Goal: Information Seeking & Learning: Learn about a topic

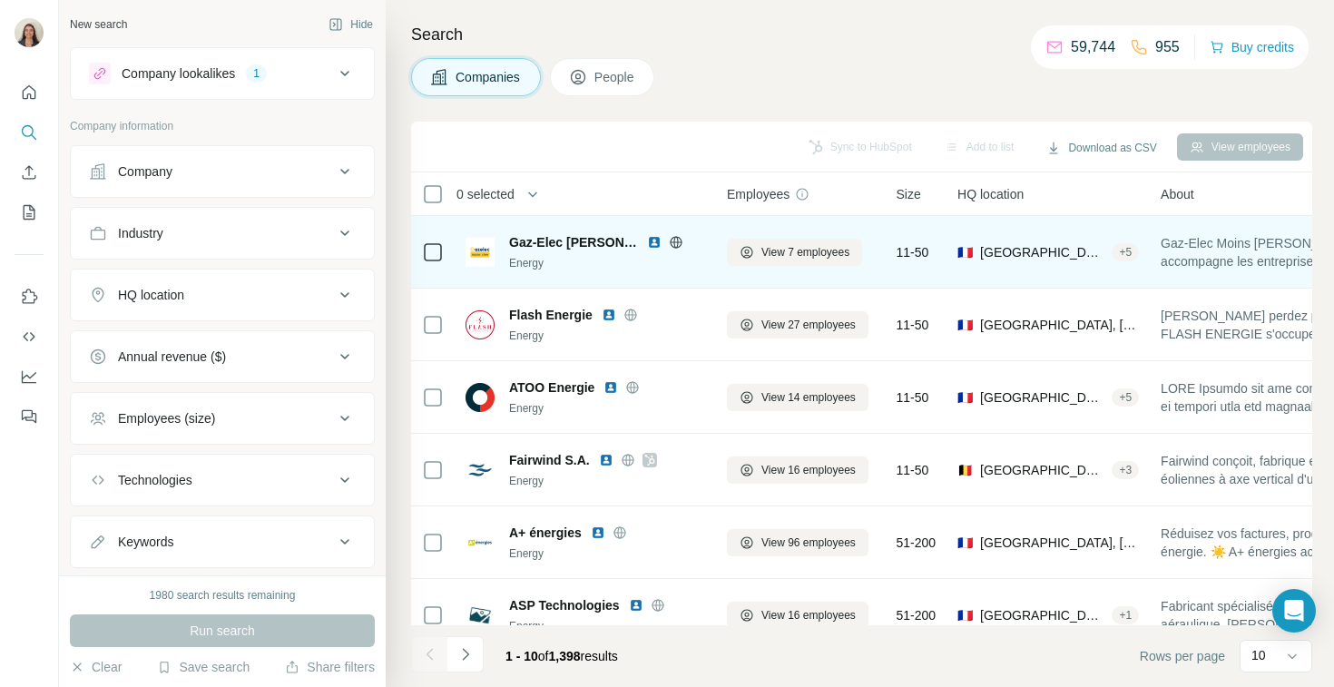
click at [674, 239] on icon at bounding box center [675, 242] width 5 height 12
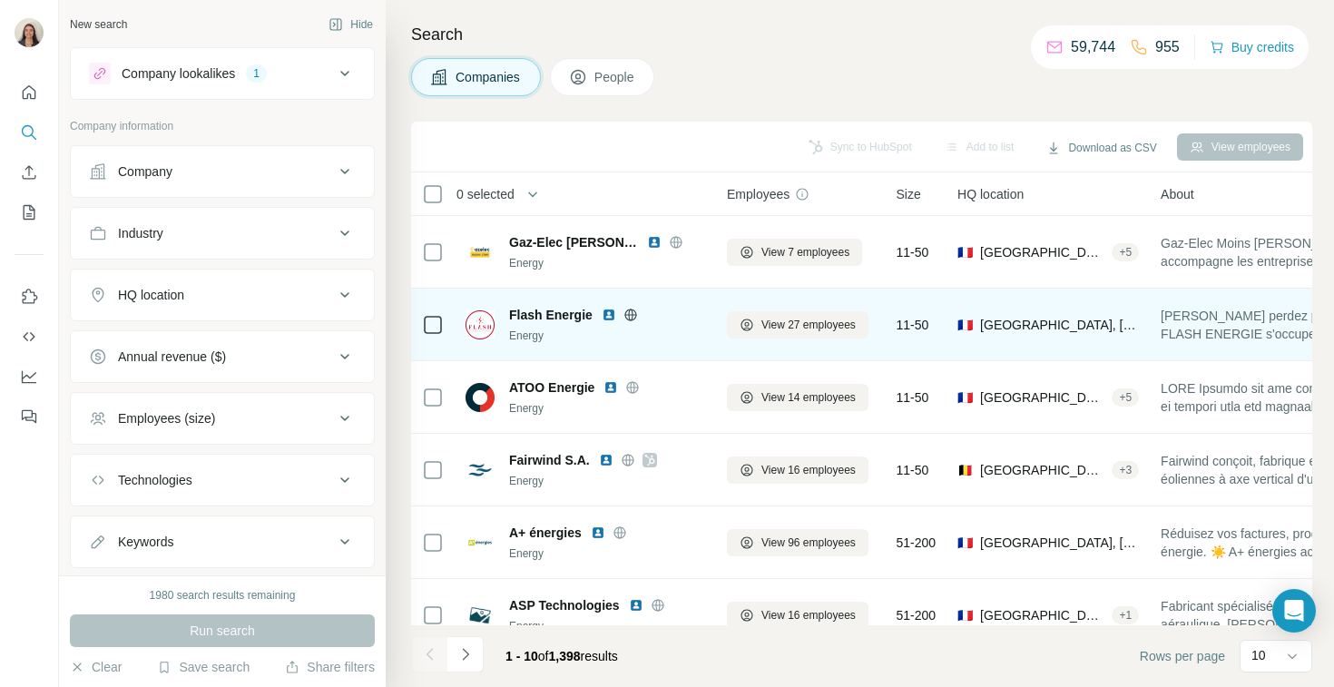
click at [631, 317] on icon at bounding box center [630, 315] width 5 height 12
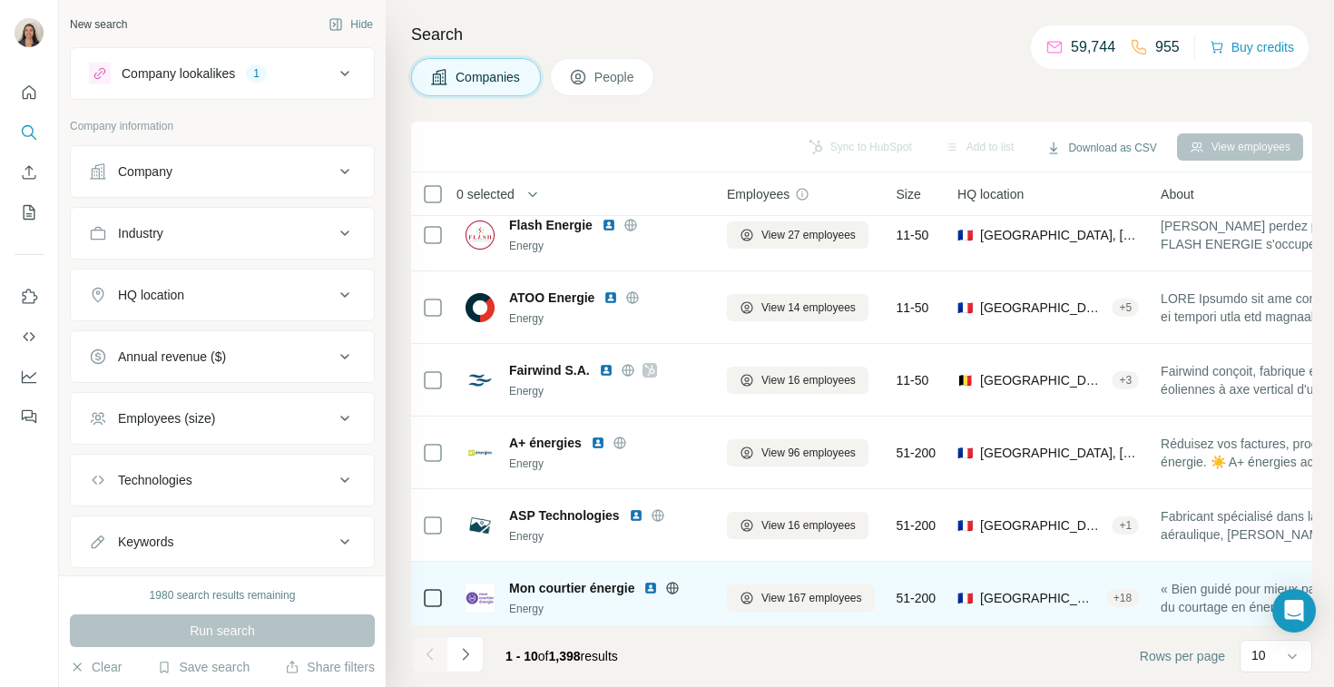
scroll to position [93, 0]
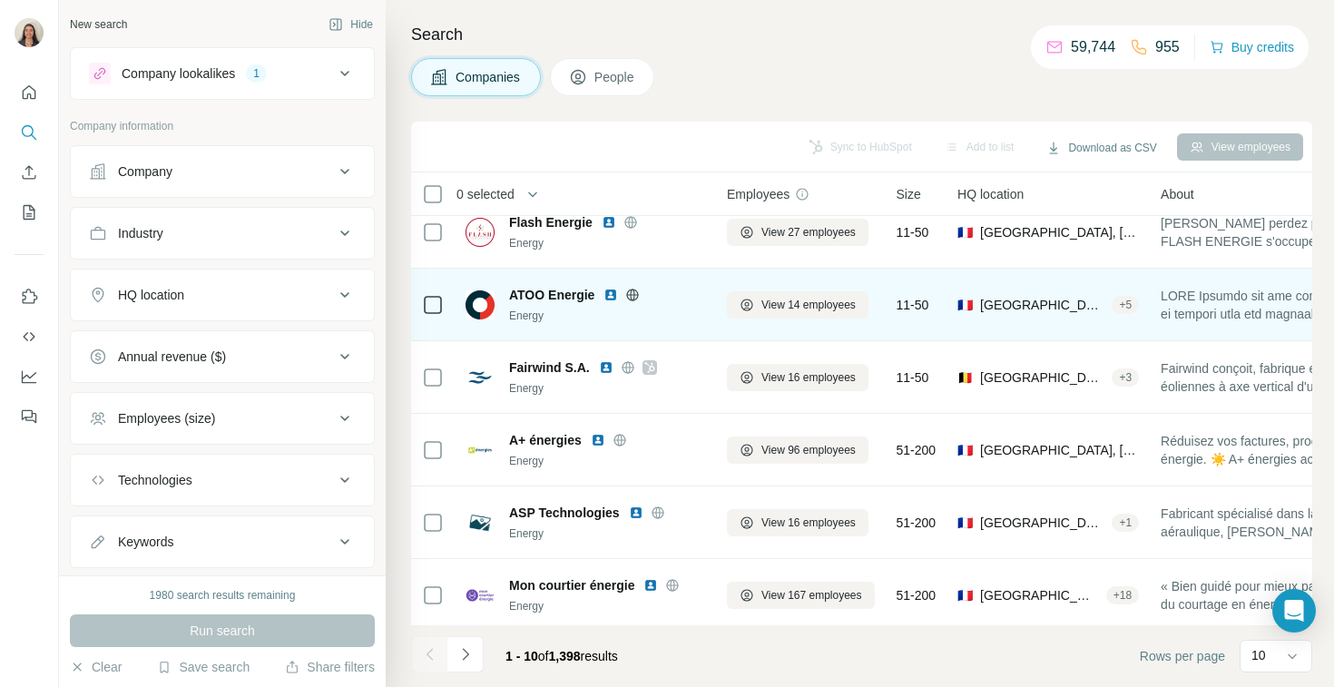
click at [631, 295] on icon at bounding box center [632, 295] width 15 height 15
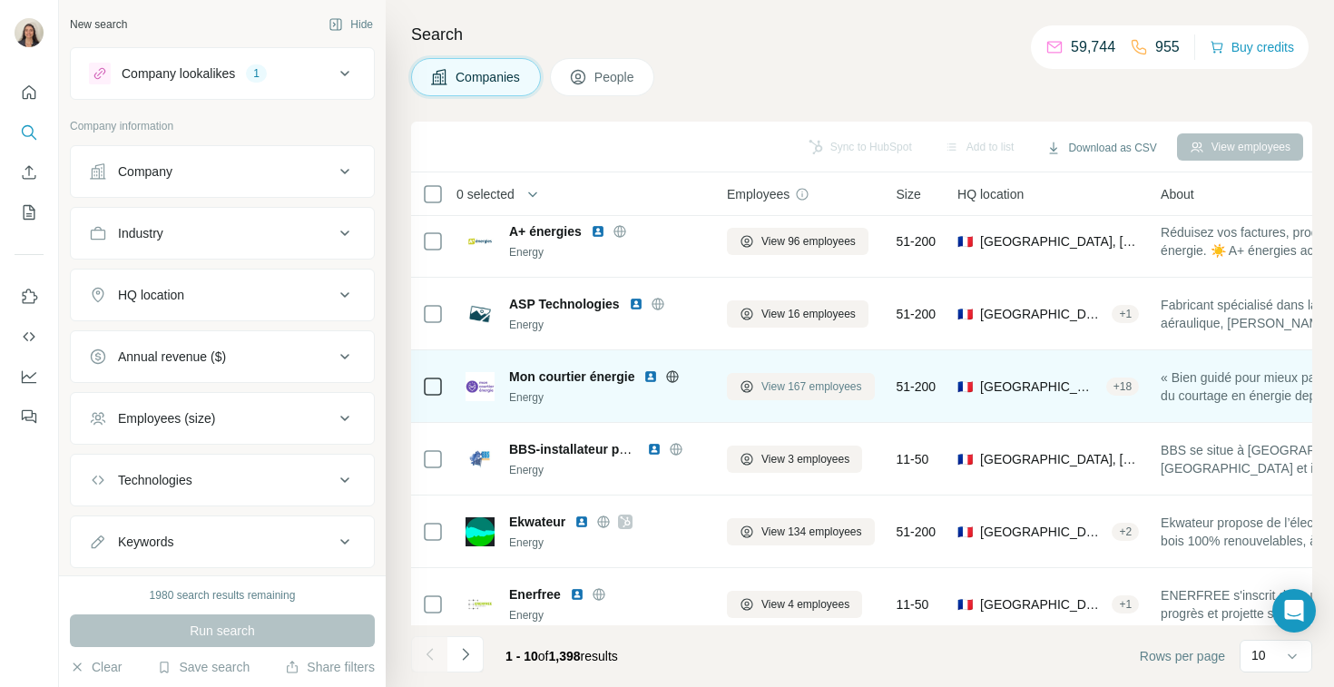
scroll to position [317, 0]
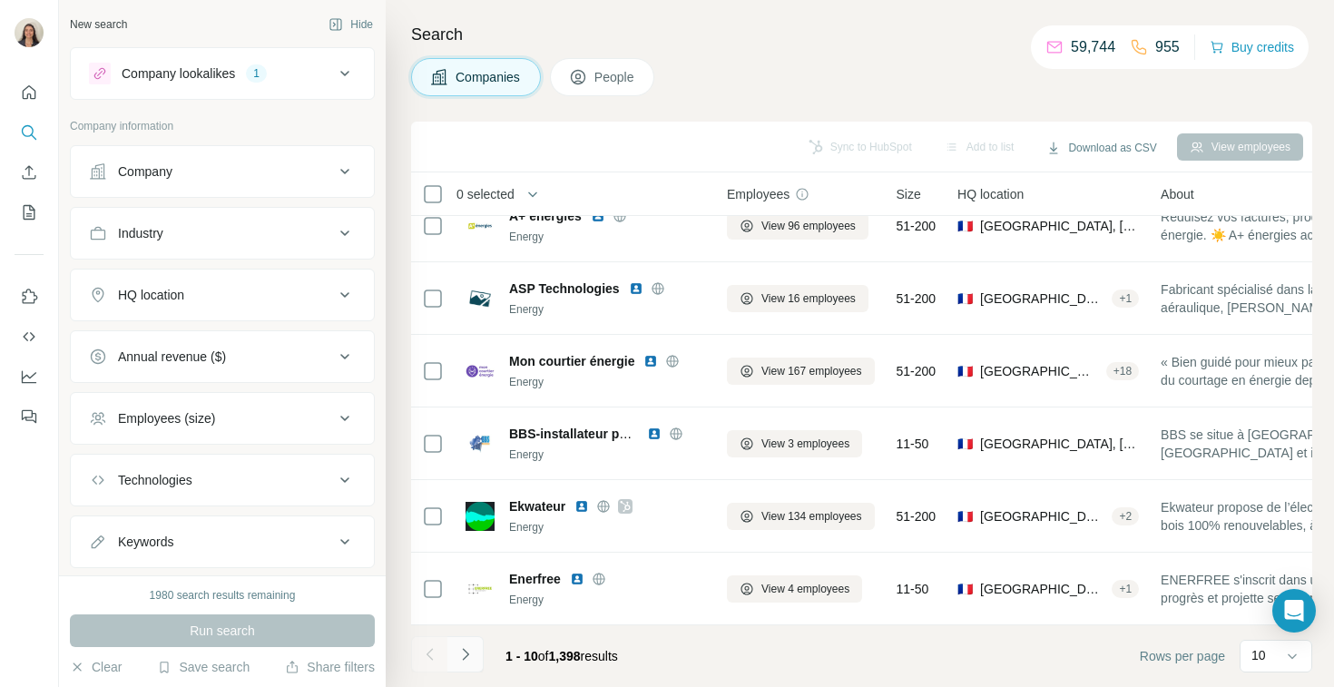
click at [464, 651] on icon "Navigate to next page" at bounding box center [465, 654] width 18 height 18
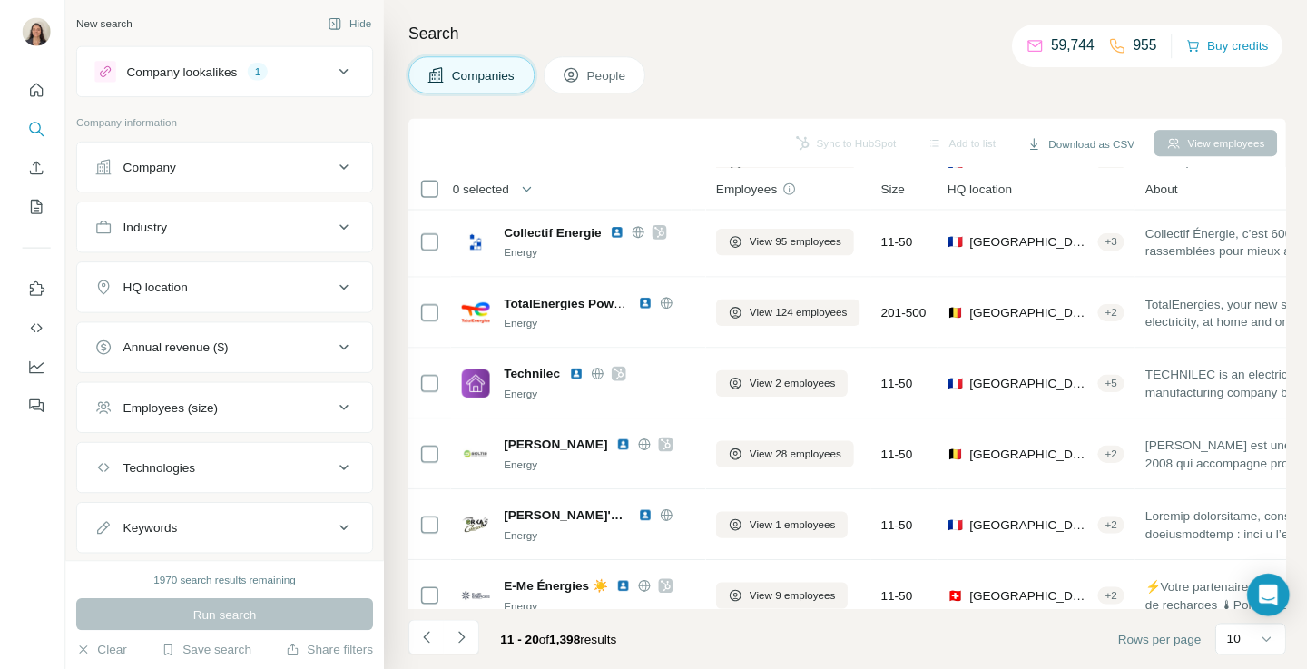
scroll to position [0, 0]
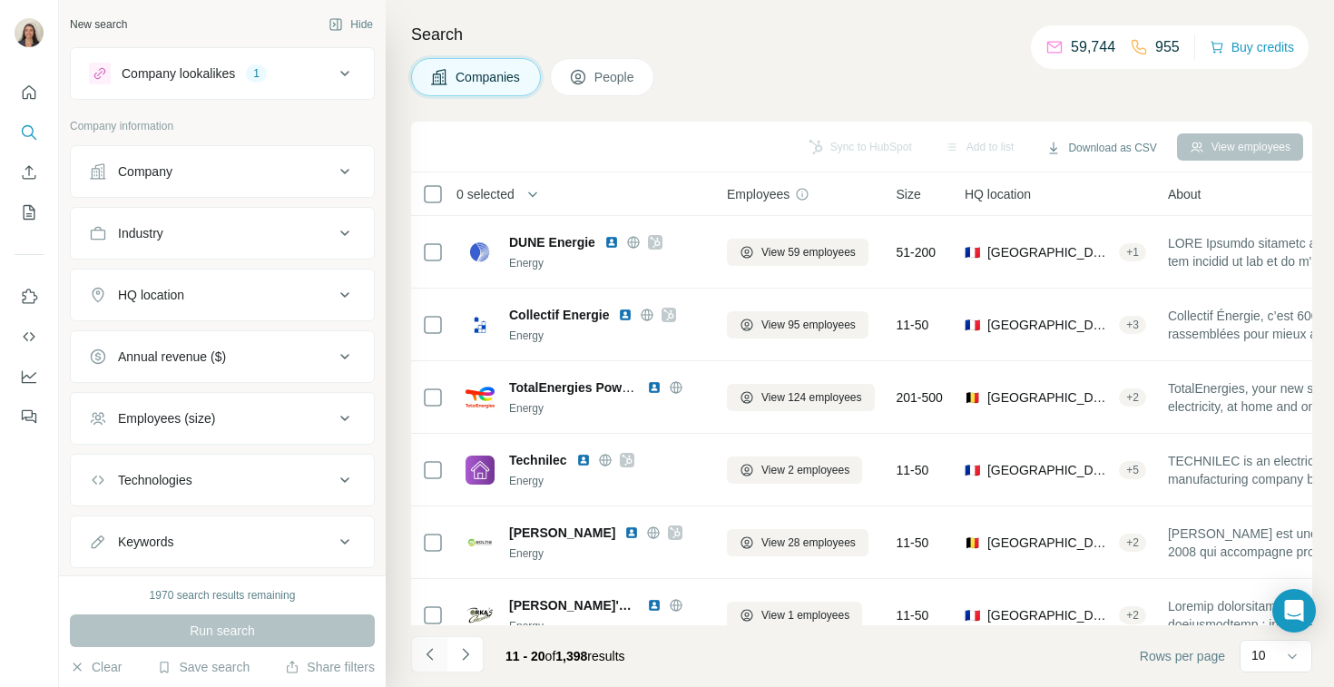
click at [434, 645] on icon "Navigate to previous page" at bounding box center [430, 654] width 18 height 18
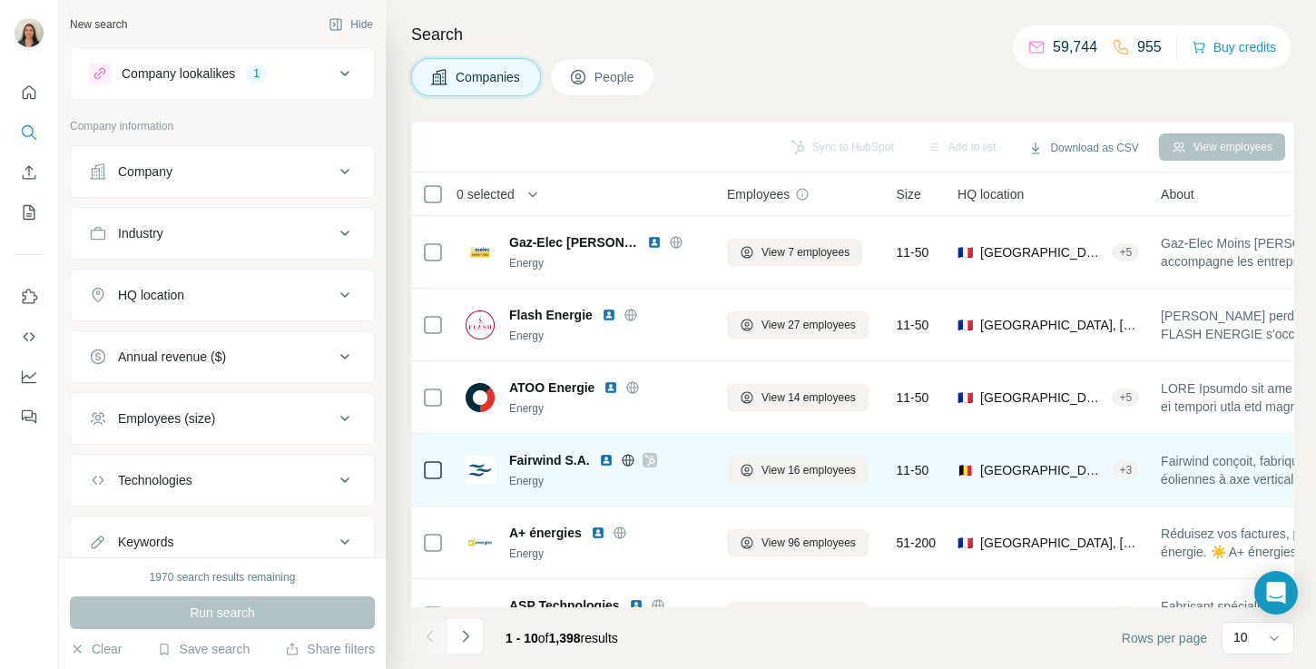
click at [633, 461] on icon at bounding box center [628, 460] width 12 height 12
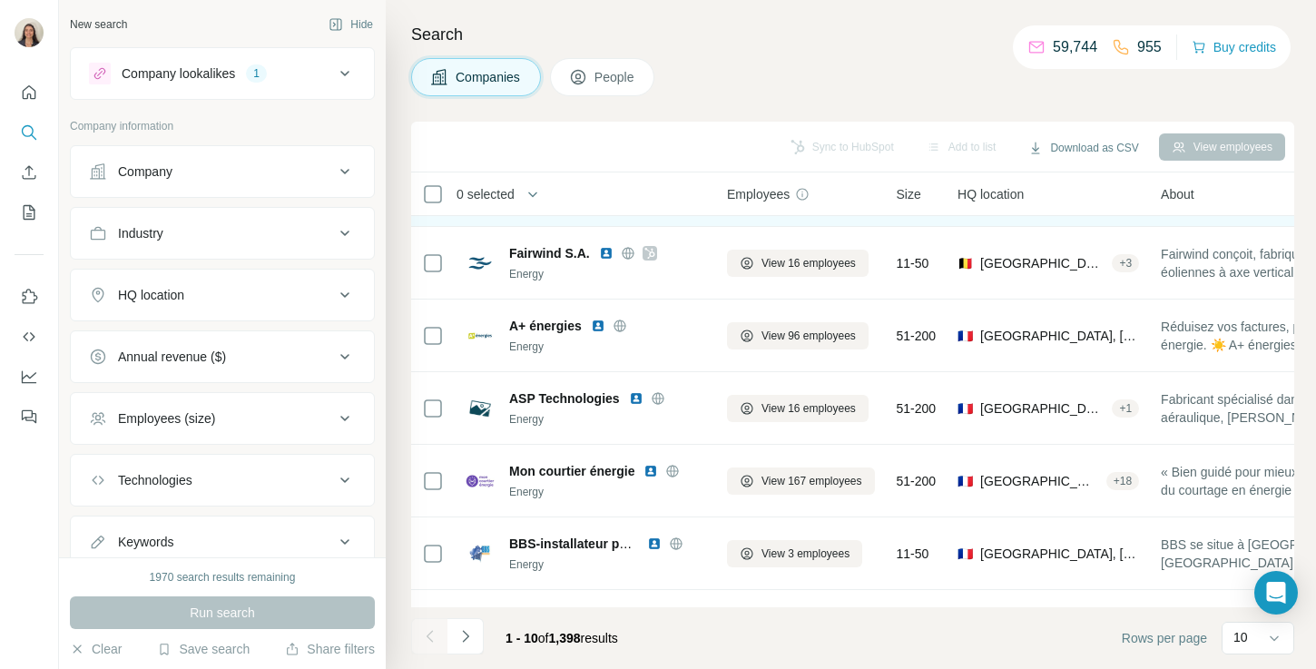
scroll to position [208, 0]
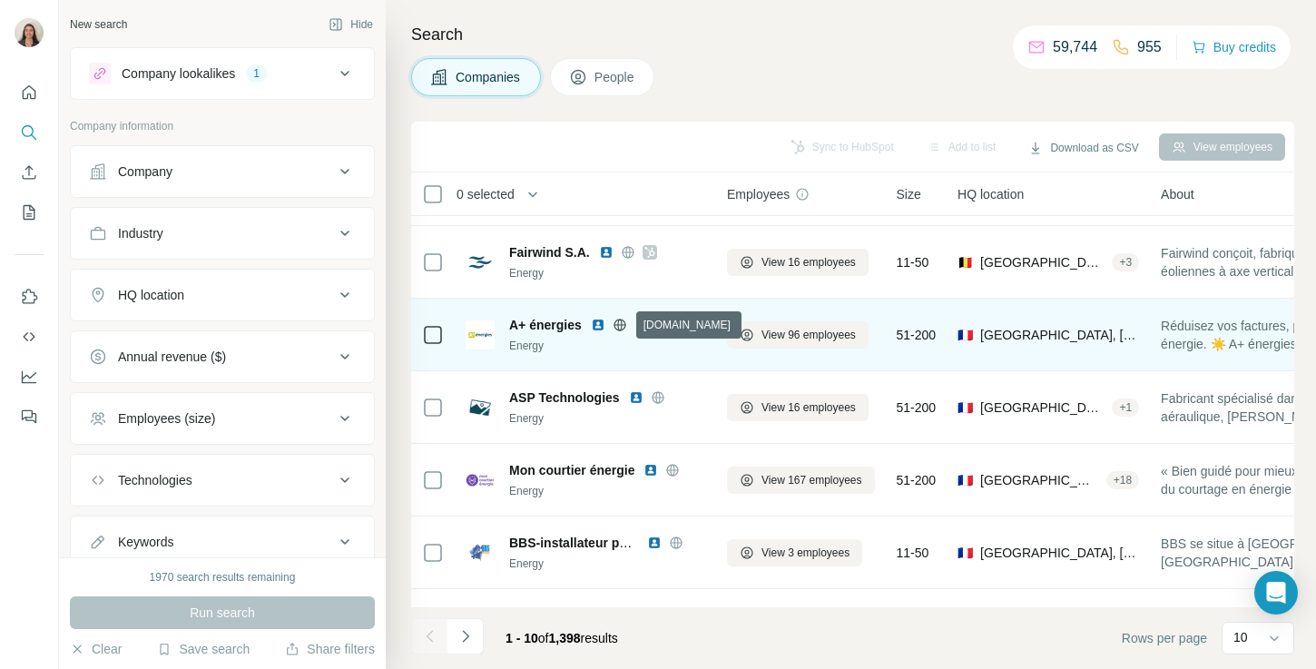
click at [615, 328] on icon at bounding box center [620, 325] width 15 height 15
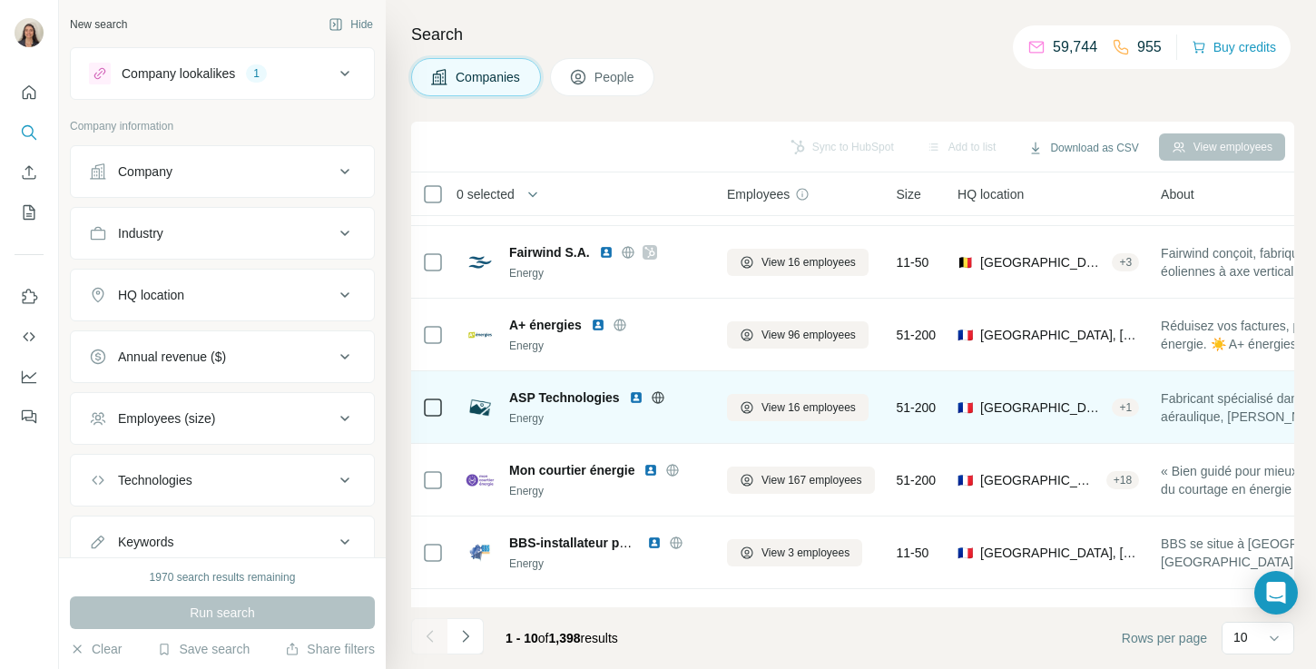
click at [664, 399] on icon at bounding box center [658, 397] width 15 height 15
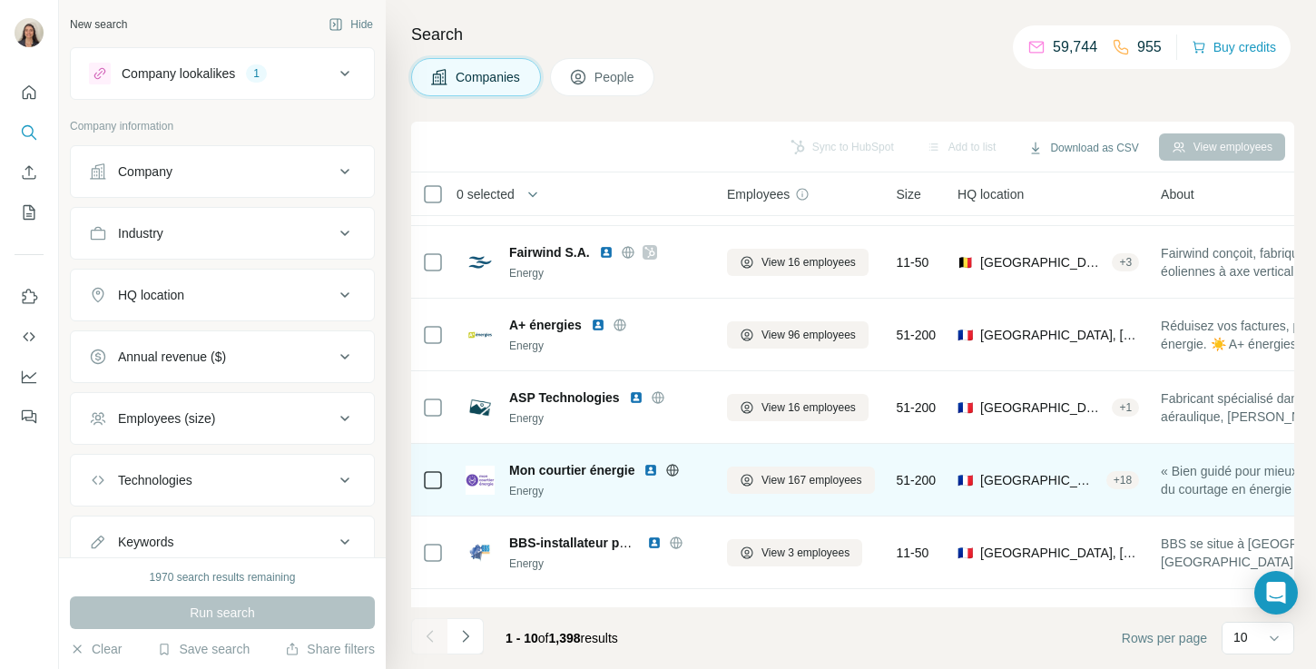
click at [672, 472] on icon at bounding box center [672, 470] width 15 height 15
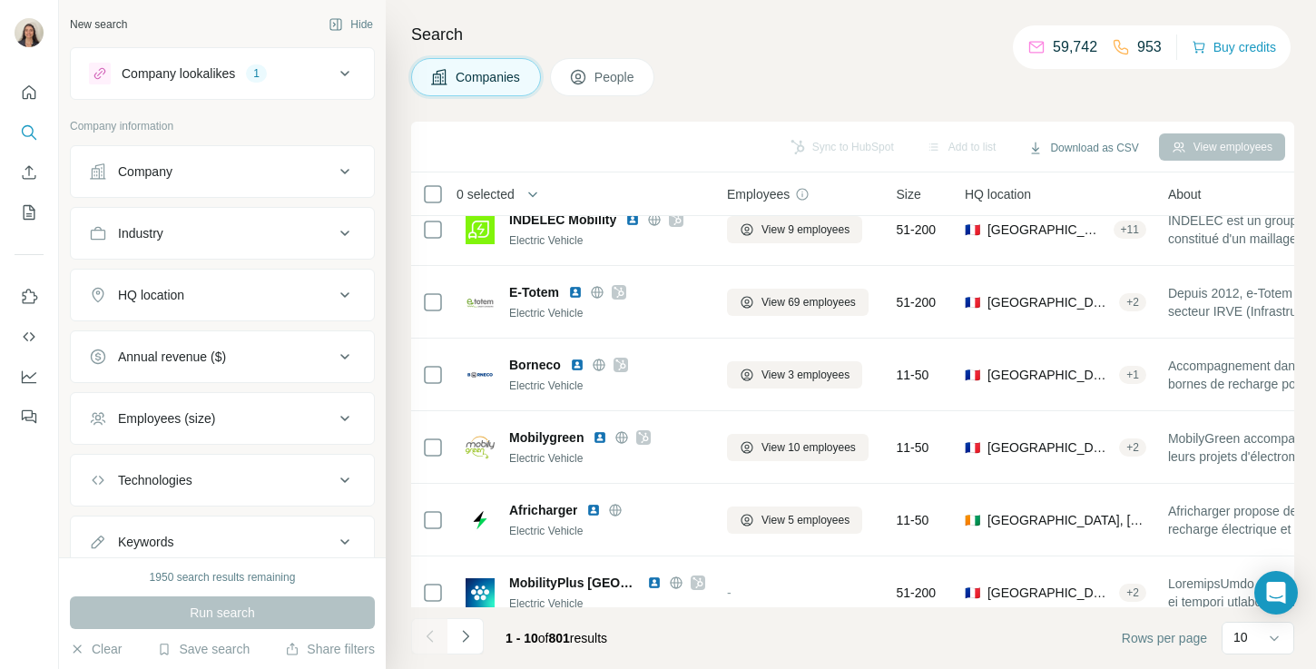
scroll to position [335, 0]
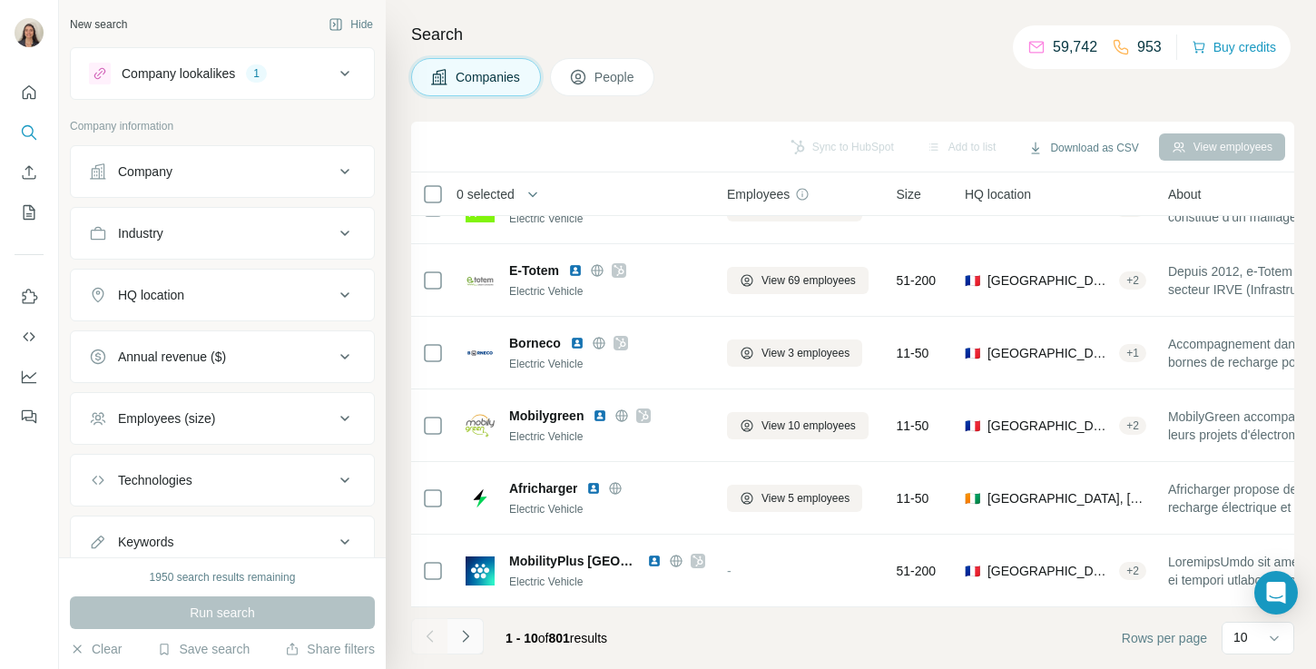
click at [473, 634] on icon "Navigate to next page" at bounding box center [465, 636] width 18 height 18
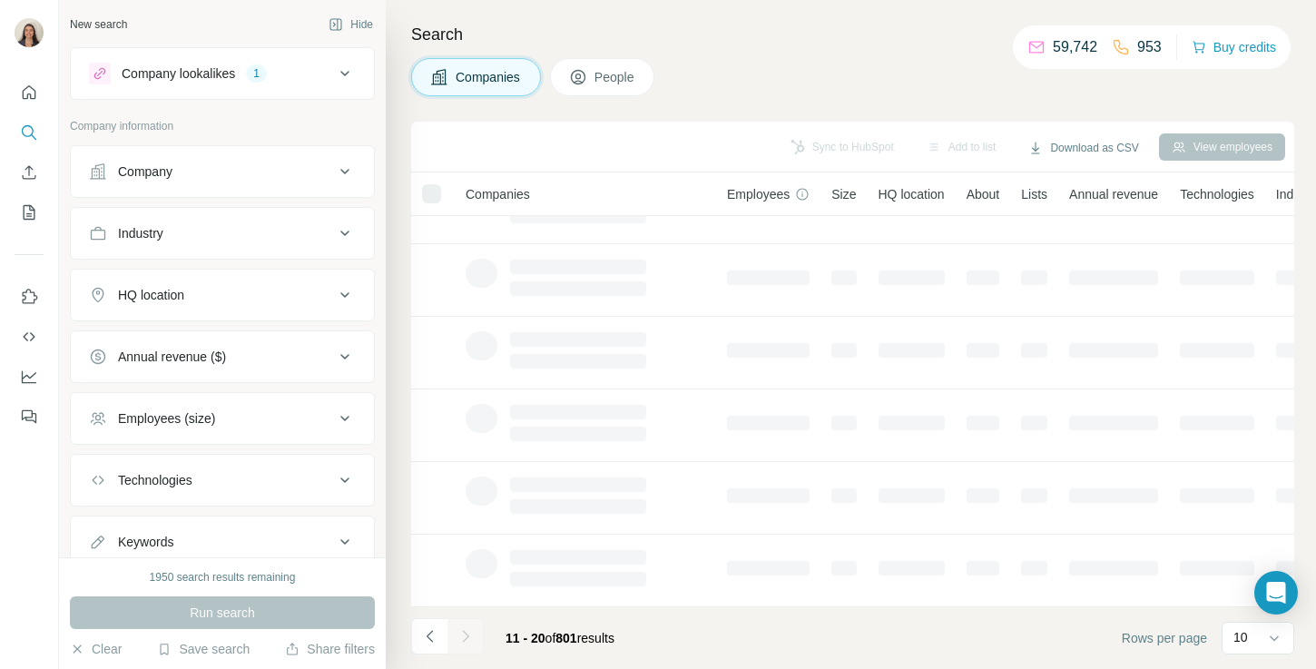
click at [473, 634] on div at bounding box center [465, 636] width 36 height 36
click at [1270, 636] on icon at bounding box center [1274, 638] width 9 height 5
click at [1266, 502] on div "60" at bounding box center [1258, 499] width 42 height 18
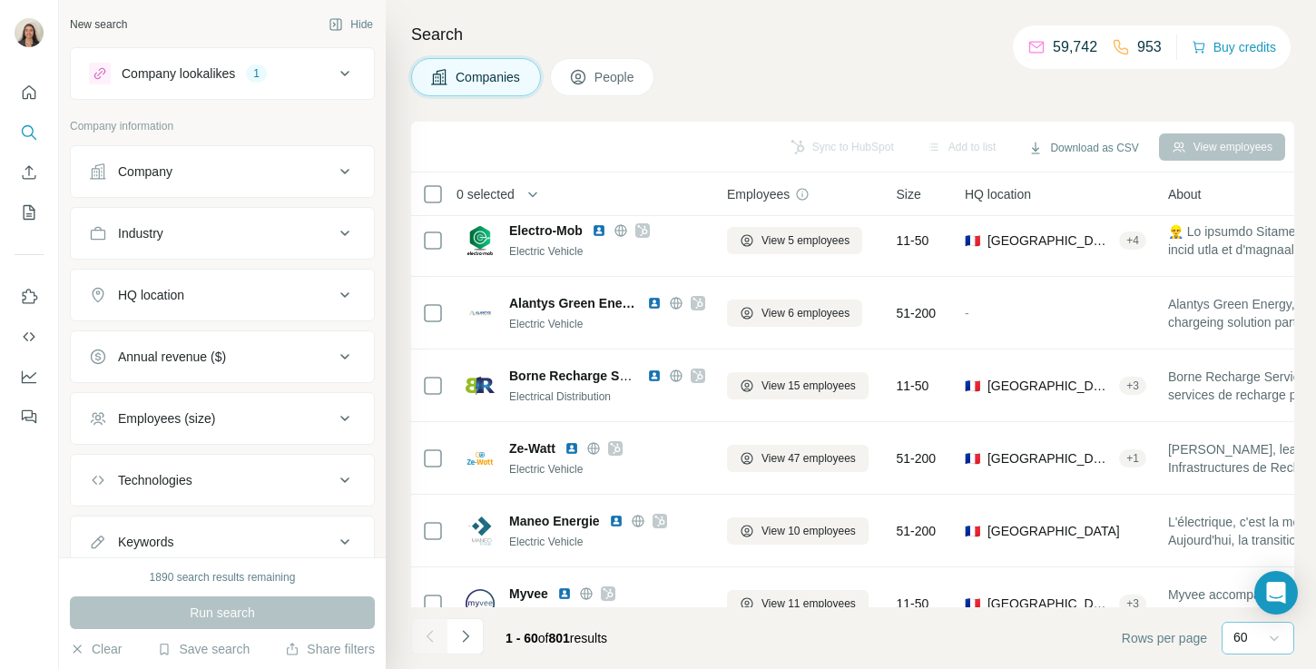
scroll to position [750, 0]
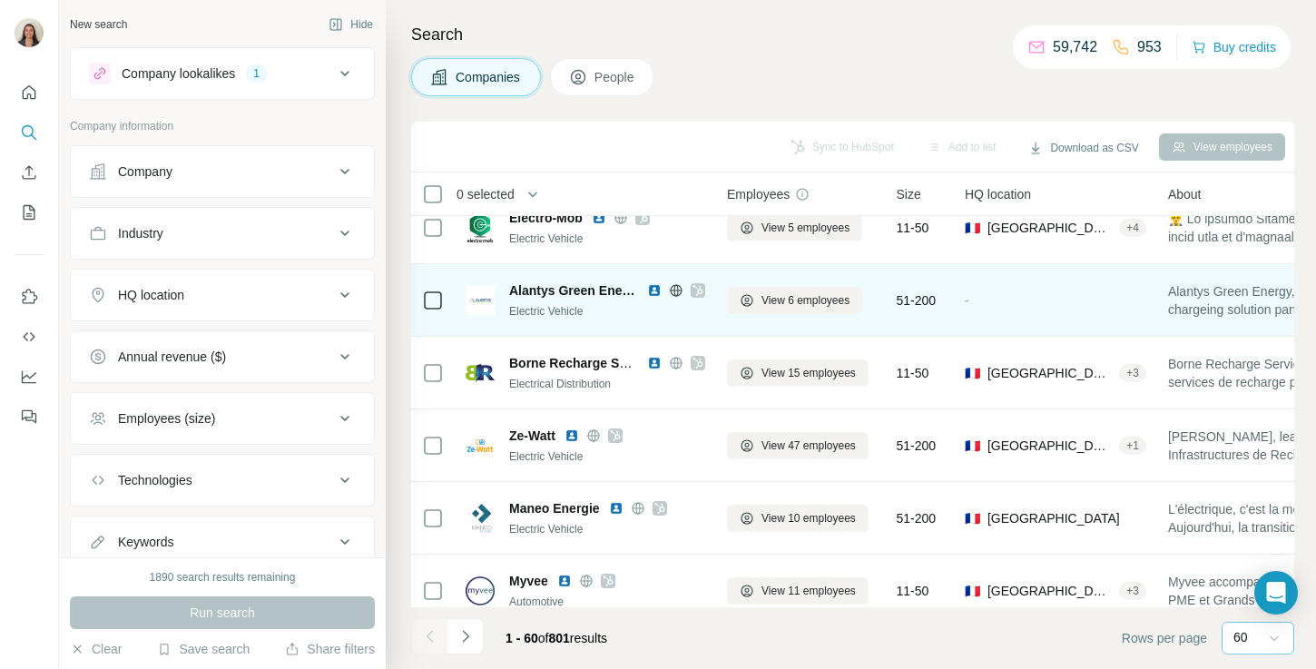
click at [682, 286] on icon at bounding box center [676, 290] width 15 height 15
click at [695, 289] on icon at bounding box center [697, 290] width 11 height 15
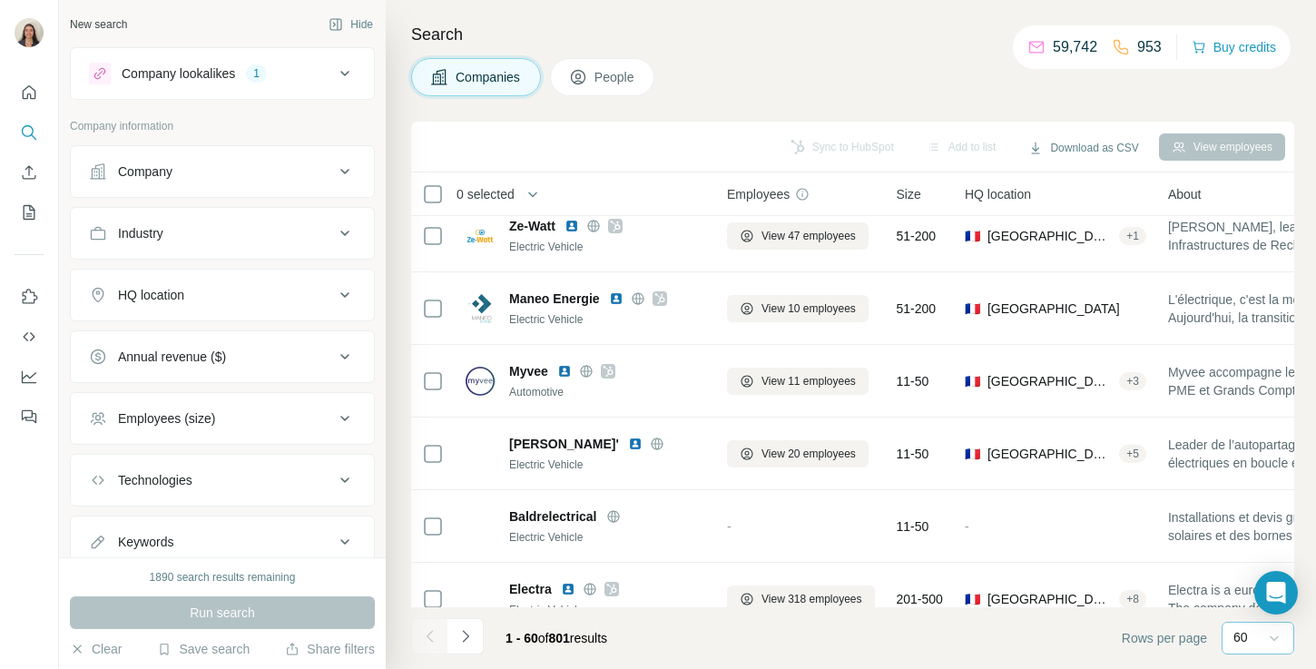
scroll to position [972, 0]
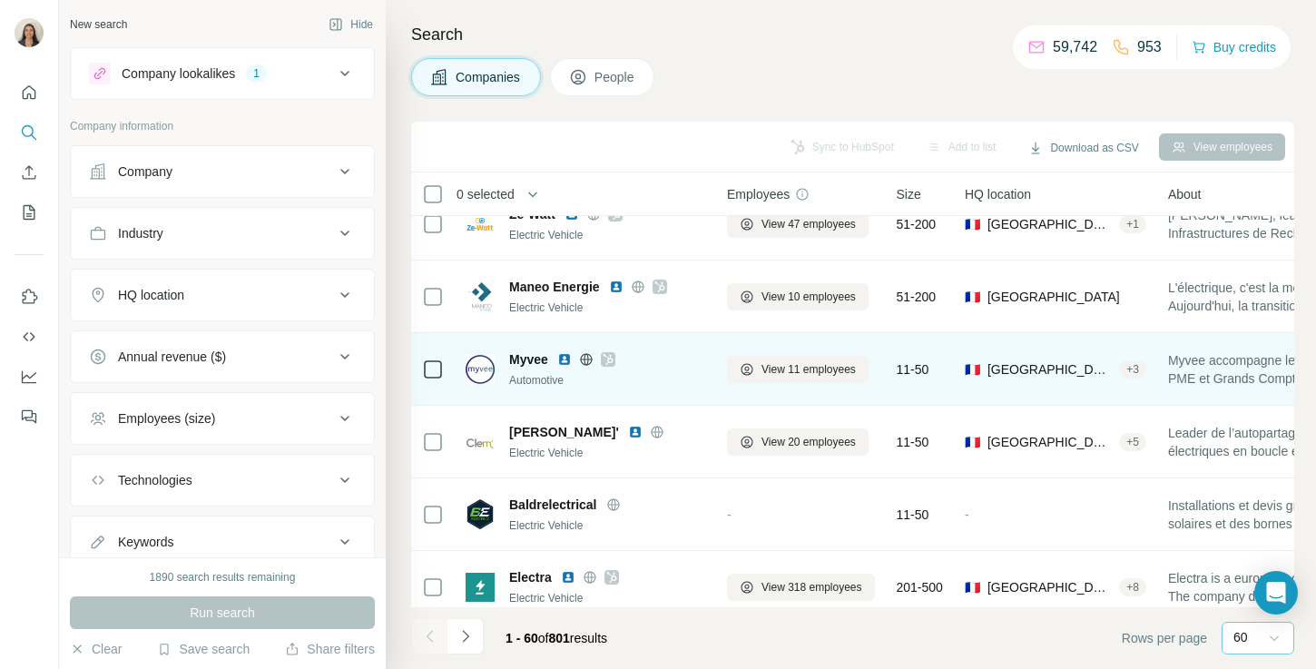
click at [603, 358] on icon at bounding box center [608, 359] width 11 height 15
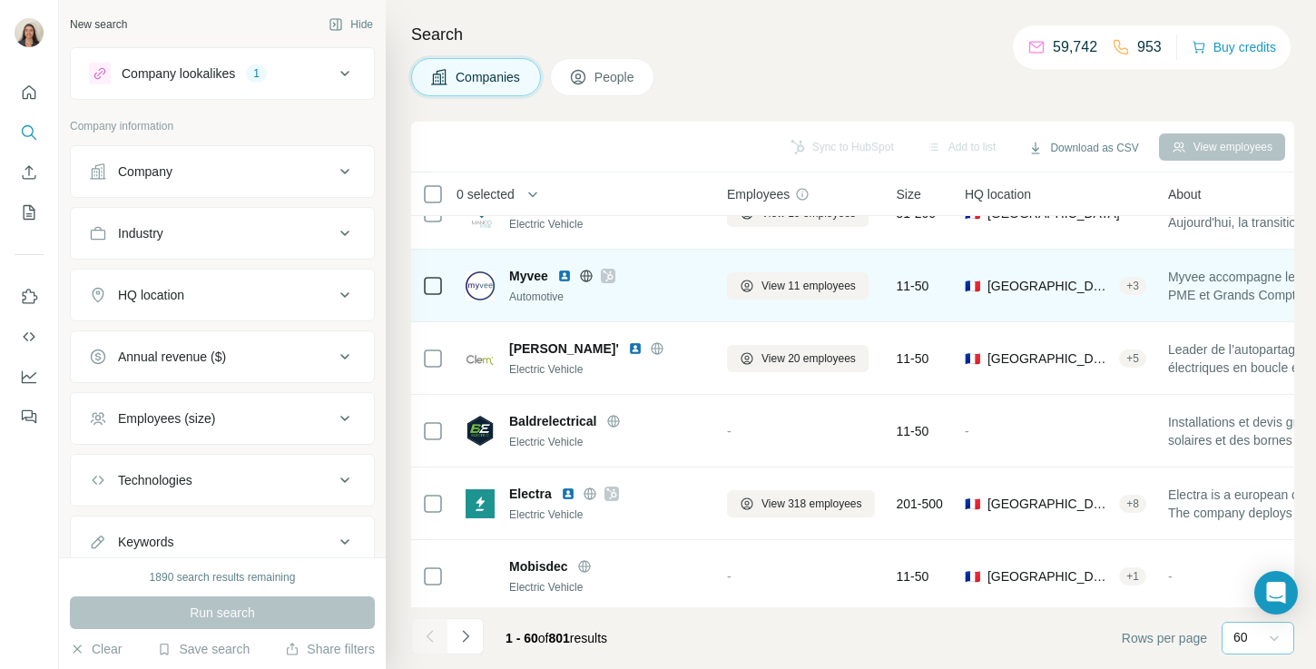
scroll to position [1063, 0]
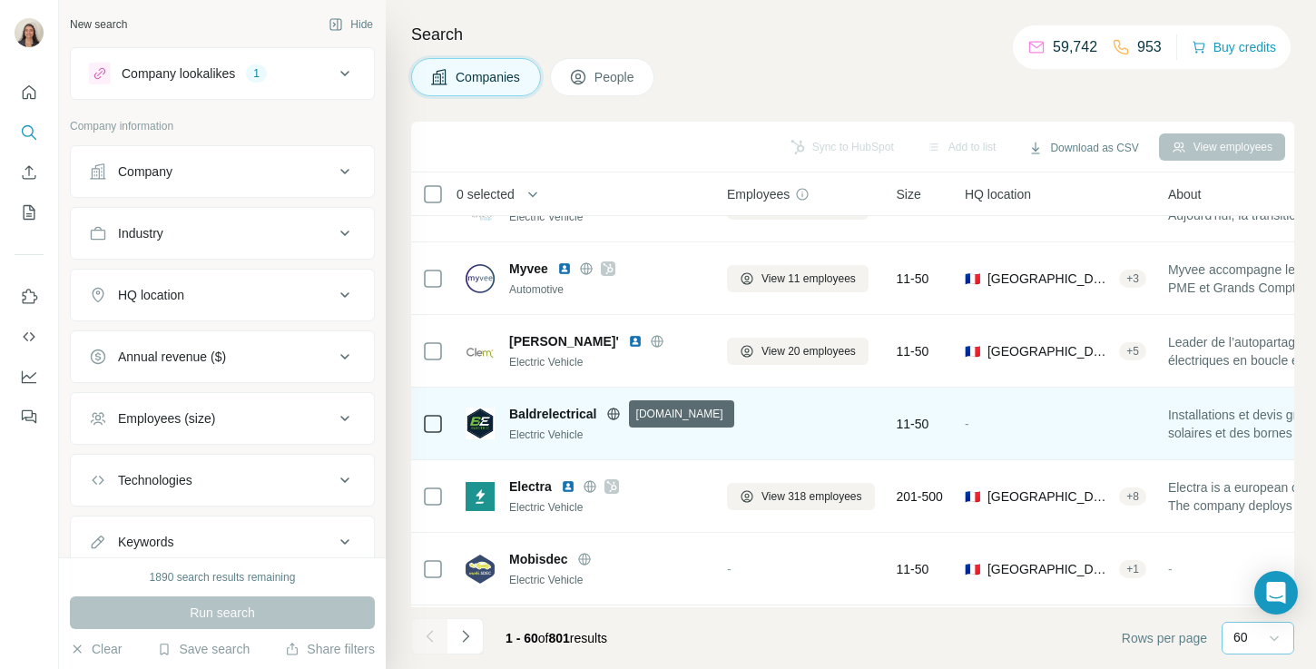
click at [616, 416] on icon at bounding box center [613, 414] width 15 height 15
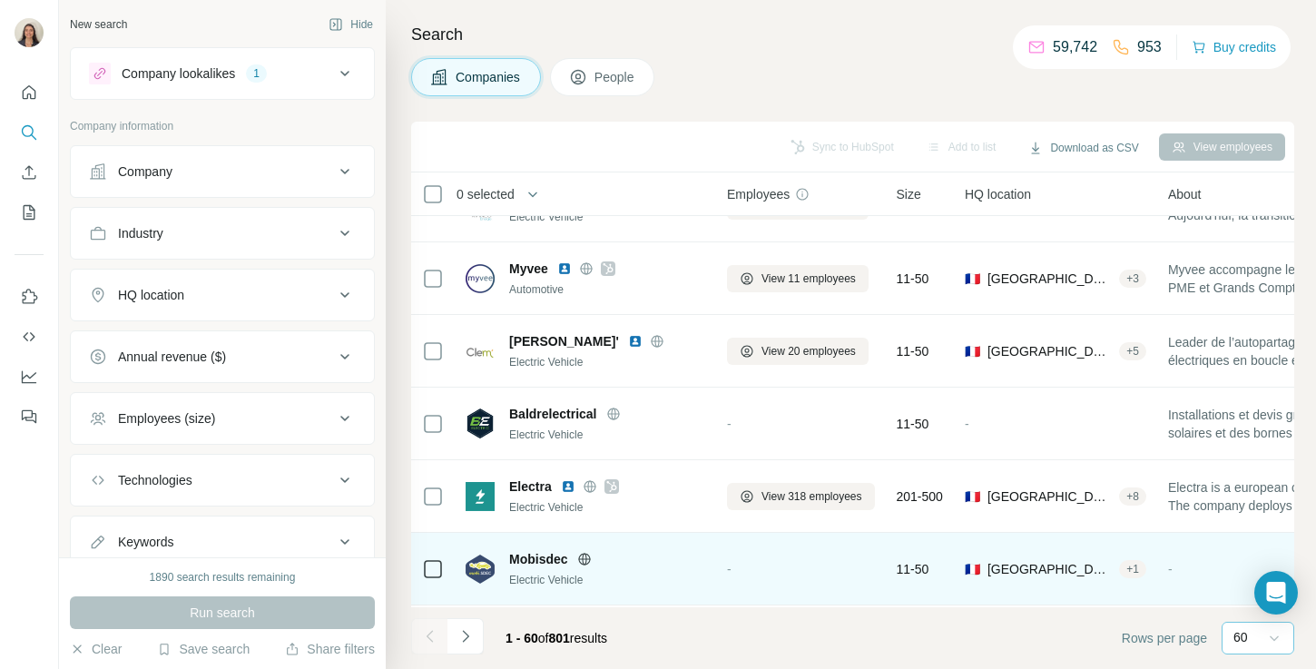
click at [584, 566] on div "Mobisdec" at bounding box center [607, 559] width 196 height 18
click at [584, 560] on icon at bounding box center [584, 559] width 5 height 12
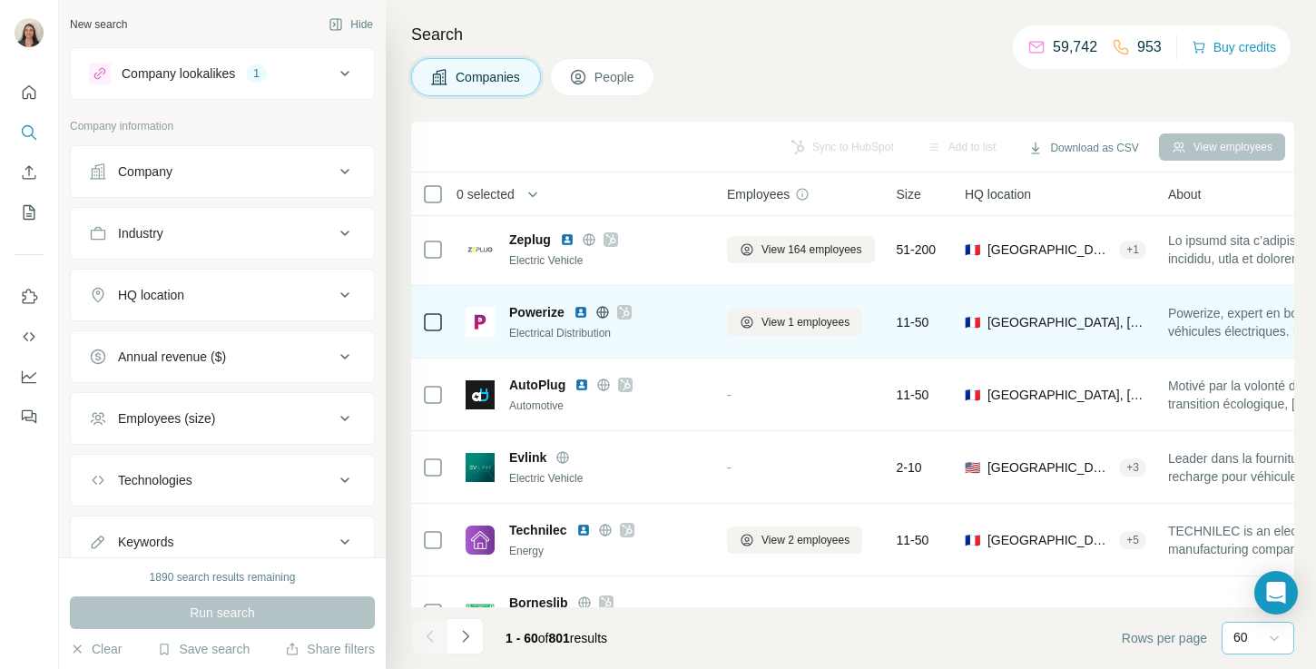
scroll to position [1460, 0]
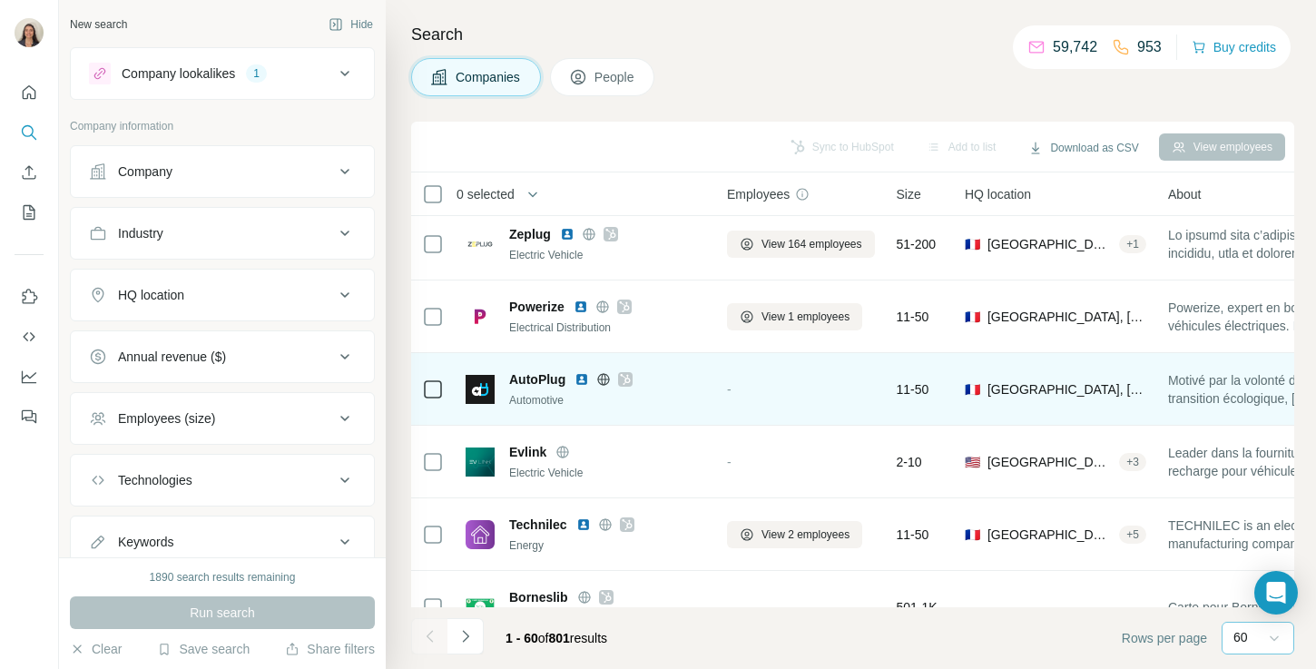
click at [628, 378] on icon at bounding box center [626, 379] width 10 height 11
click at [579, 374] on img at bounding box center [581, 379] width 15 height 15
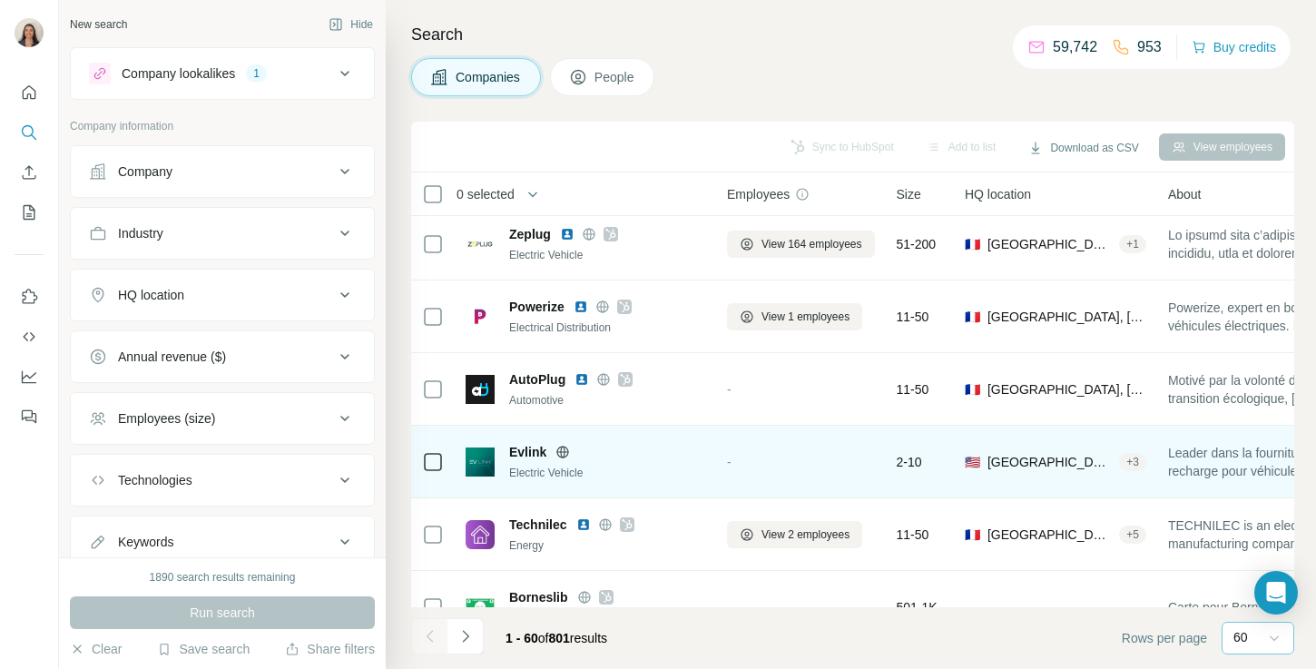
click at [565, 449] on icon at bounding box center [562, 452] width 15 height 15
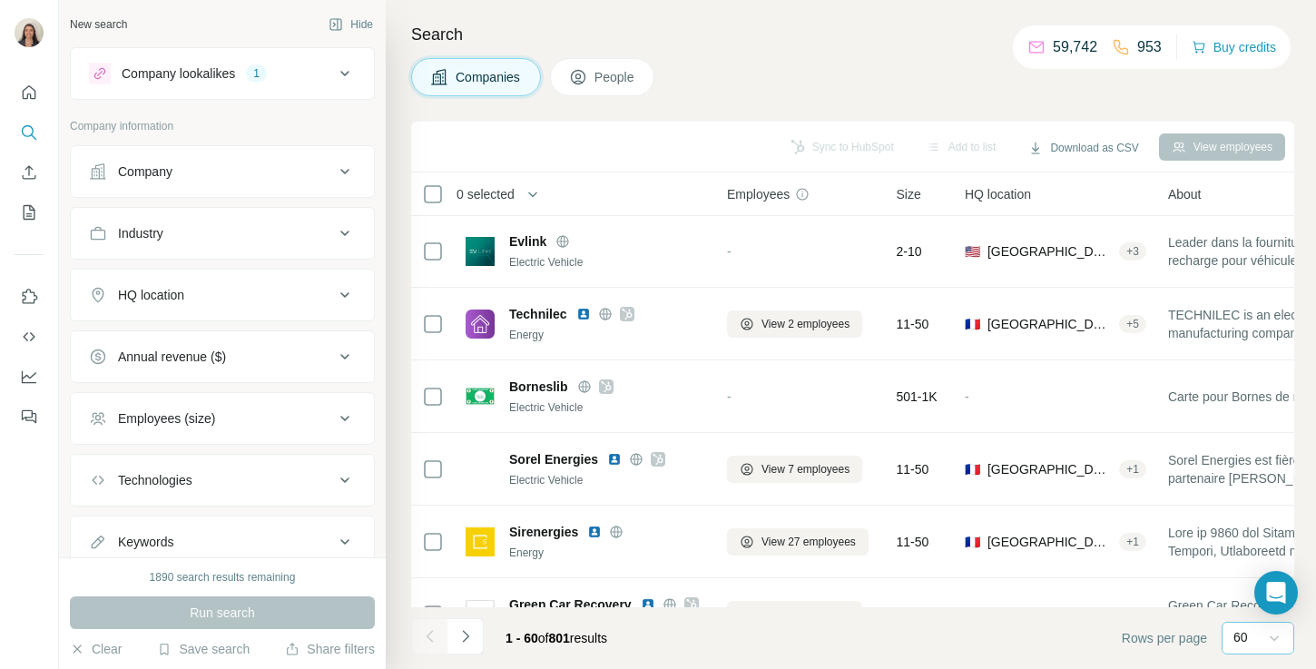
scroll to position [1695, 0]
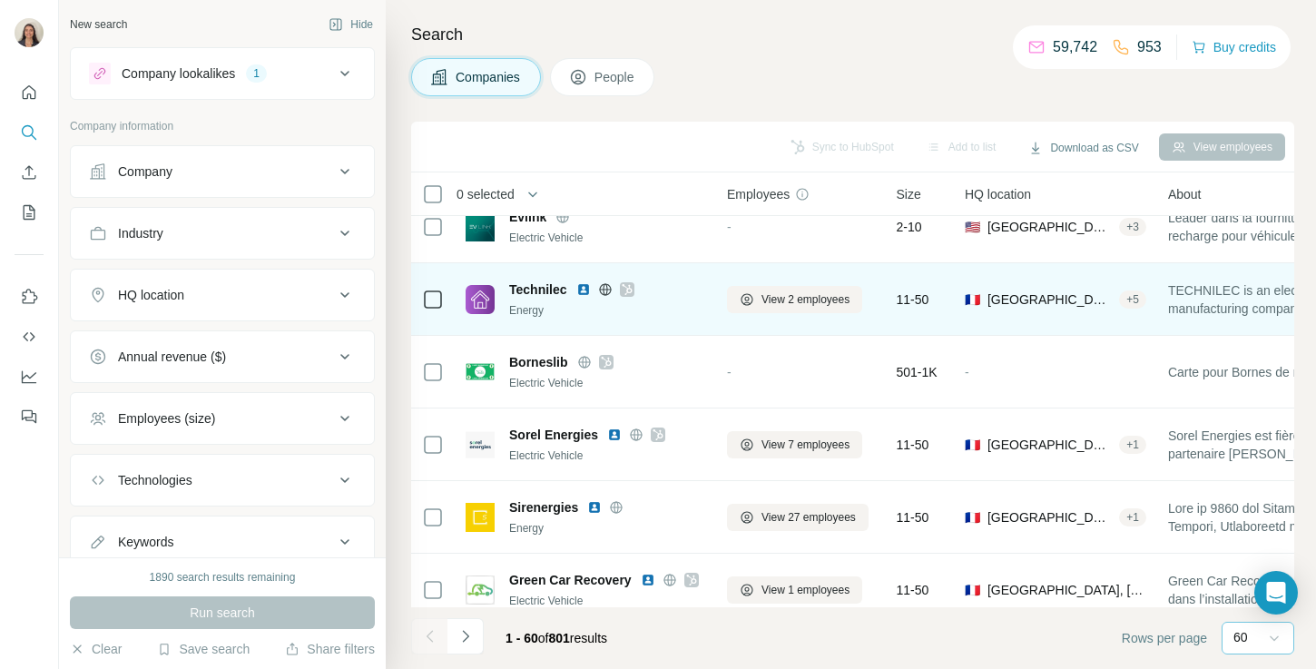
click at [632, 287] on icon at bounding box center [627, 289] width 11 height 15
click at [607, 289] on icon at bounding box center [605, 289] width 5 height 12
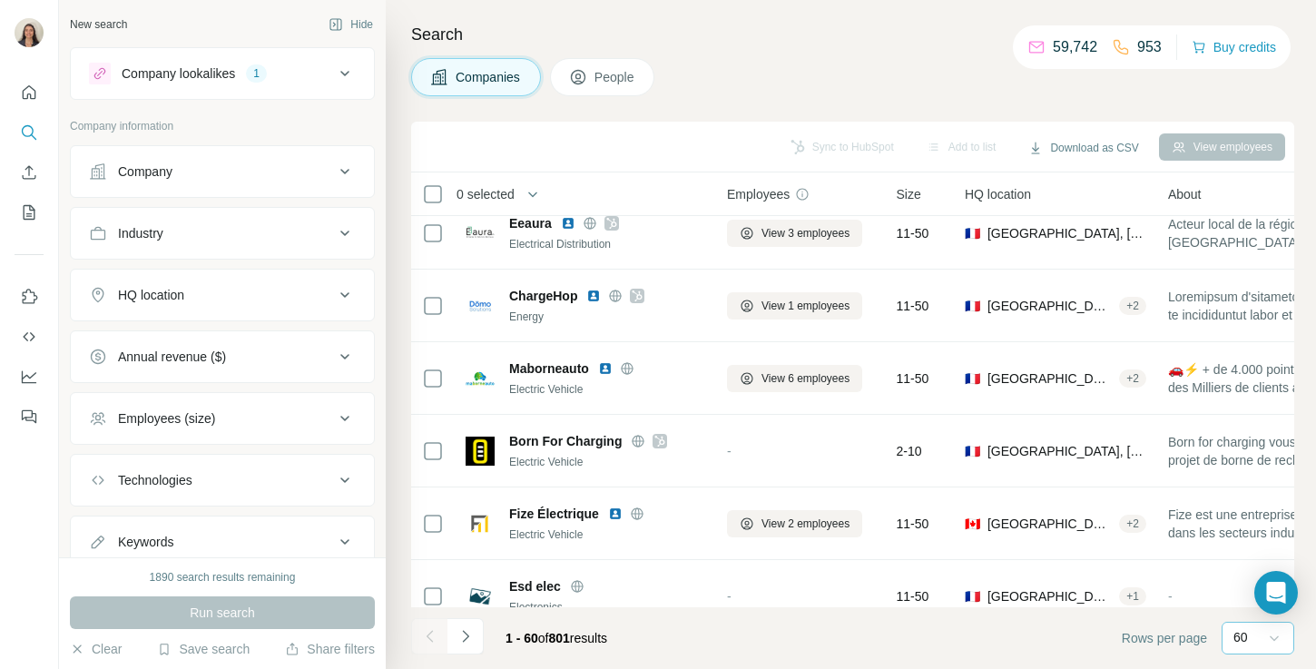
scroll to position [2421, 0]
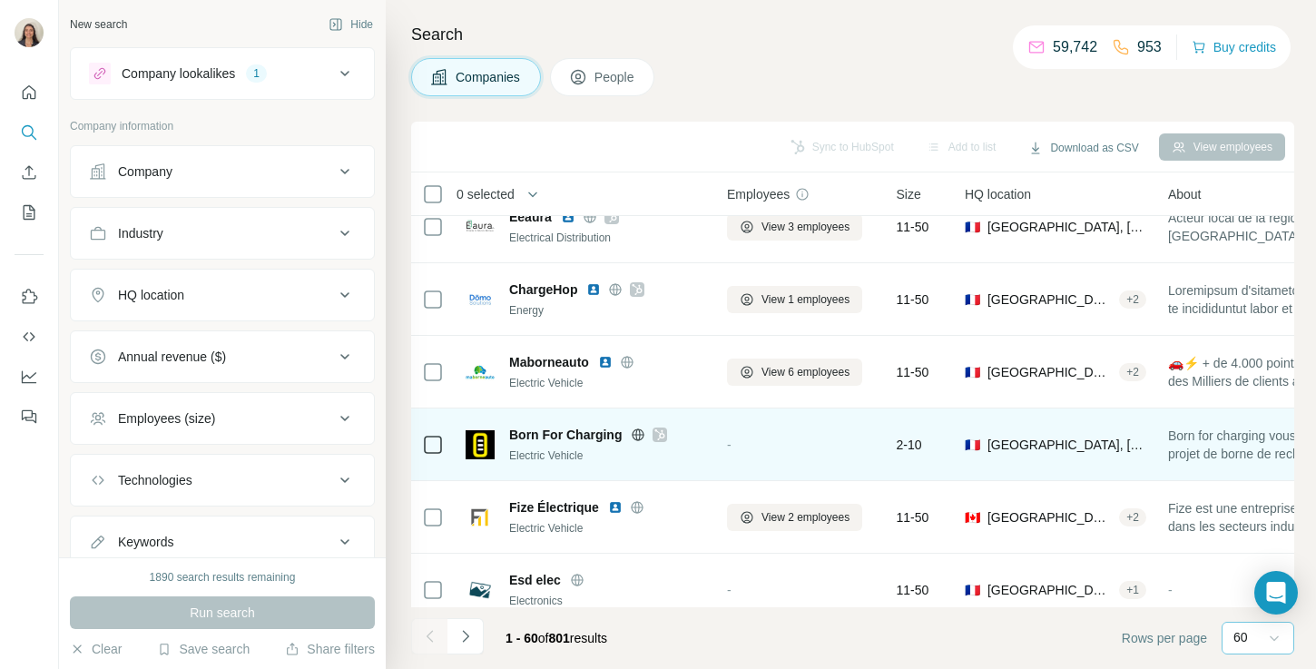
click at [662, 433] on icon at bounding box center [659, 434] width 11 height 15
click at [635, 436] on icon at bounding box center [638, 434] width 15 height 15
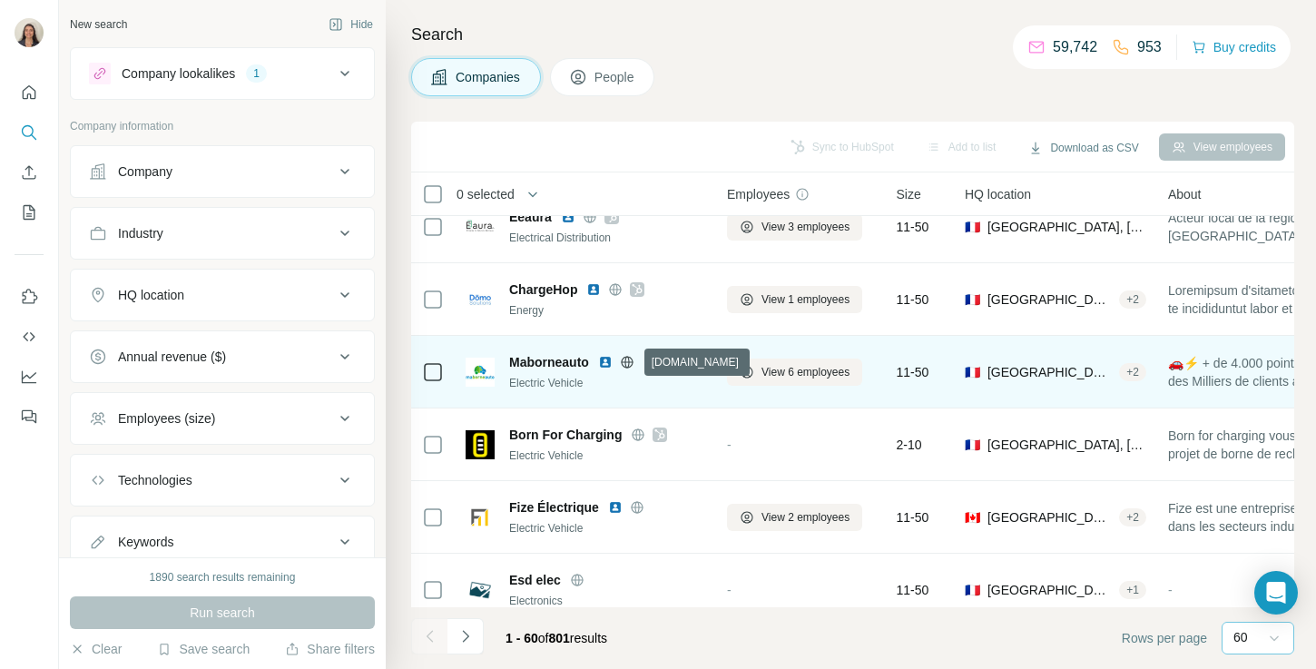
click at [627, 360] on icon at bounding box center [627, 362] width 15 height 15
click at [605, 362] on img at bounding box center [605, 362] width 15 height 15
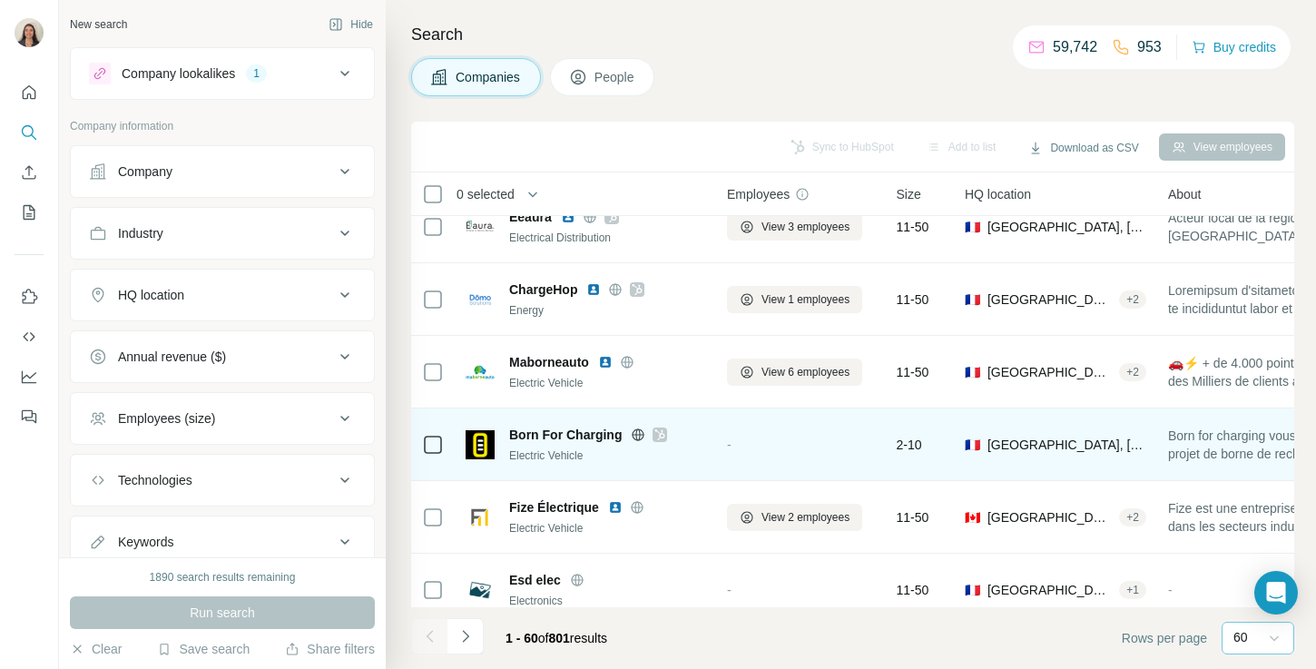
scroll to position [2528, 0]
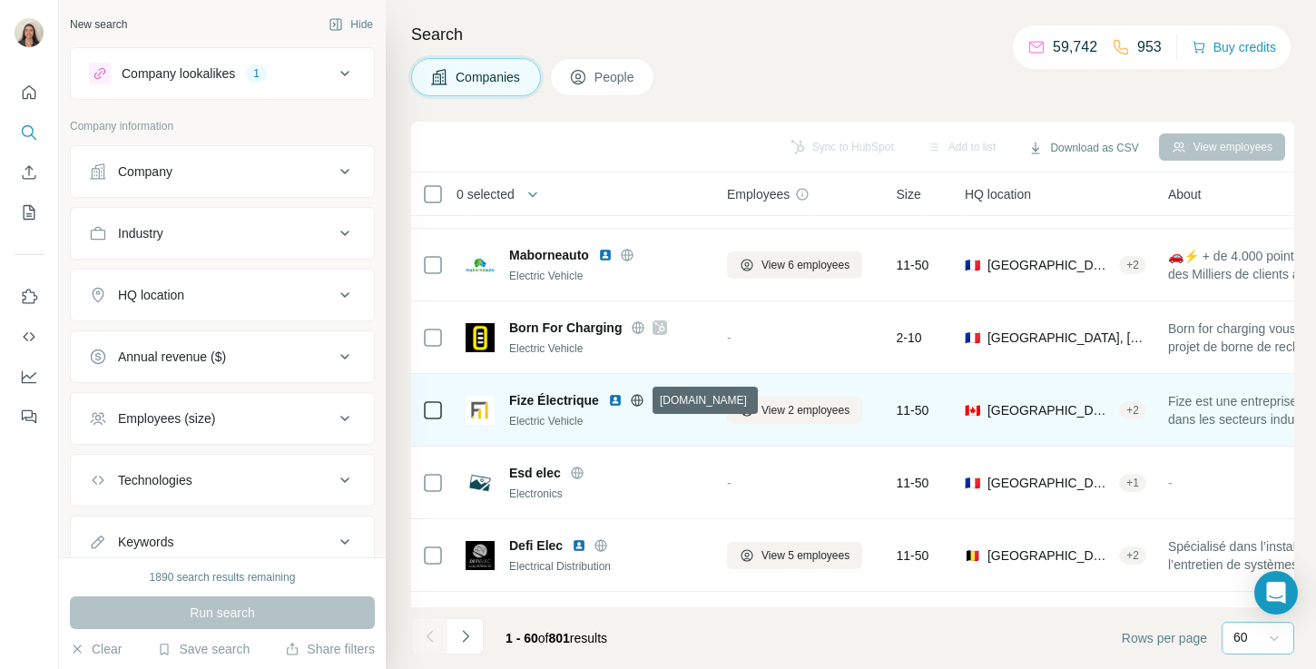
click at [634, 404] on icon at bounding box center [637, 400] width 12 height 12
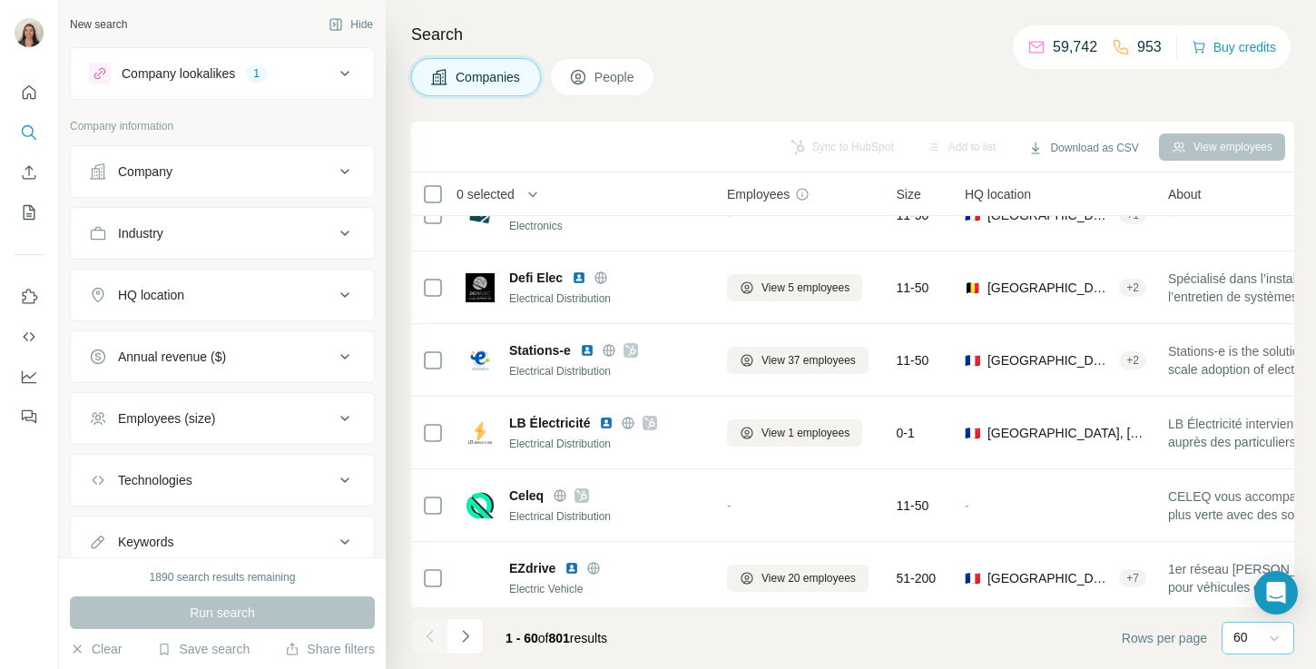
scroll to position [2801, 0]
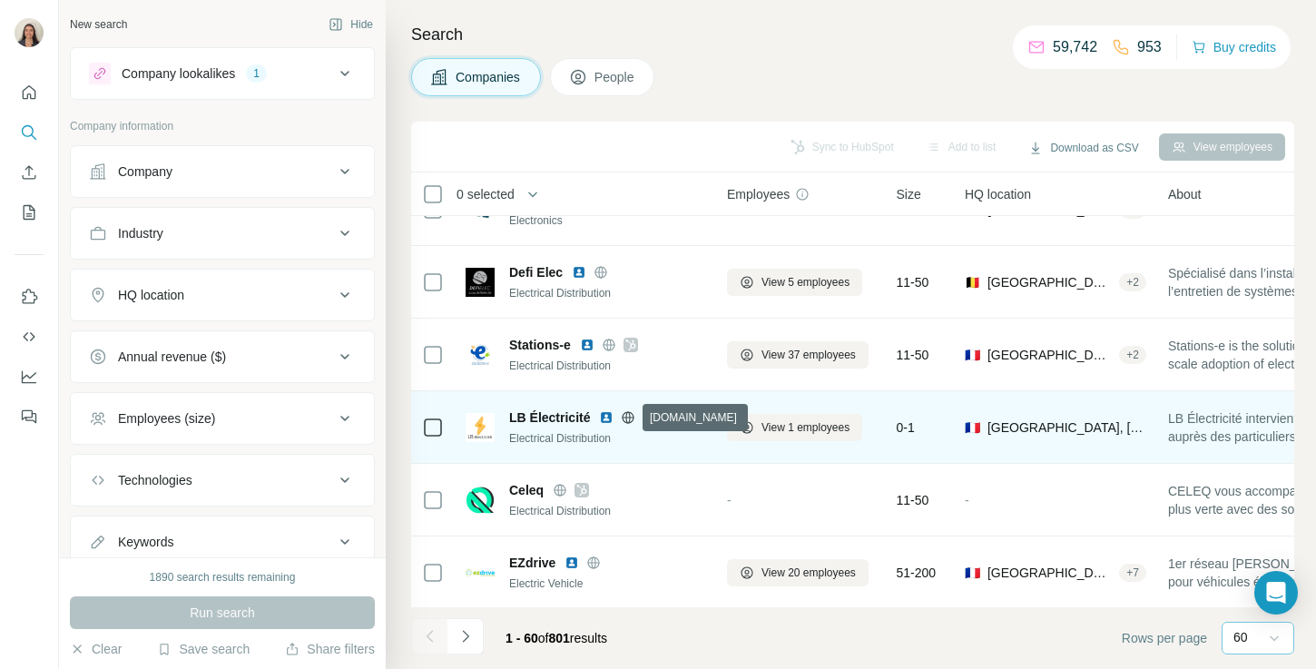
click at [631, 415] on icon at bounding box center [628, 417] width 15 height 15
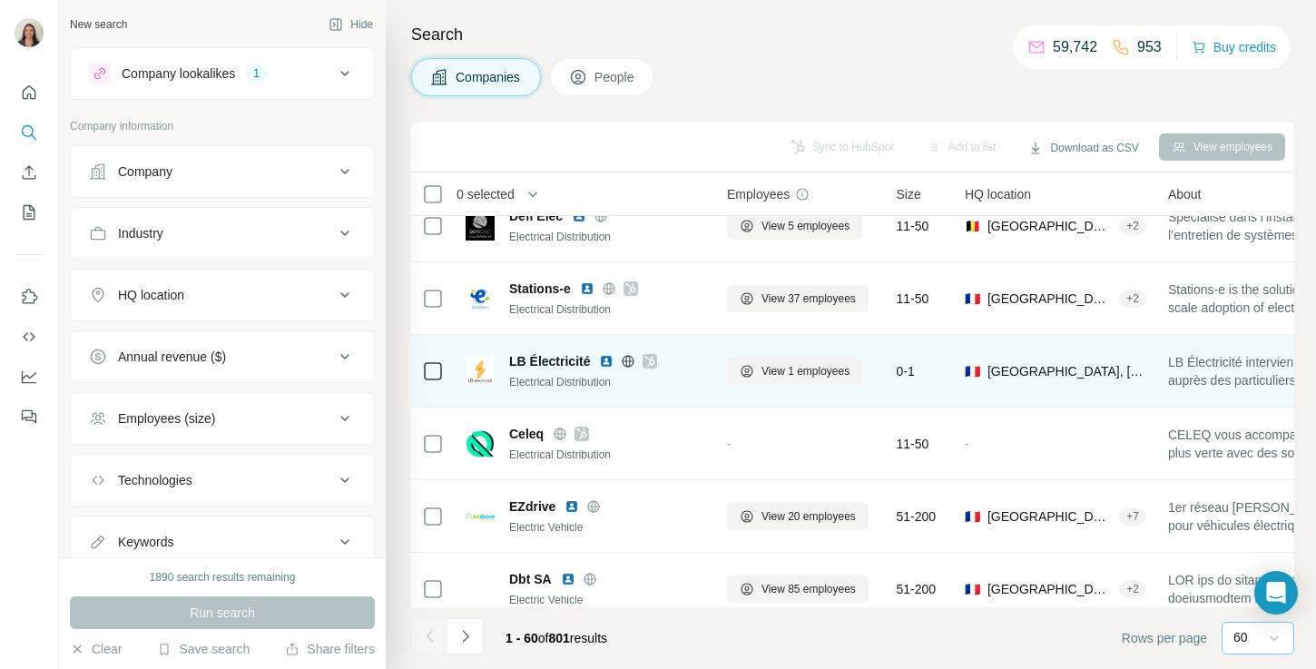
scroll to position [2860, 0]
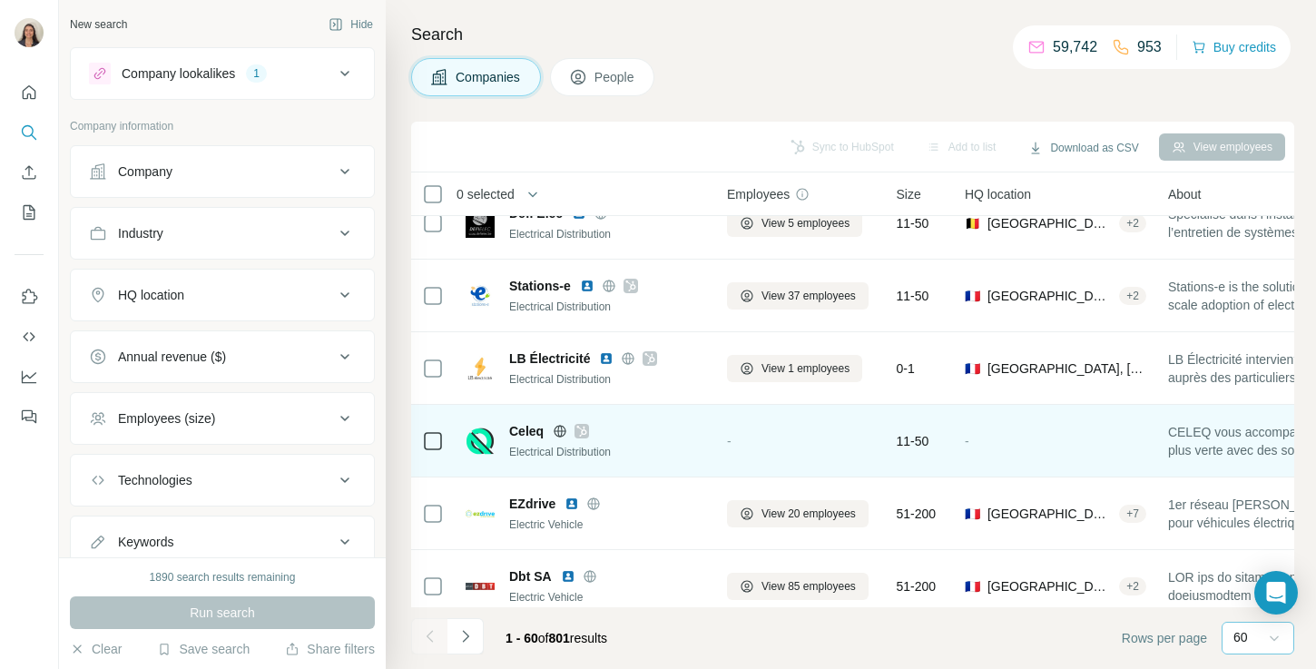
click at [586, 428] on icon at bounding box center [581, 431] width 11 height 15
click at [562, 430] on icon at bounding box center [560, 430] width 12 height 1
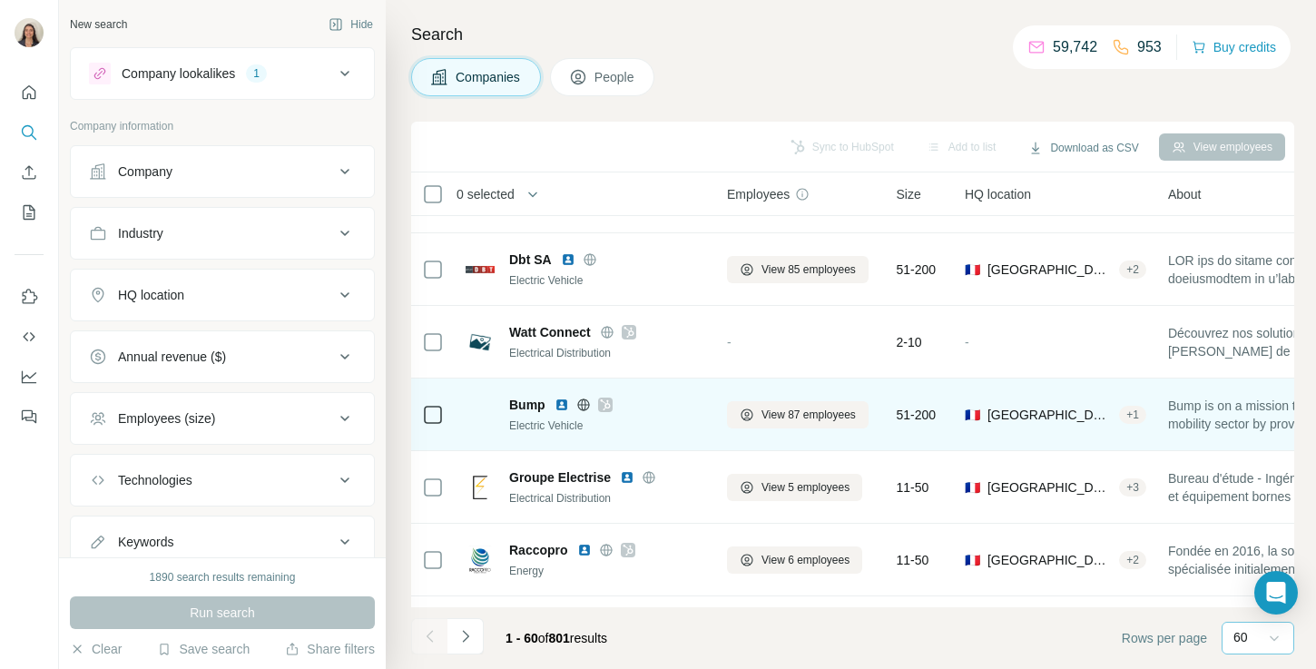
scroll to position [3182, 0]
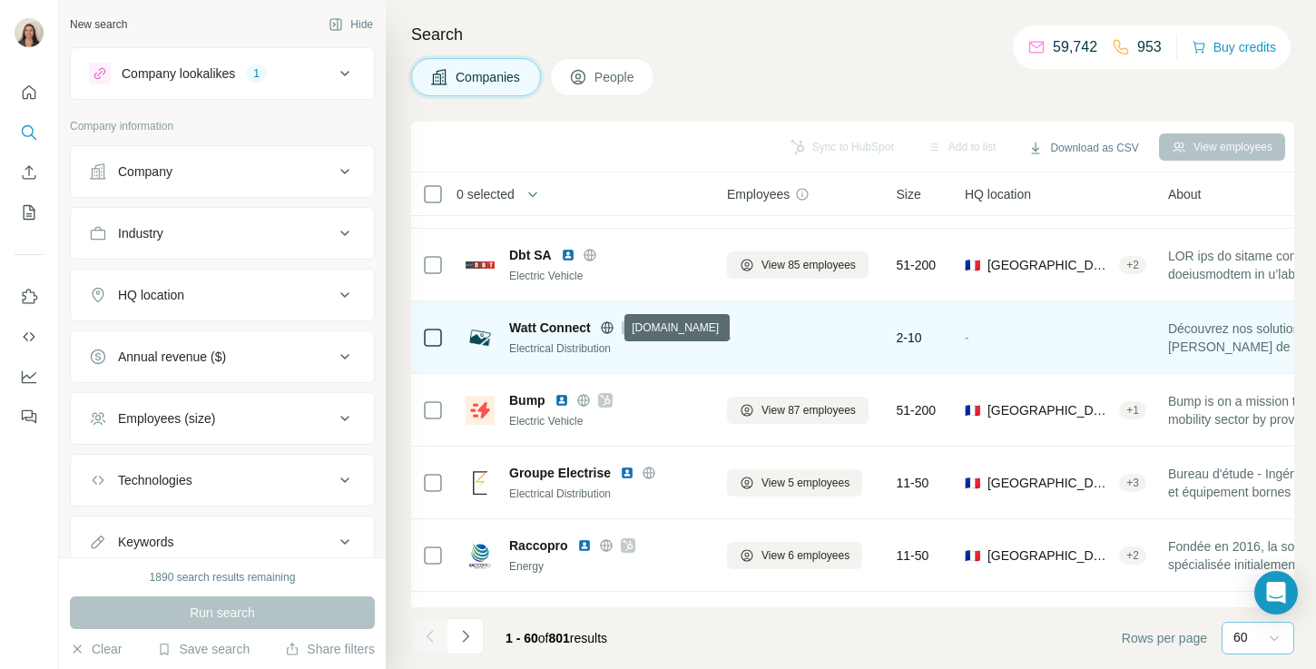
click at [610, 323] on icon at bounding box center [607, 327] width 15 height 15
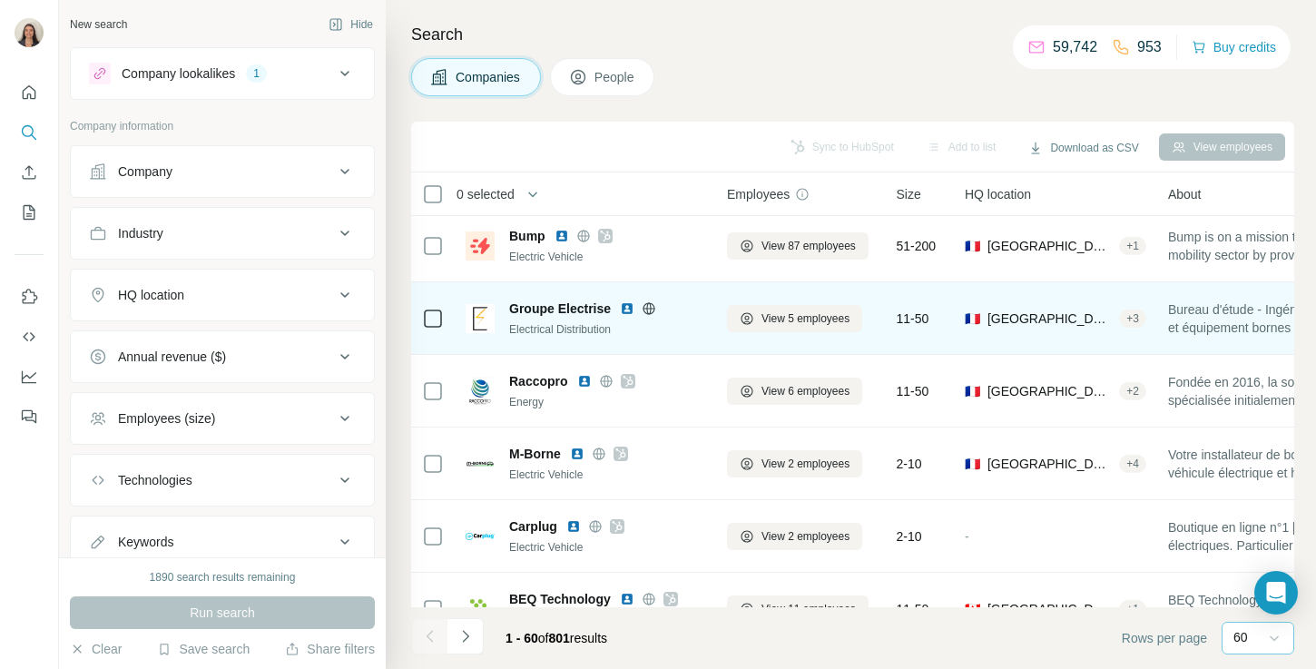
scroll to position [3349, 0]
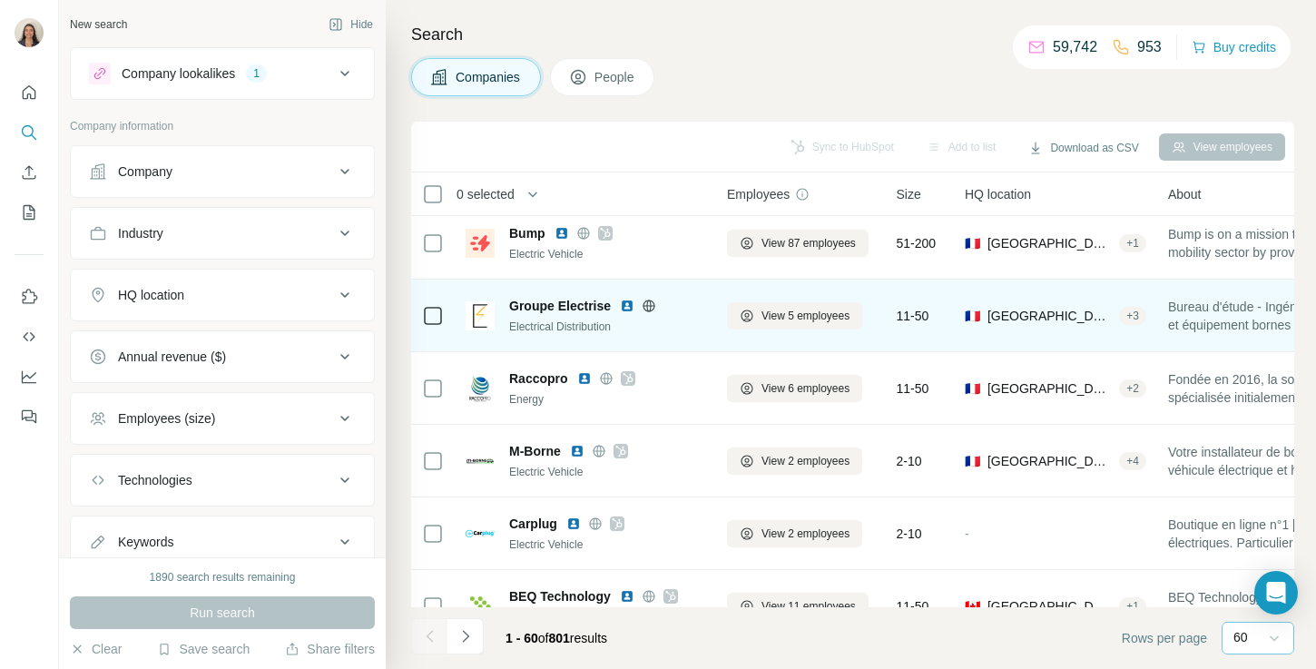
click at [645, 305] on icon at bounding box center [649, 305] width 12 height 1
click at [626, 305] on img at bounding box center [627, 306] width 15 height 15
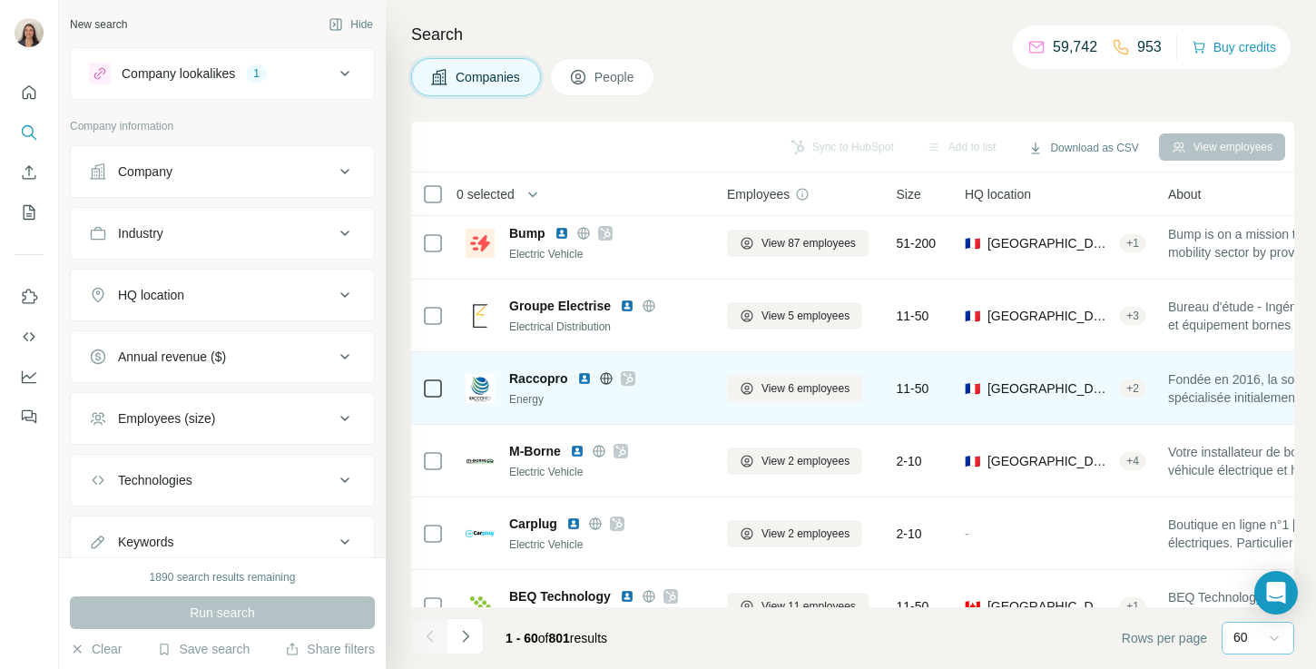
click at [604, 383] on icon at bounding box center [605, 378] width 5 height 12
click at [623, 376] on icon at bounding box center [628, 378] width 11 height 15
click at [577, 381] on img at bounding box center [584, 378] width 15 height 15
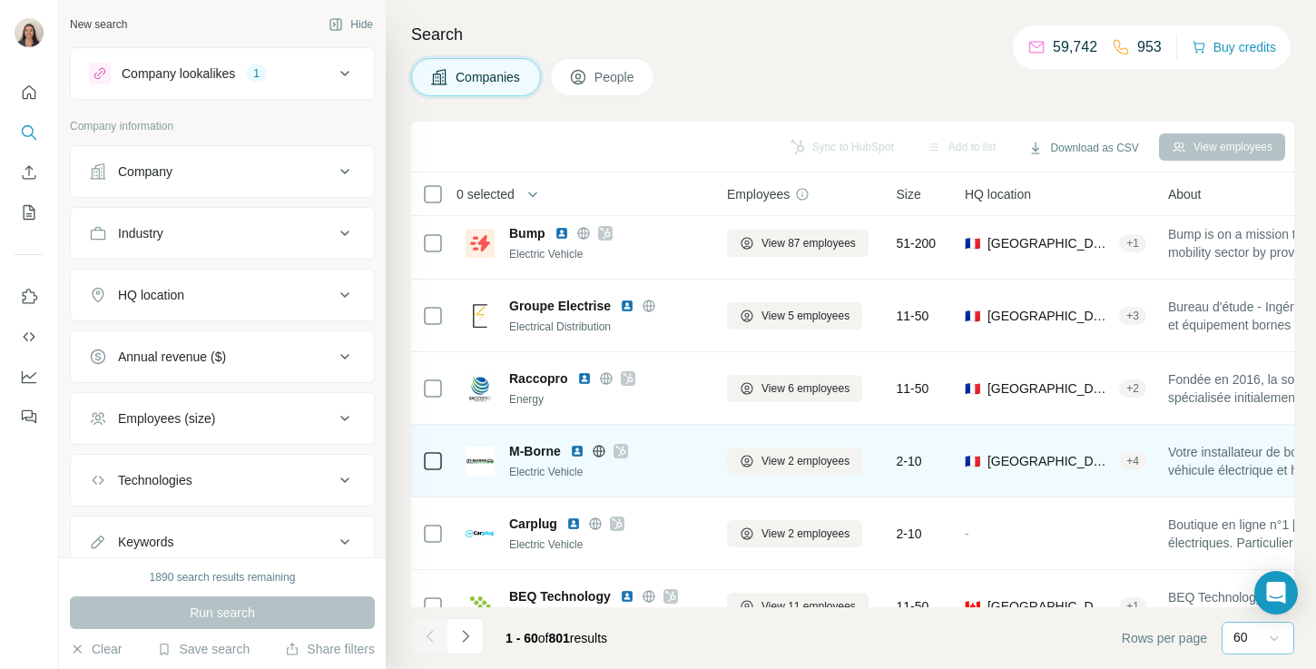
click at [626, 454] on icon at bounding box center [620, 451] width 11 height 15
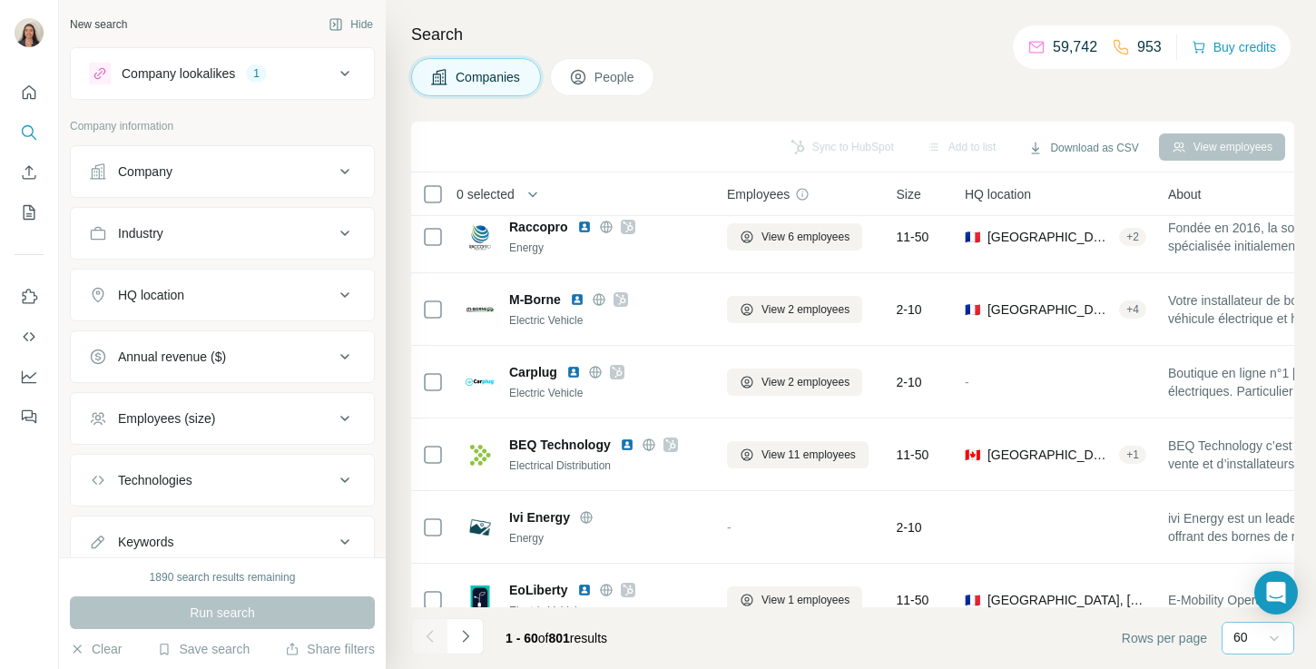
scroll to position [3506, 0]
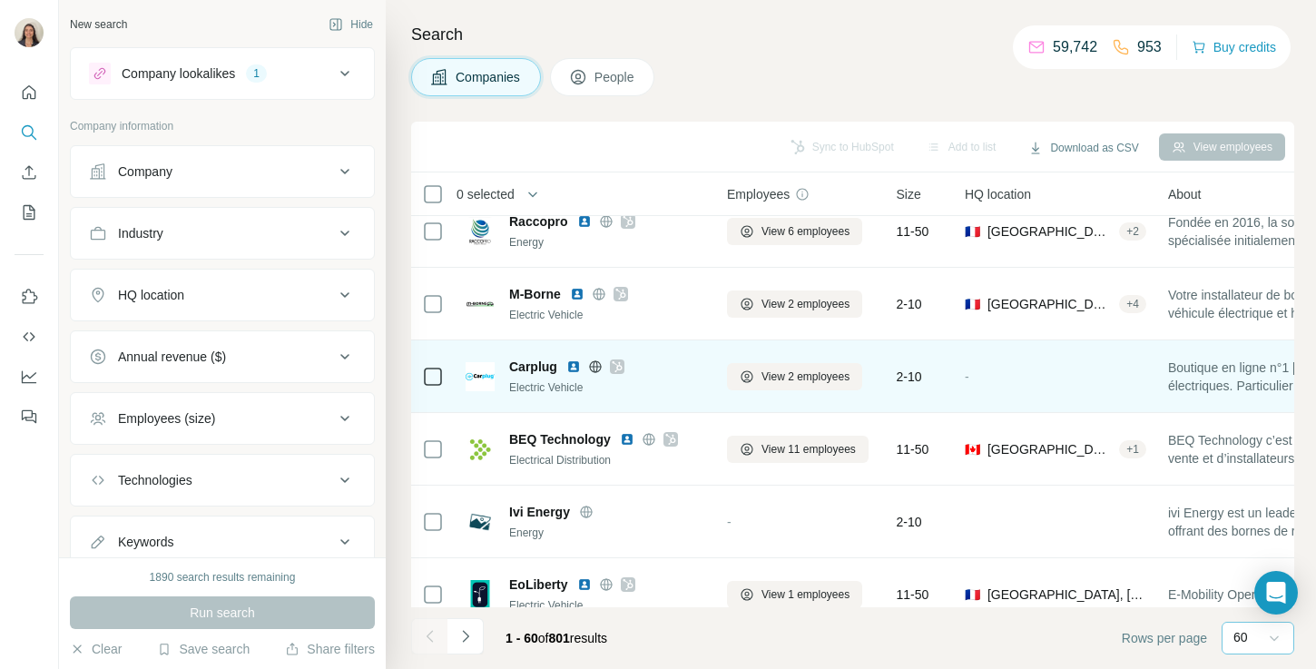
click at [623, 365] on icon at bounding box center [617, 366] width 11 height 15
click at [572, 368] on img at bounding box center [573, 366] width 15 height 15
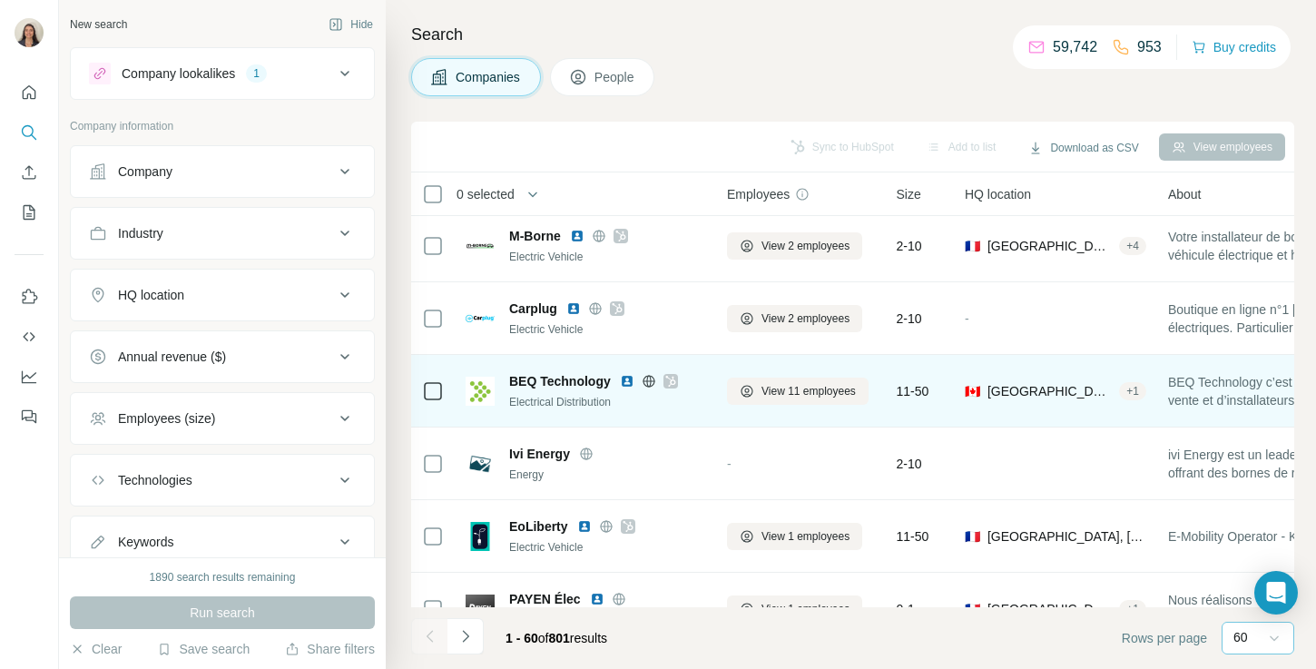
scroll to position [3566, 0]
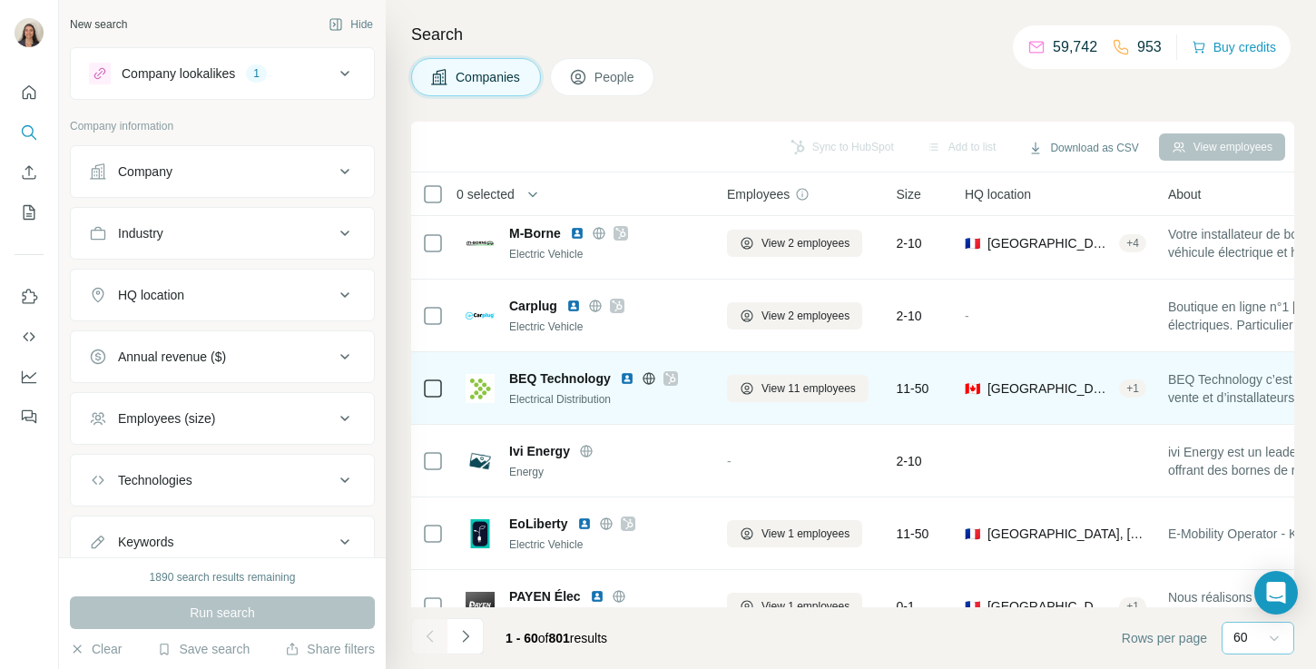
click at [652, 382] on icon at bounding box center [649, 378] width 15 height 15
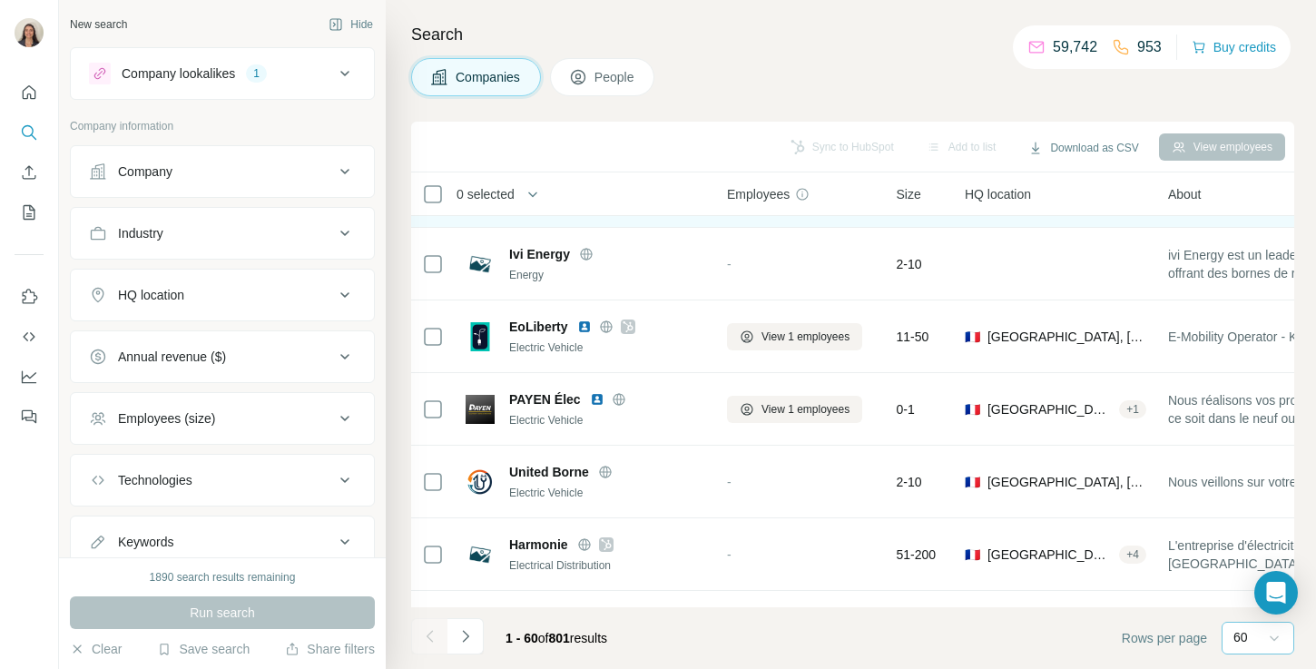
scroll to position [3765, 0]
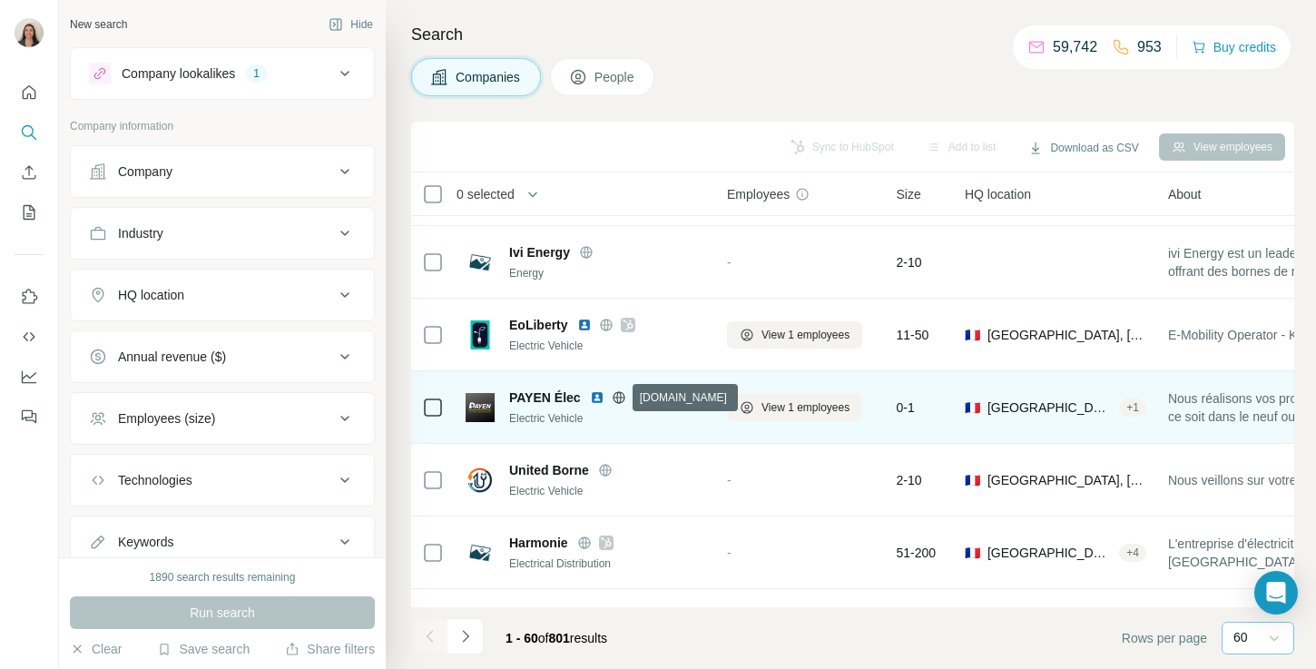
click at [616, 396] on icon at bounding box center [619, 397] width 15 height 15
click at [601, 398] on img at bounding box center [597, 397] width 15 height 15
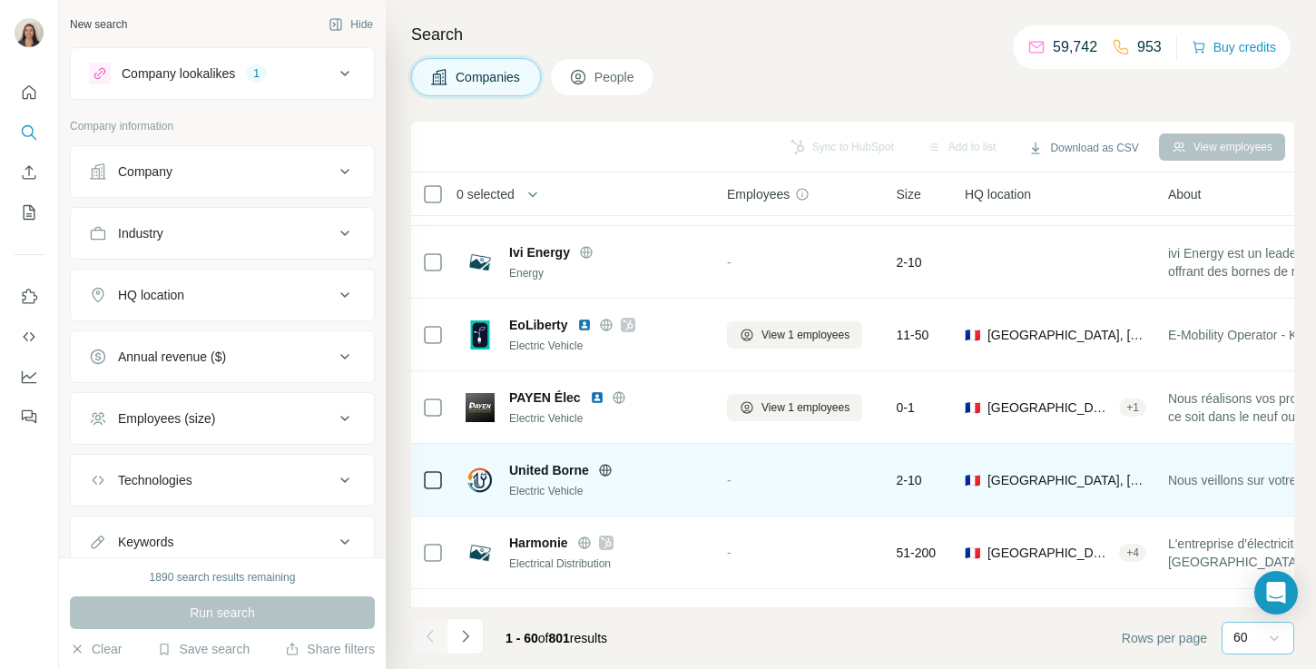
click at [605, 466] on icon at bounding box center [605, 470] width 15 height 15
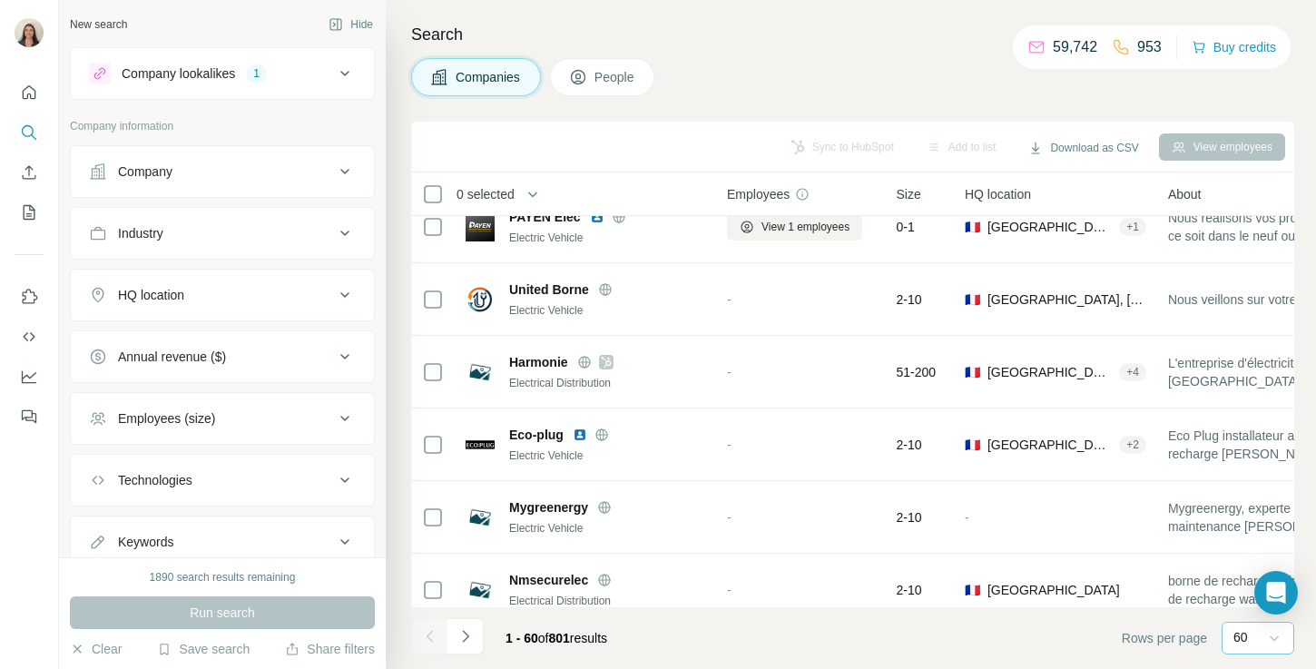
scroll to position [3955, 0]
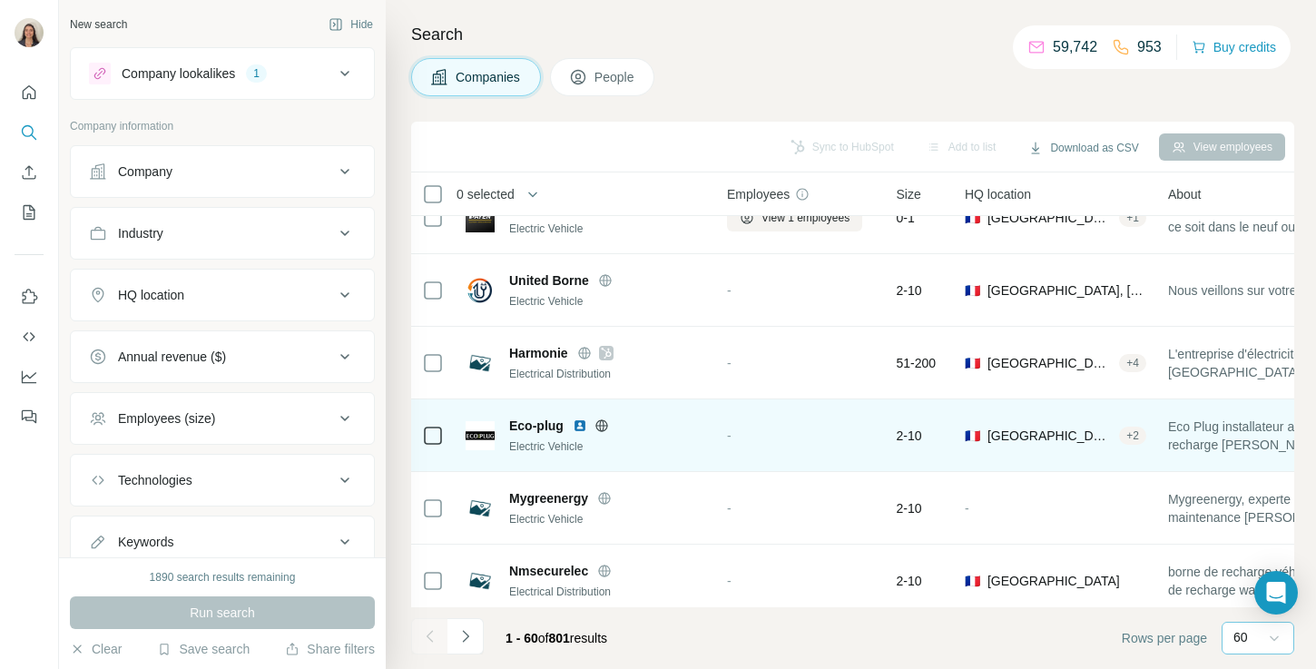
click at [579, 424] on img at bounding box center [580, 425] width 15 height 15
click at [603, 426] on icon at bounding box center [601, 425] width 15 height 15
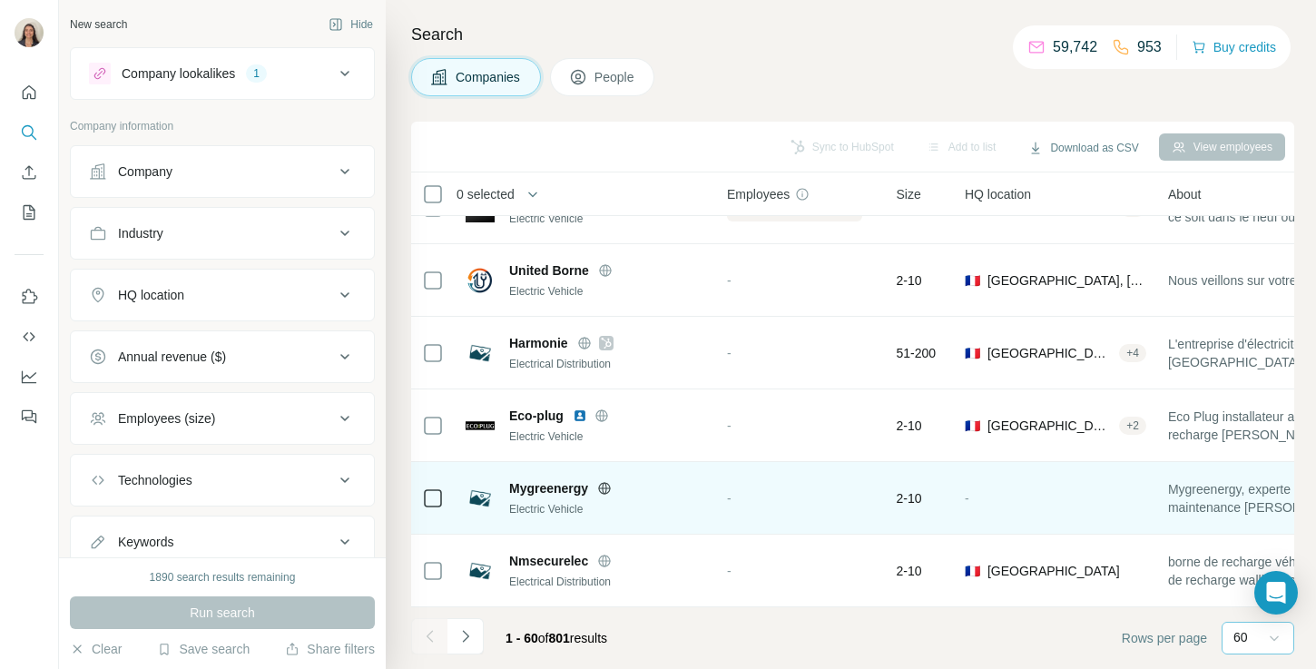
scroll to position [3964, 0]
click at [601, 497] on div "Mygreenergy Electric Vehicle" at bounding box center [607, 499] width 196 height 38
click at [603, 491] on icon at bounding box center [604, 489] width 15 height 15
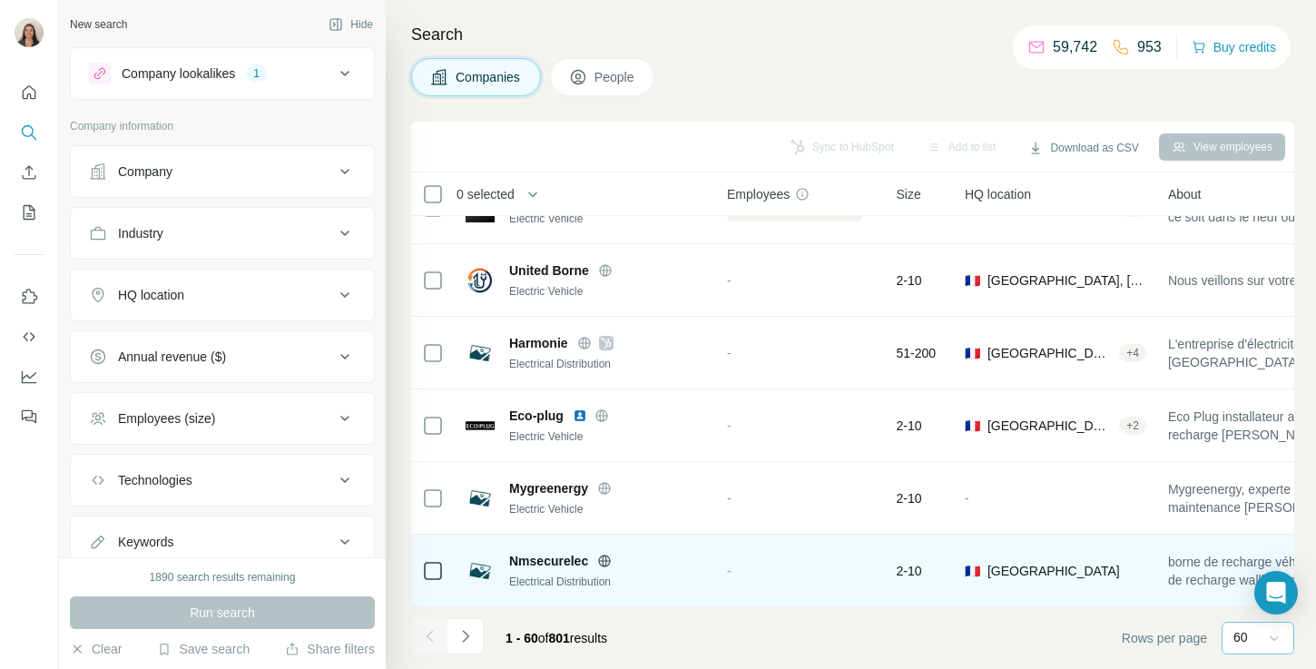
scroll to position [3962, 0]
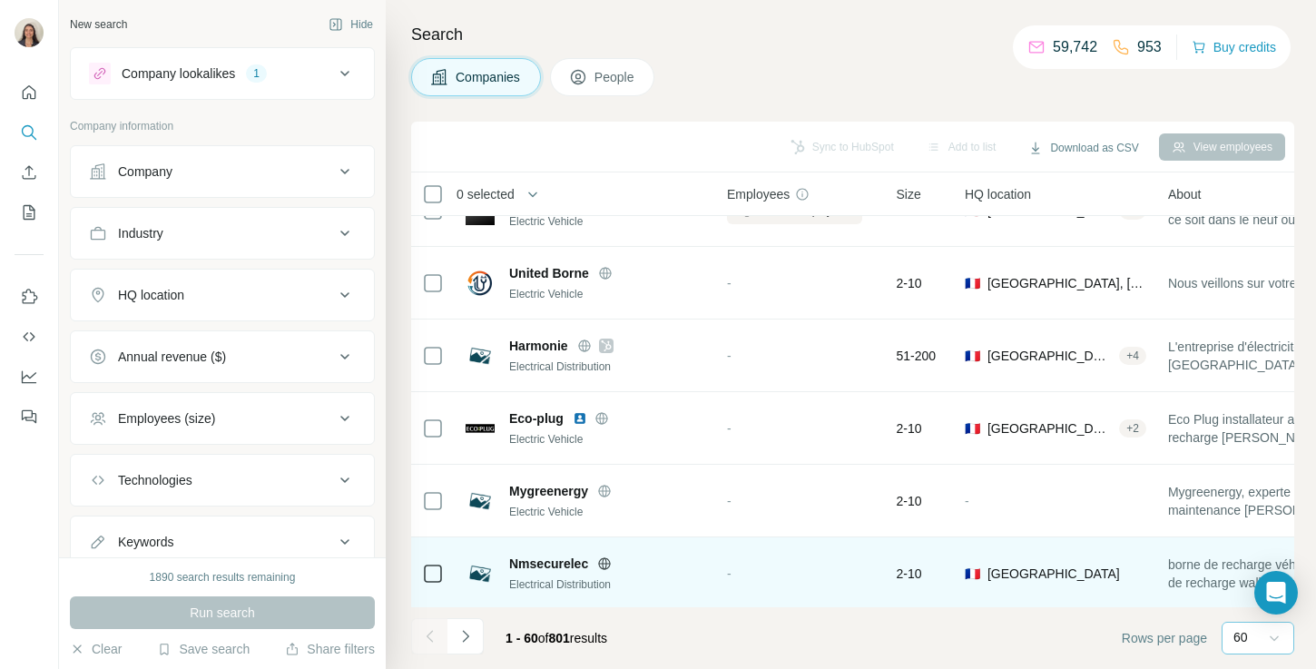
click at [606, 561] on icon at bounding box center [604, 563] width 15 height 15
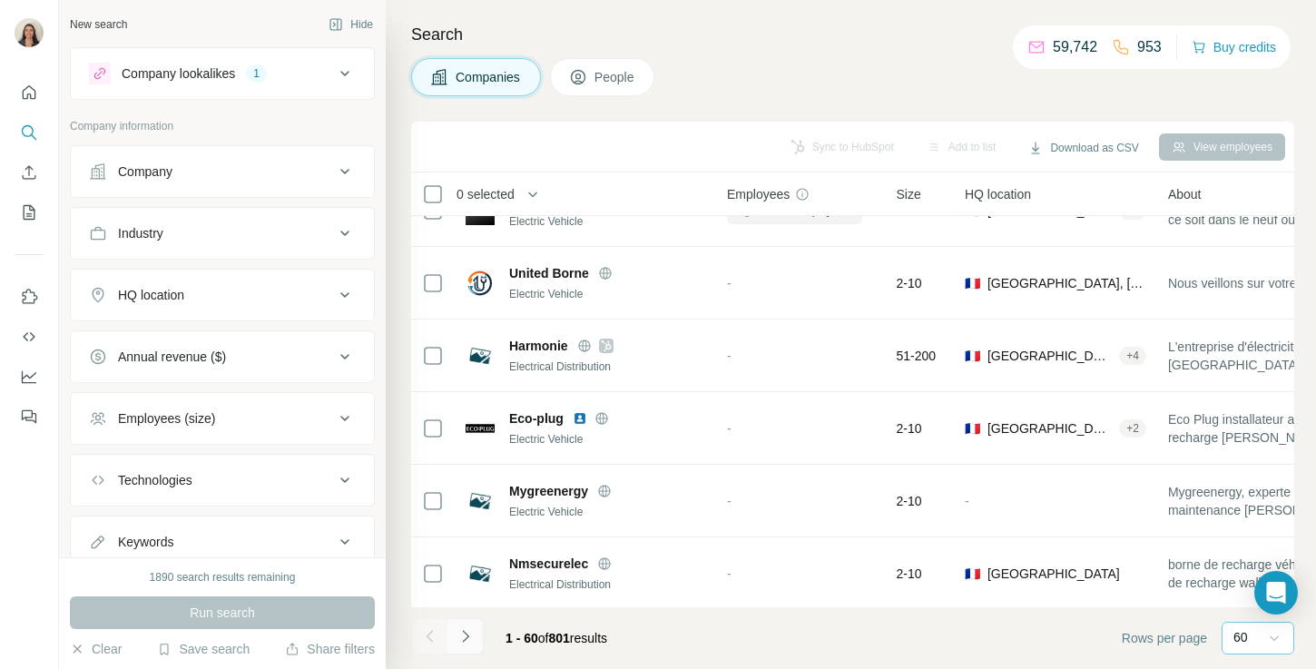
click at [472, 622] on button "Navigate to next page" at bounding box center [465, 636] width 36 height 36
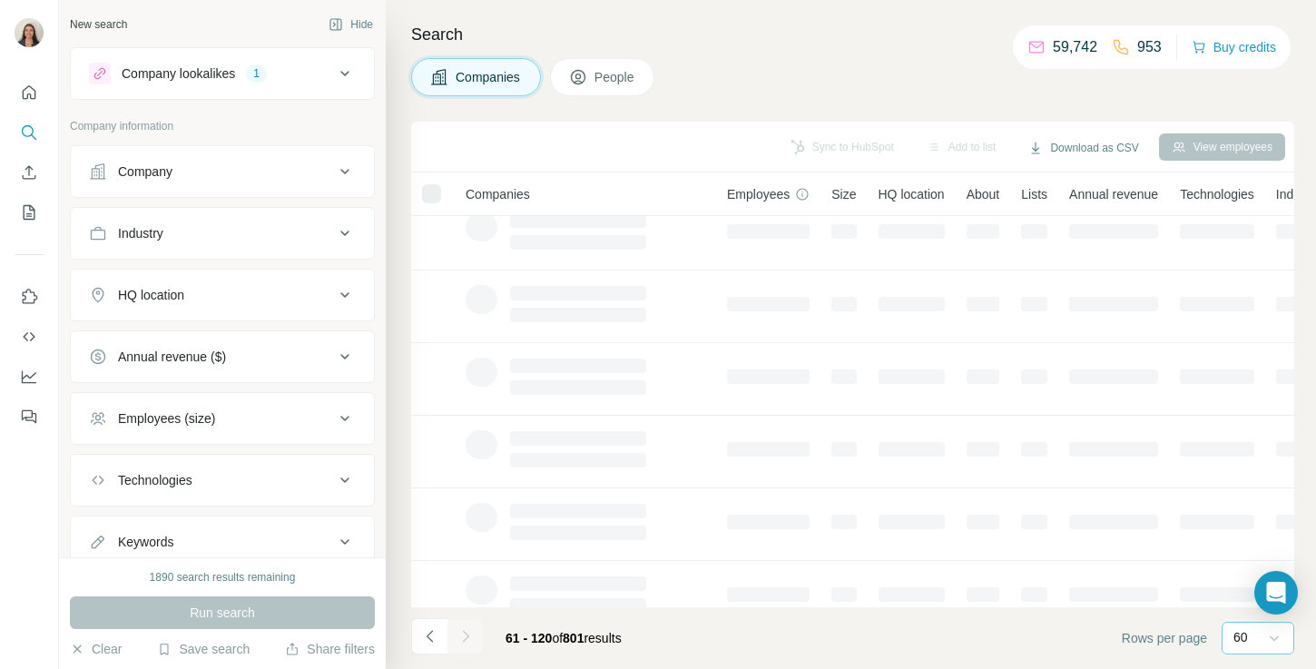
scroll to position [0, 0]
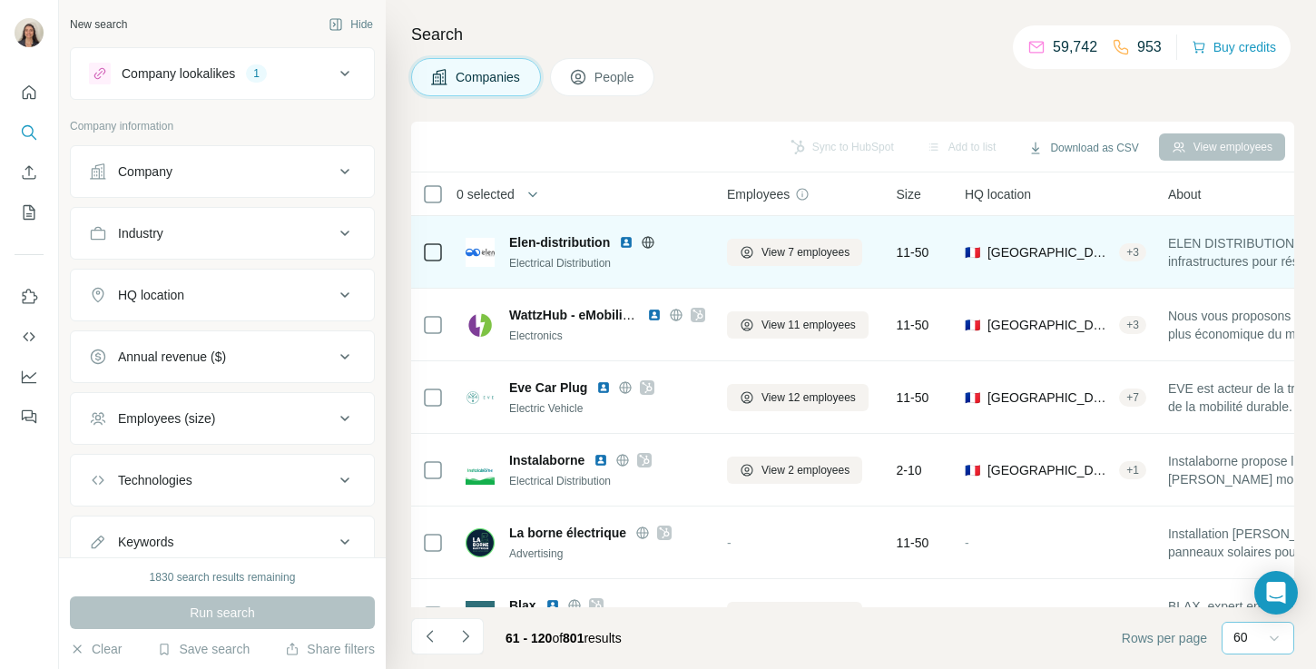
click at [647, 241] on icon at bounding box center [648, 241] width 12 height 1
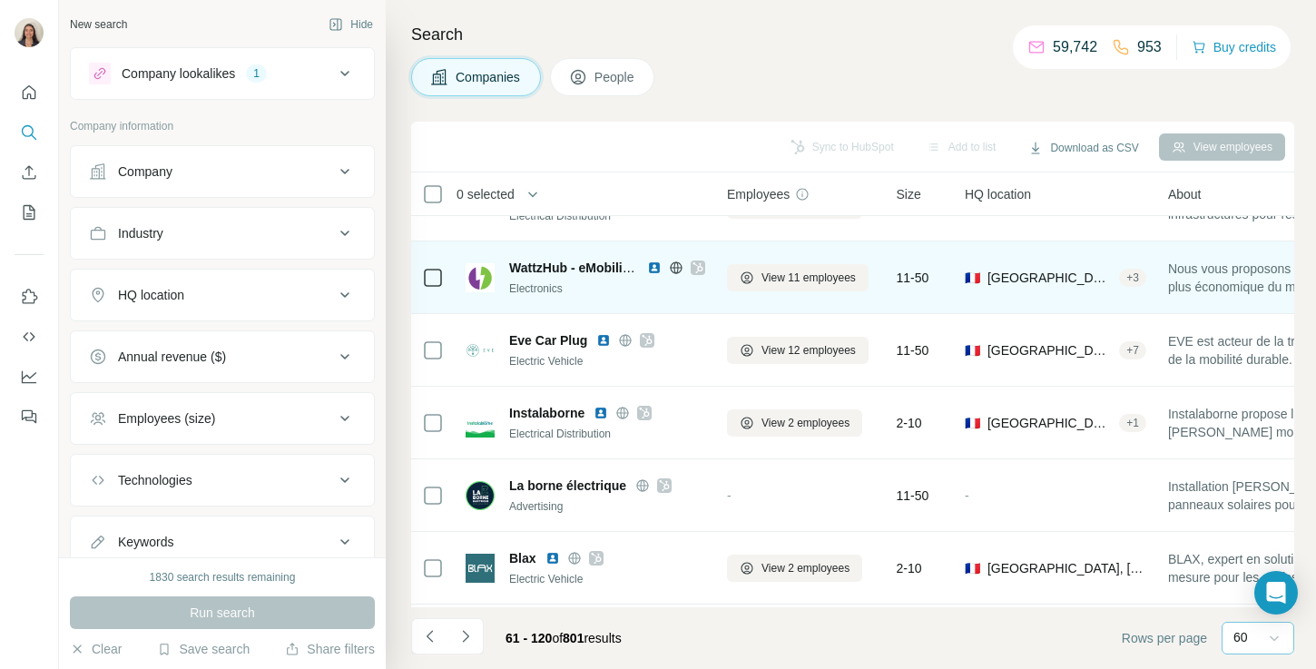
scroll to position [50, 0]
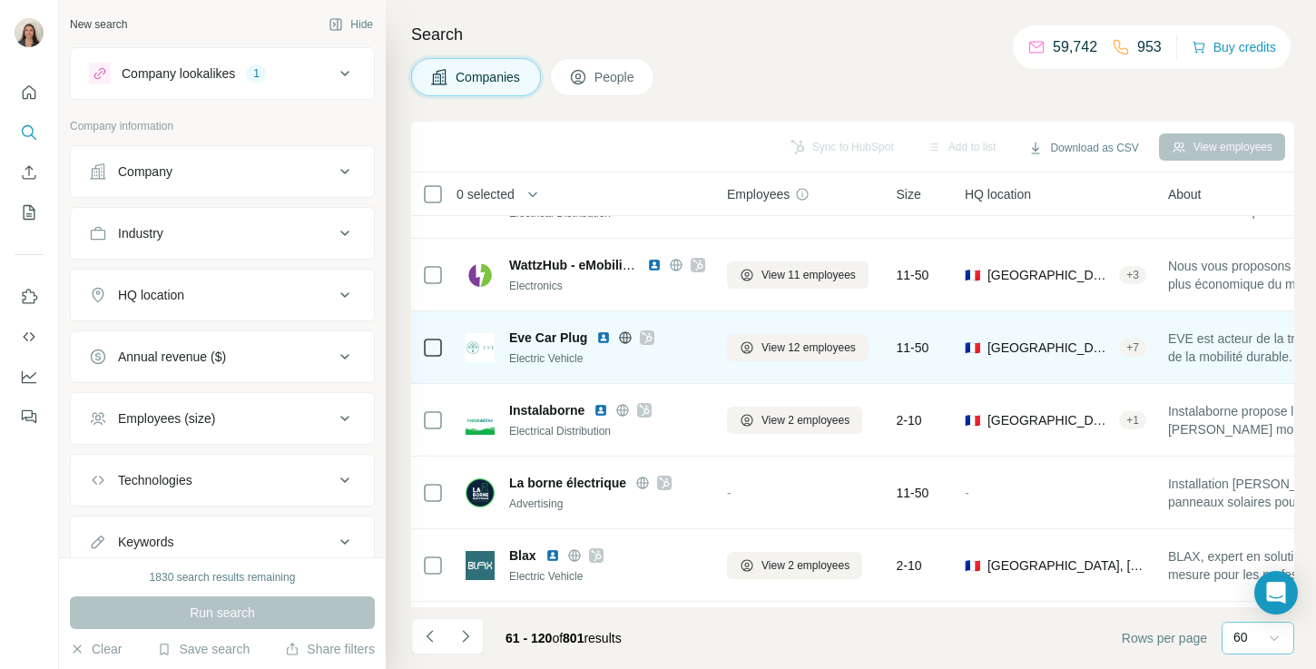
click at [648, 337] on icon at bounding box center [647, 337] width 10 height 11
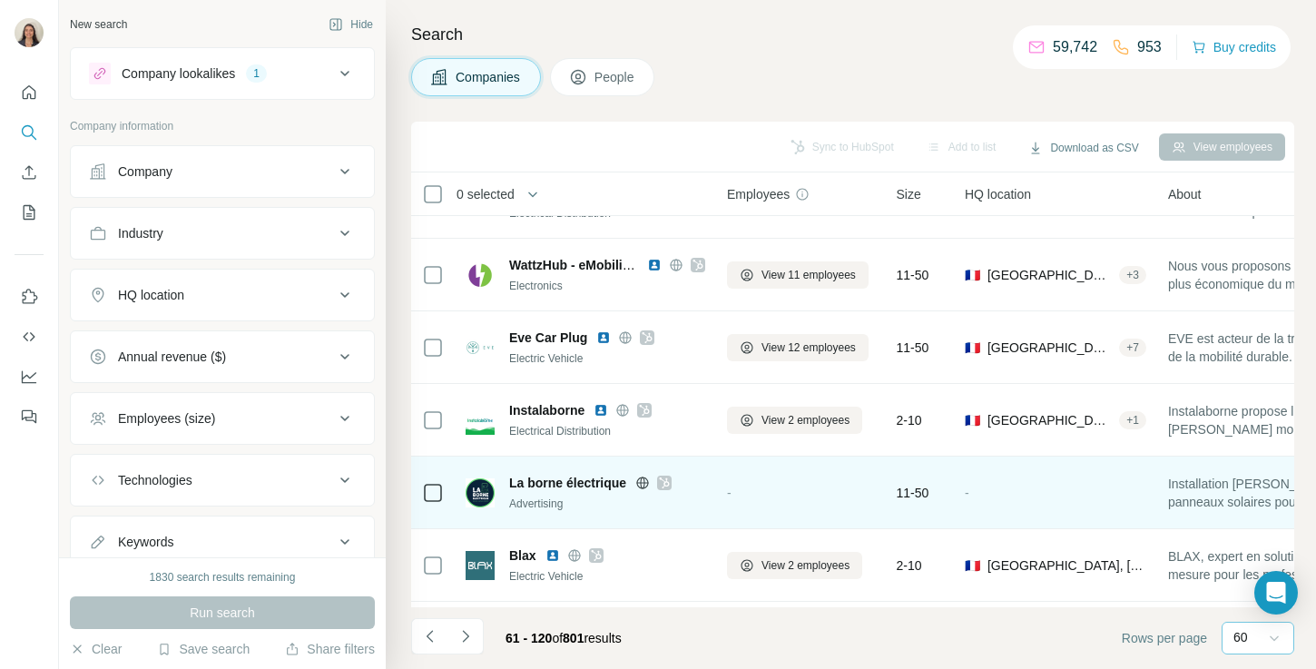
click at [664, 486] on icon at bounding box center [664, 483] width 11 height 15
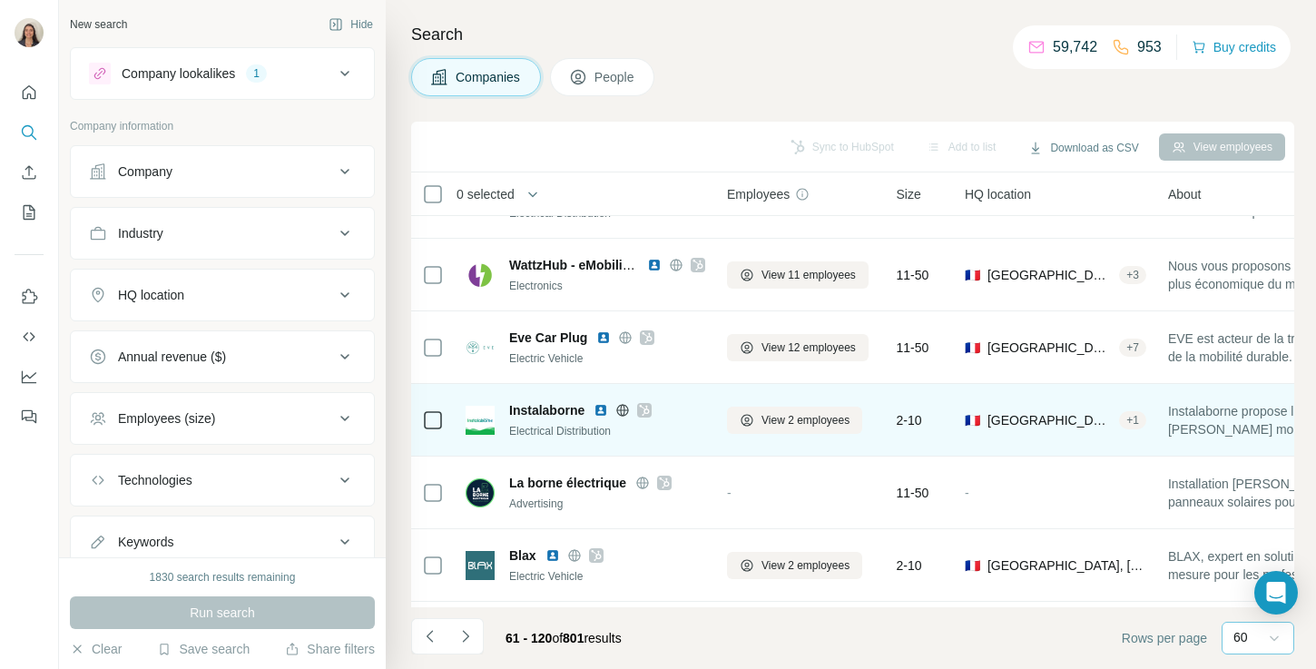
click at [567, 409] on span "Instalaborne" at bounding box center [546, 410] width 75 height 18
click at [625, 412] on icon at bounding box center [623, 410] width 5 height 12
click at [648, 406] on icon at bounding box center [645, 410] width 10 height 11
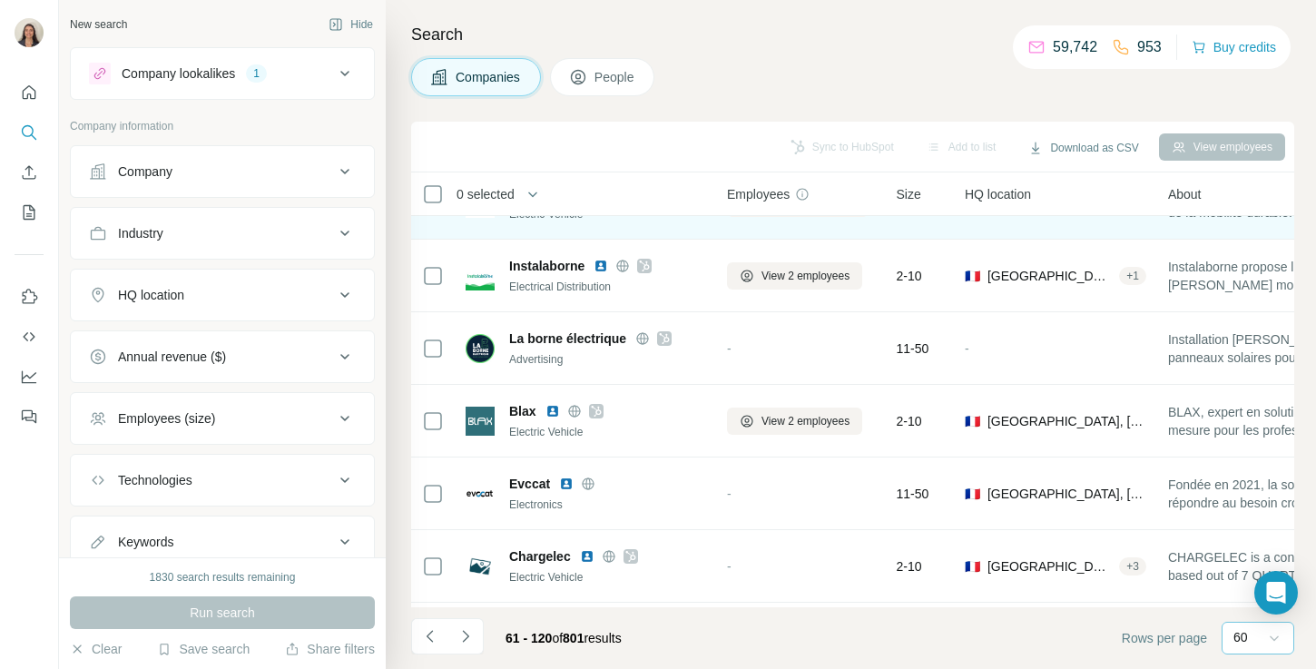
scroll to position [201, 0]
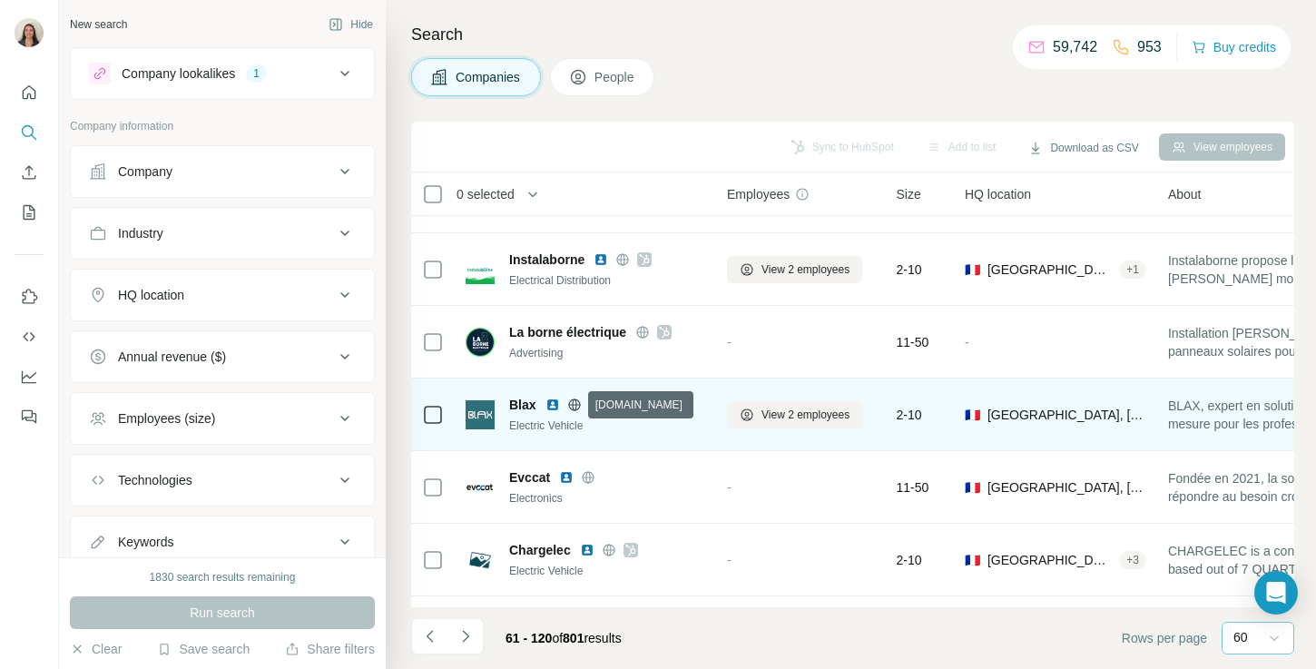
click at [572, 408] on icon at bounding box center [574, 404] width 5 height 12
click at [594, 401] on icon at bounding box center [596, 404] width 11 height 15
click at [553, 408] on img at bounding box center [552, 404] width 15 height 15
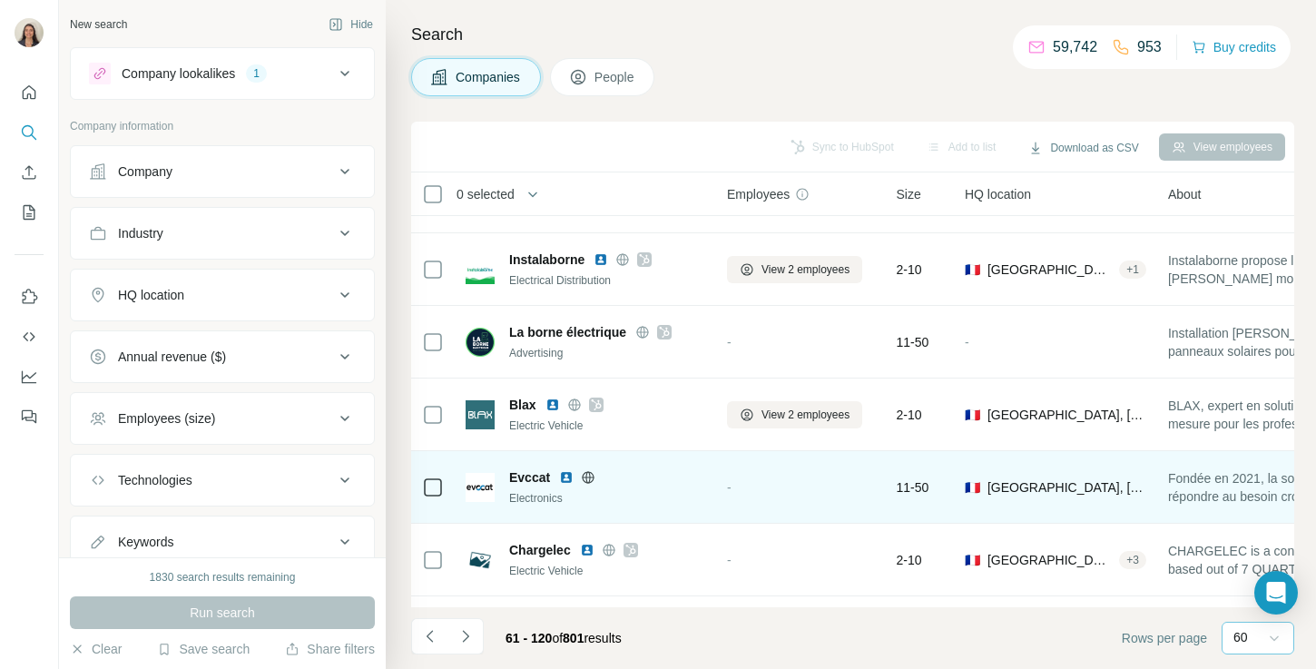
click at [592, 482] on icon at bounding box center [588, 477] width 15 height 15
click at [572, 475] on img at bounding box center [566, 477] width 15 height 15
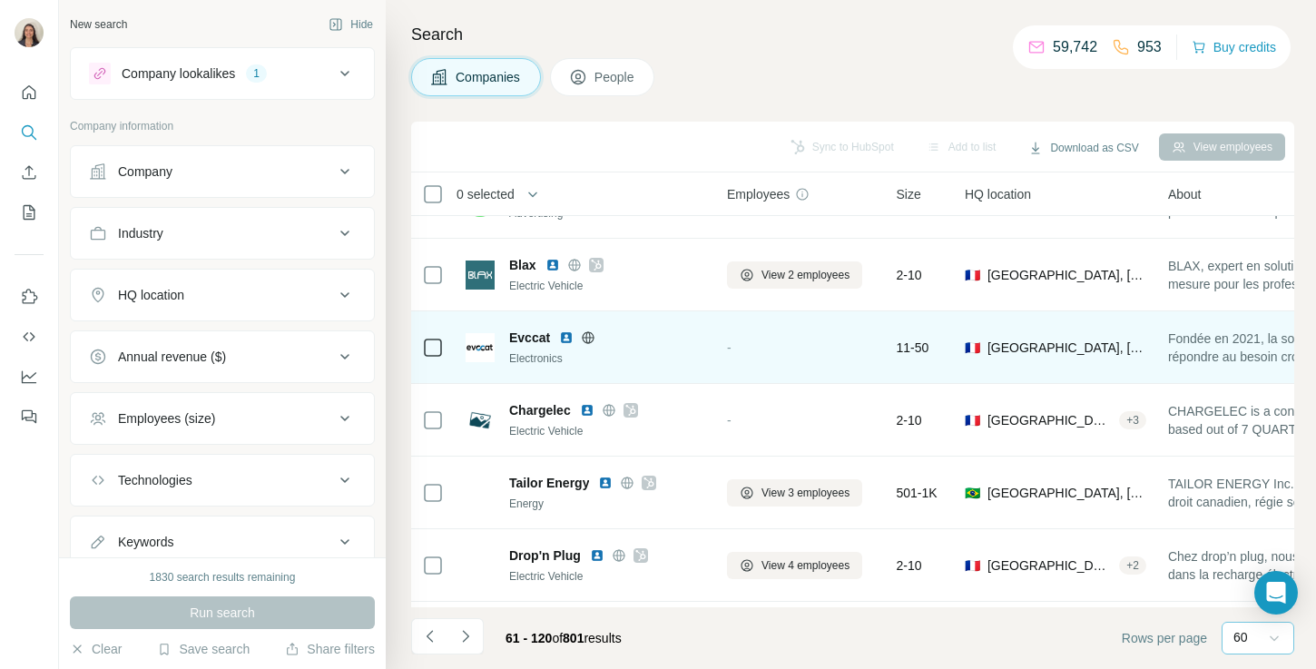
scroll to position [354, 0]
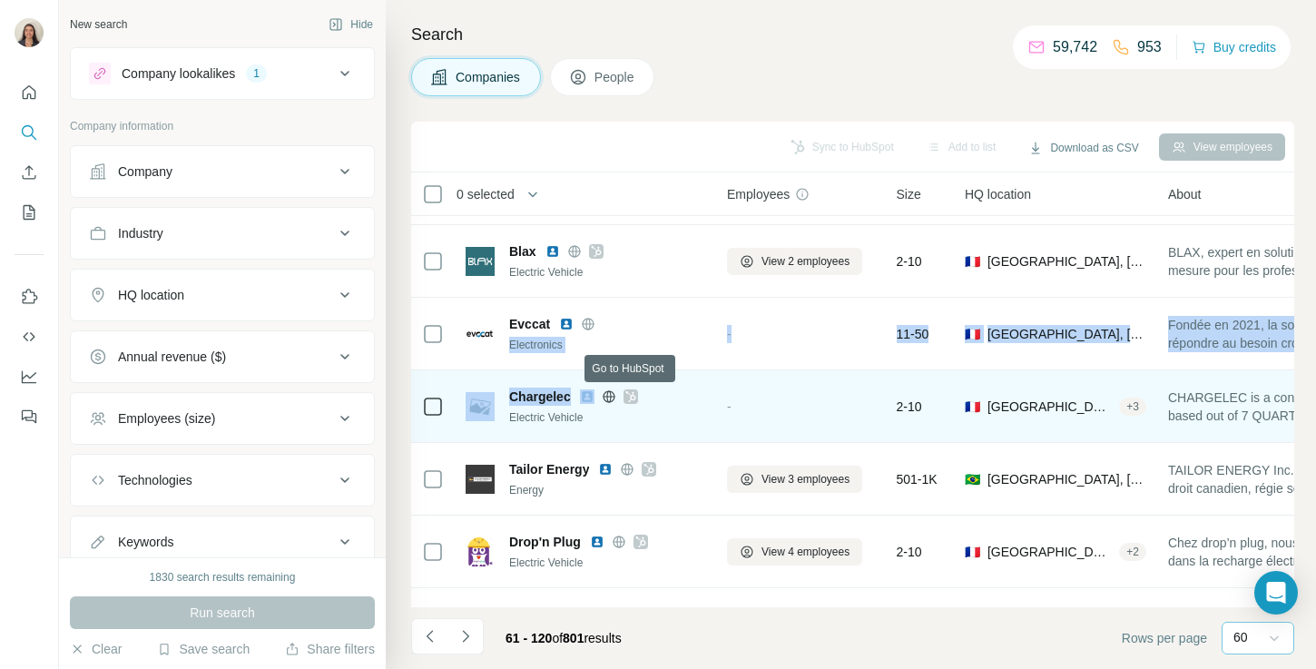
click at [635, 394] on icon at bounding box center [630, 396] width 11 height 15
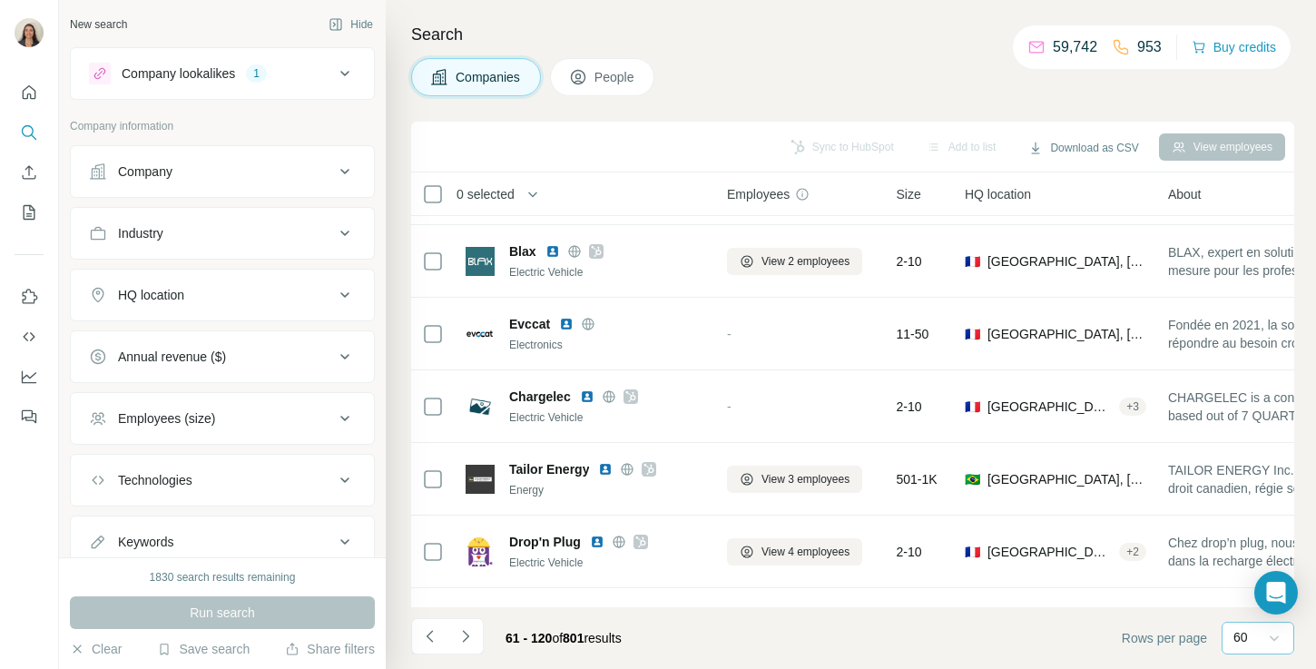
click at [769, 59] on div "Companies People" at bounding box center [852, 77] width 883 height 38
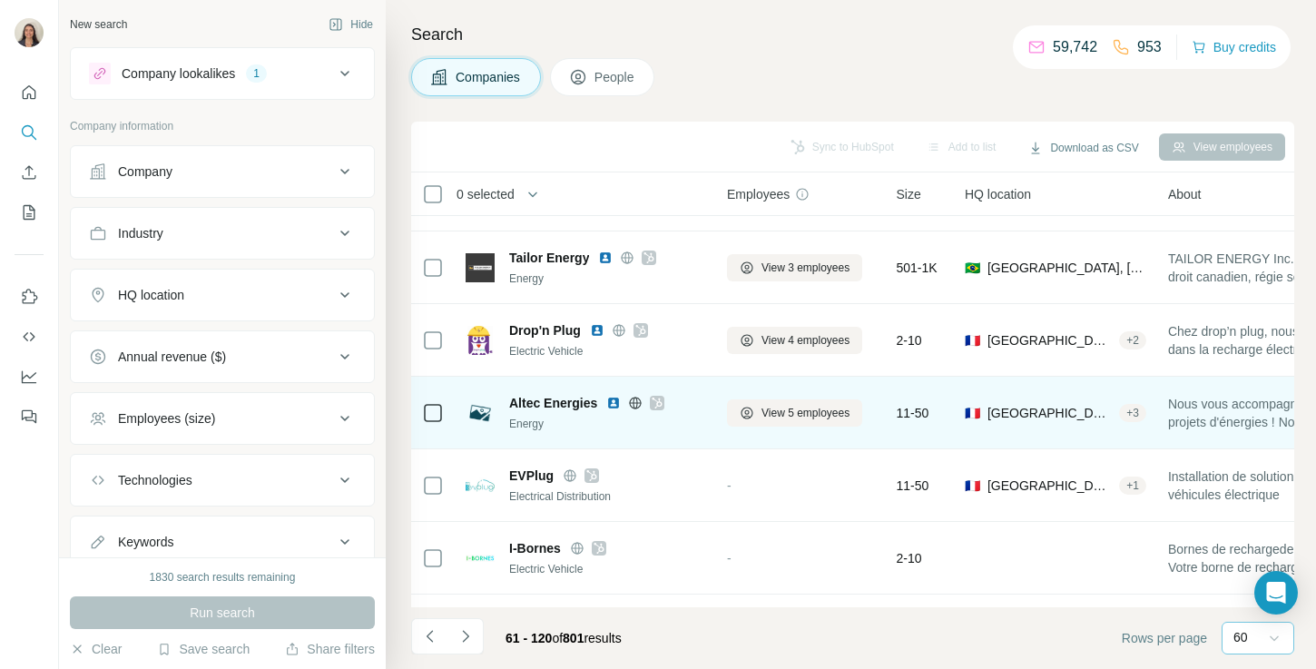
scroll to position [580, 0]
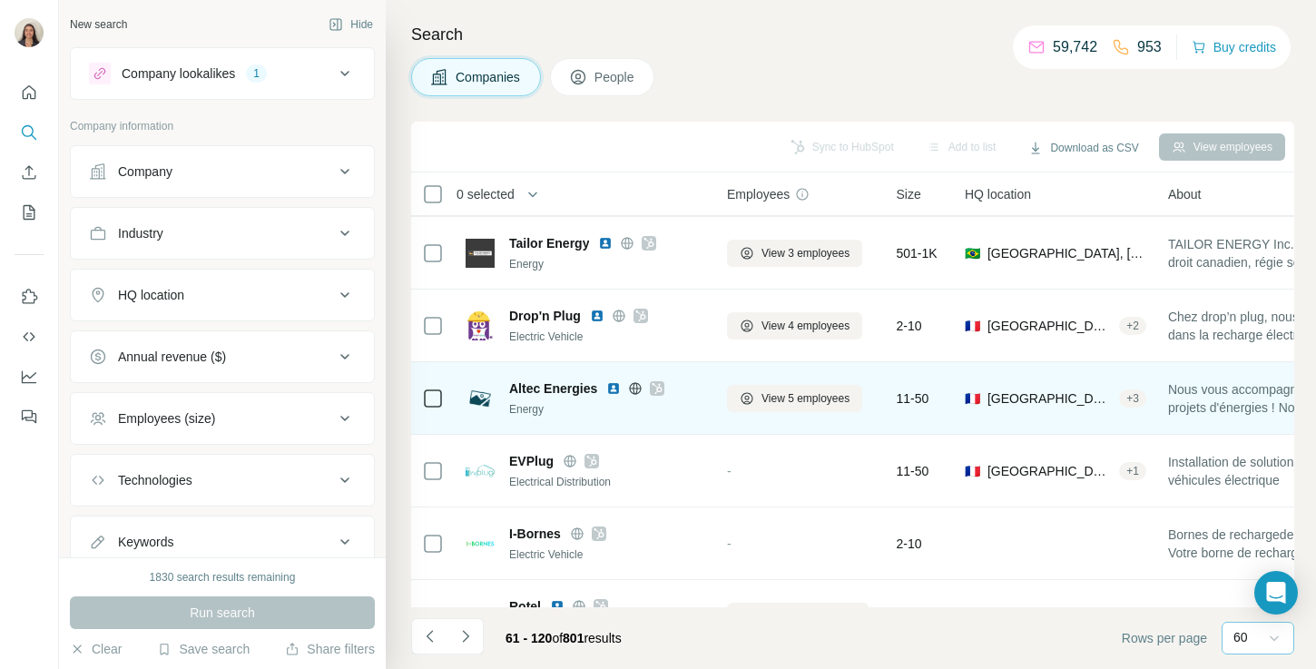
click at [633, 385] on icon at bounding box center [635, 388] width 5 height 12
click at [661, 388] on icon at bounding box center [657, 388] width 11 height 15
click at [613, 388] on img at bounding box center [613, 388] width 15 height 15
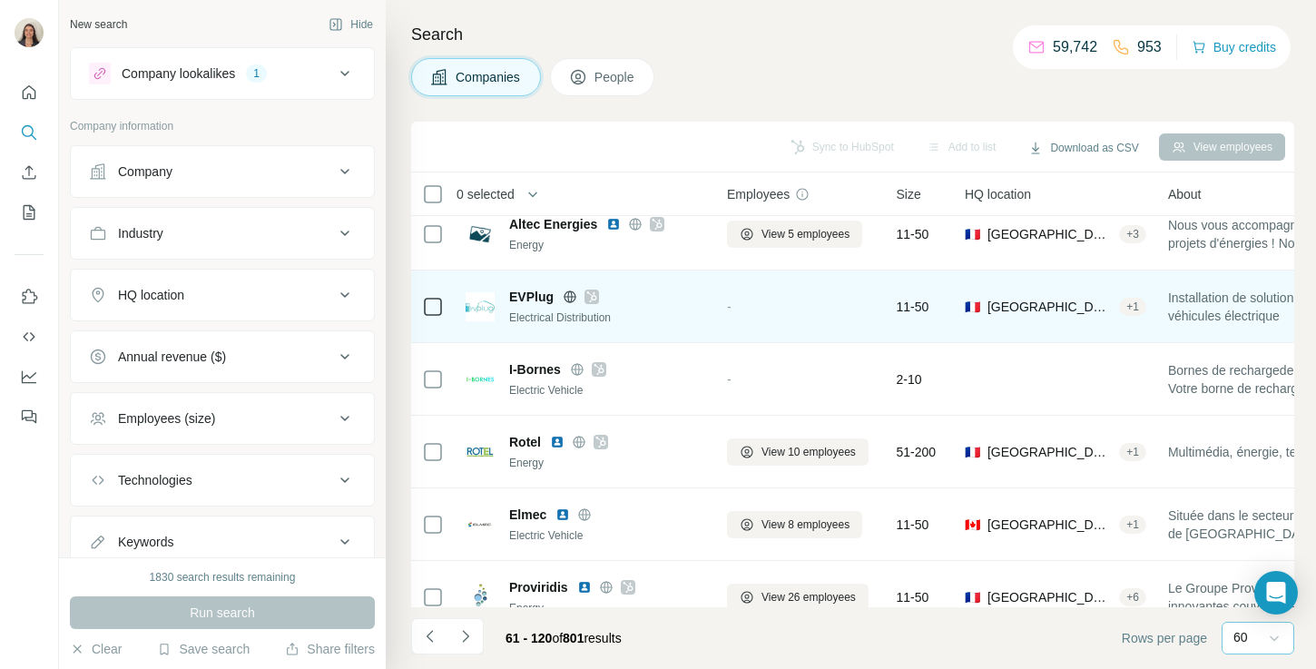
scroll to position [745, 0]
click at [570, 297] on icon at bounding box center [570, 296] width 15 height 15
click at [596, 294] on div at bounding box center [591, 296] width 15 height 15
click at [569, 296] on icon at bounding box center [570, 296] width 15 height 15
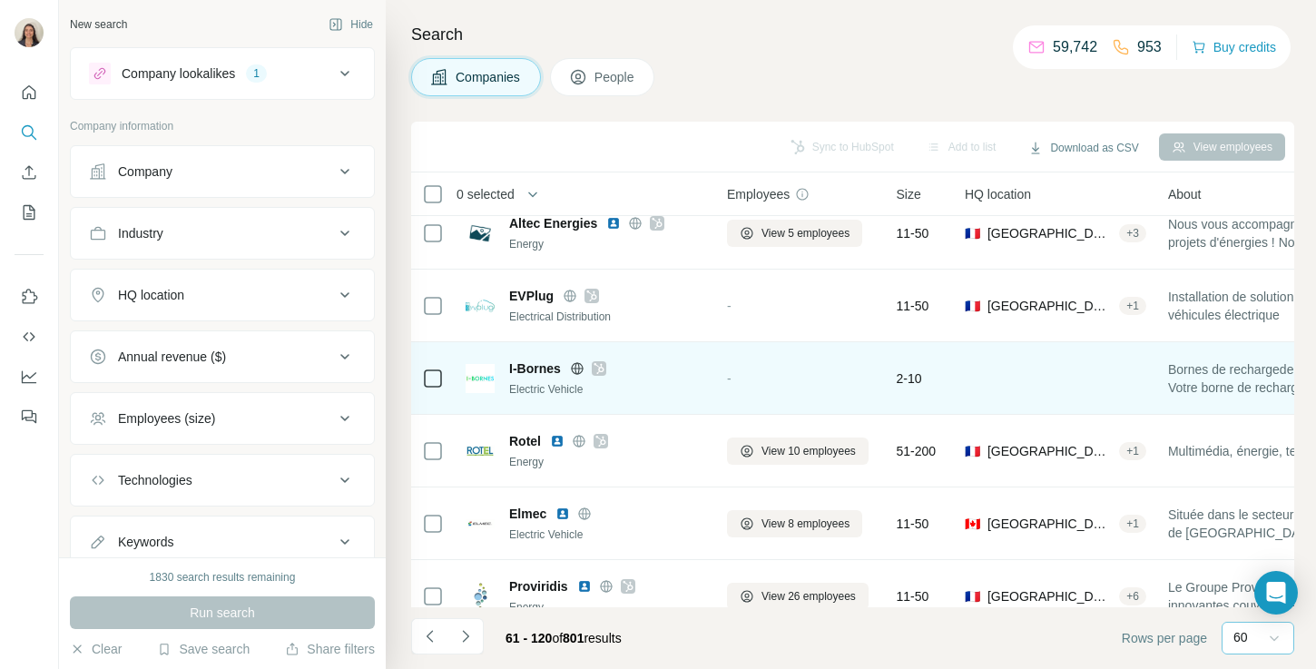
click at [577, 370] on icon at bounding box center [577, 368] width 15 height 15
click at [597, 365] on icon at bounding box center [598, 368] width 10 height 11
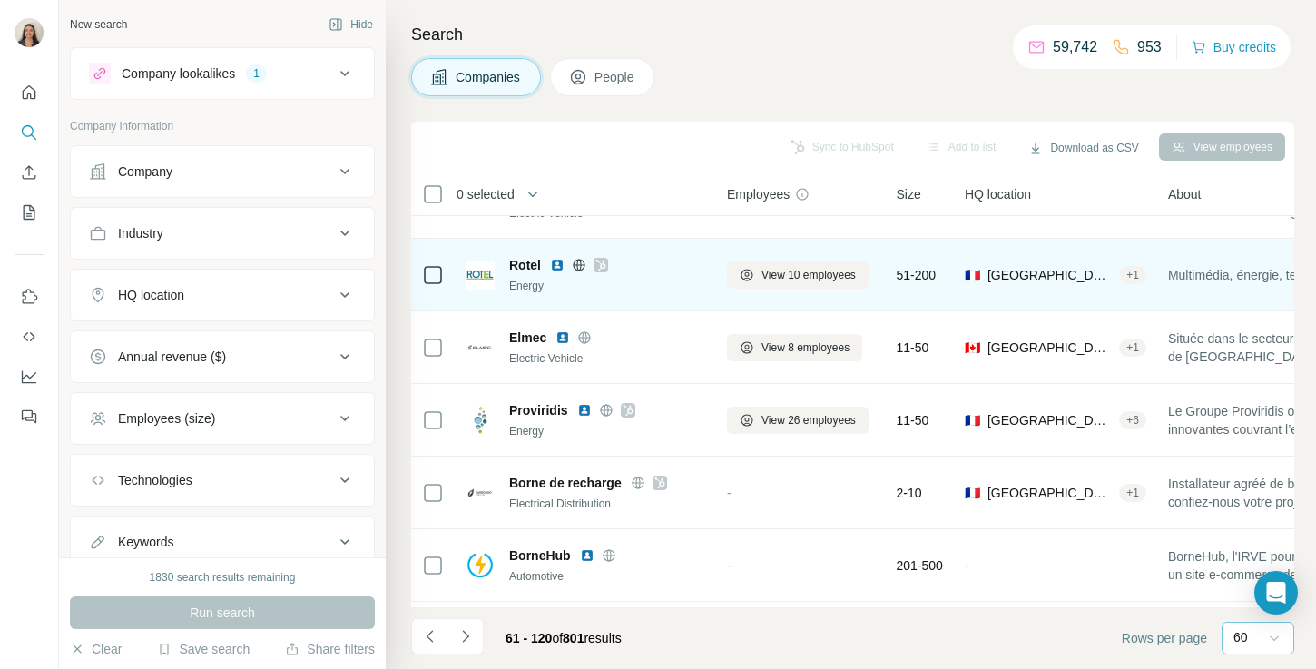
scroll to position [922, 0]
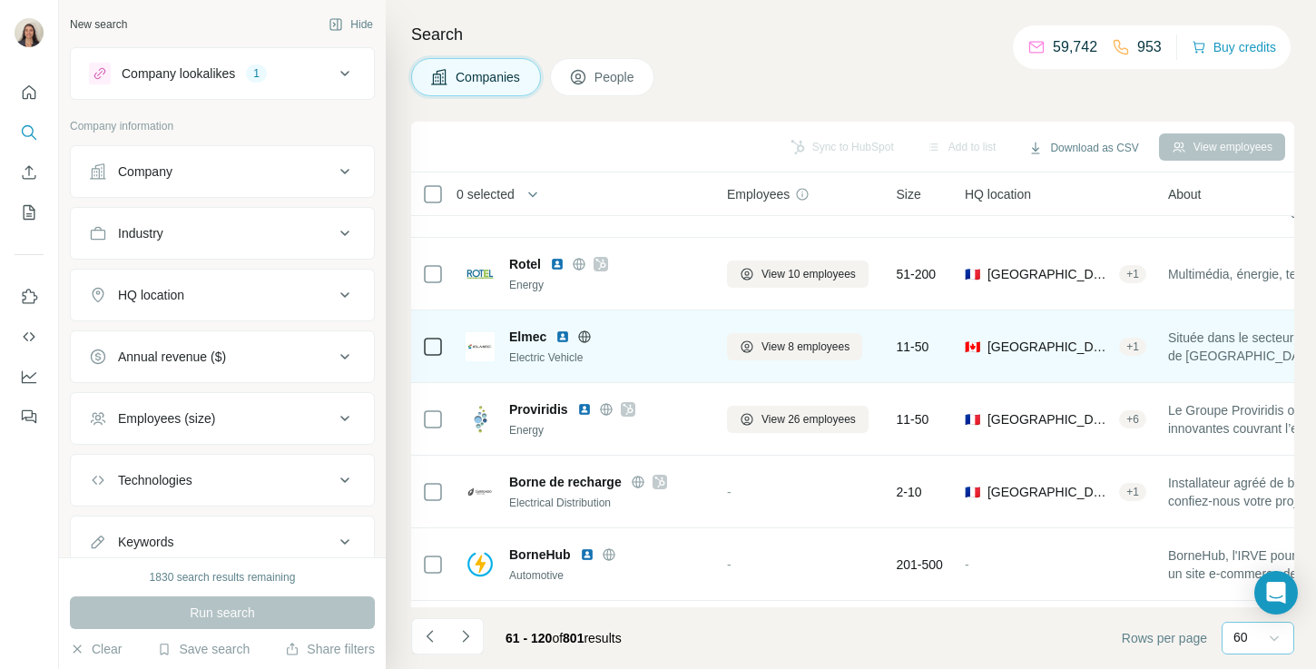
click at [586, 338] on icon at bounding box center [585, 336] width 5 height 12
click at [560, 338] on img at bounding box center [562, 336] width 15 height 15
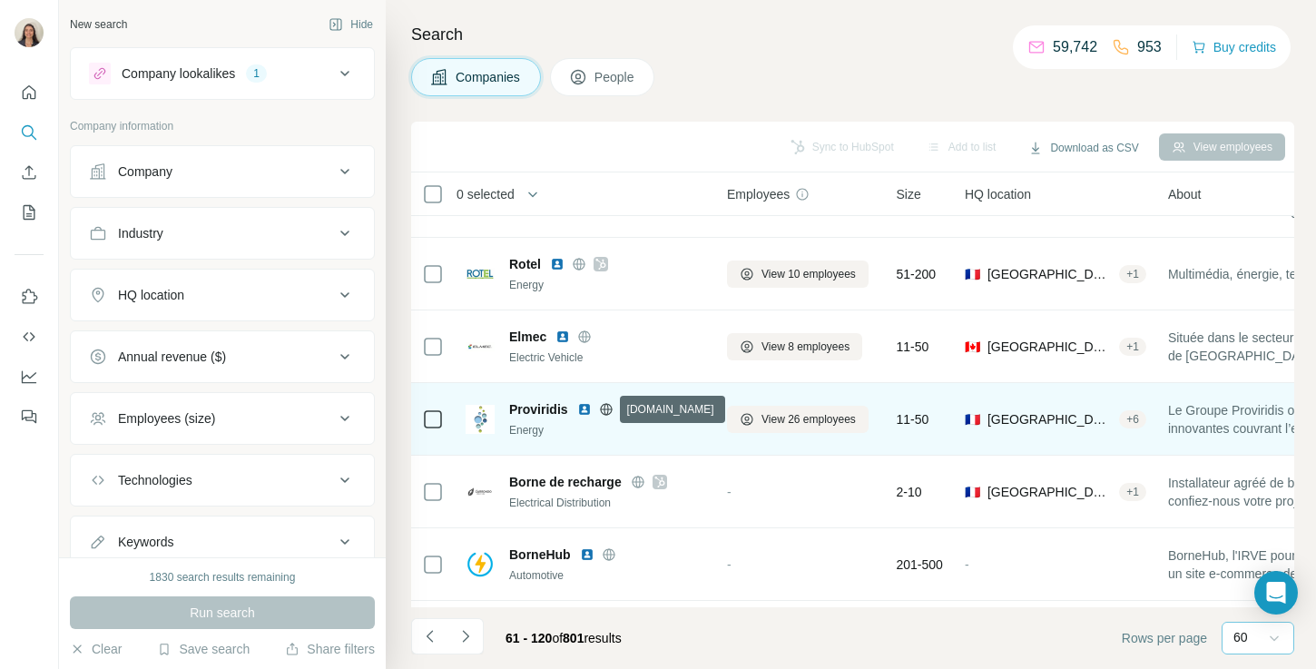
click at [601, 410] on icon at bounding box center [606, 409] width 15 height 15
click at [581, 410] on img at bounding box center [584, 409] width 15 height 15
click at [625, 407] on icon at bounding box center [628, 409] width 11 height 15
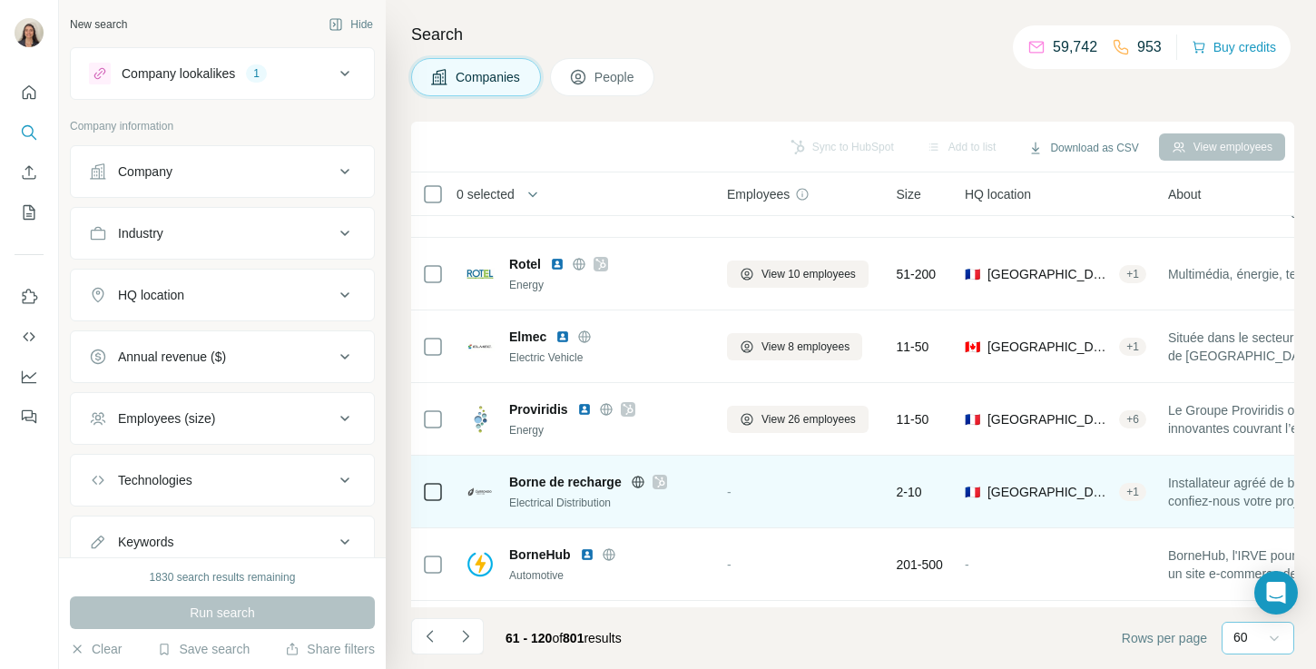
click at [663, 485] on icon at bounding box center [659, 481] width 10 height 11
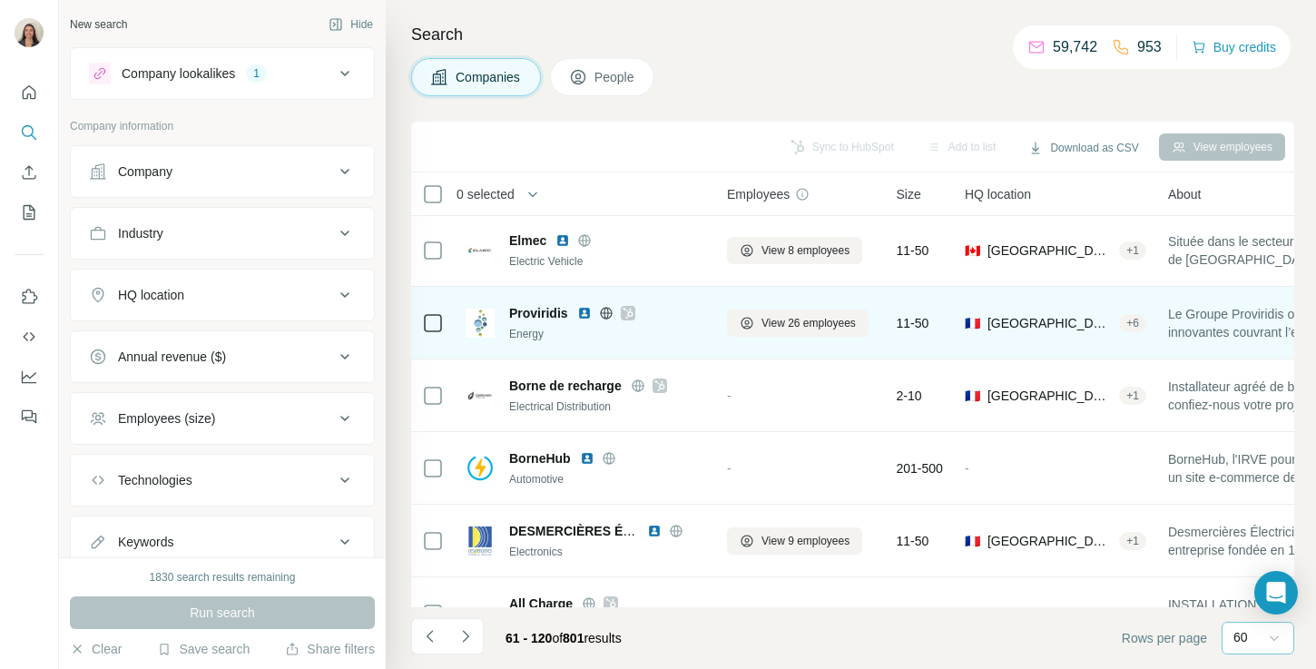
scroll to position [1024, 0]
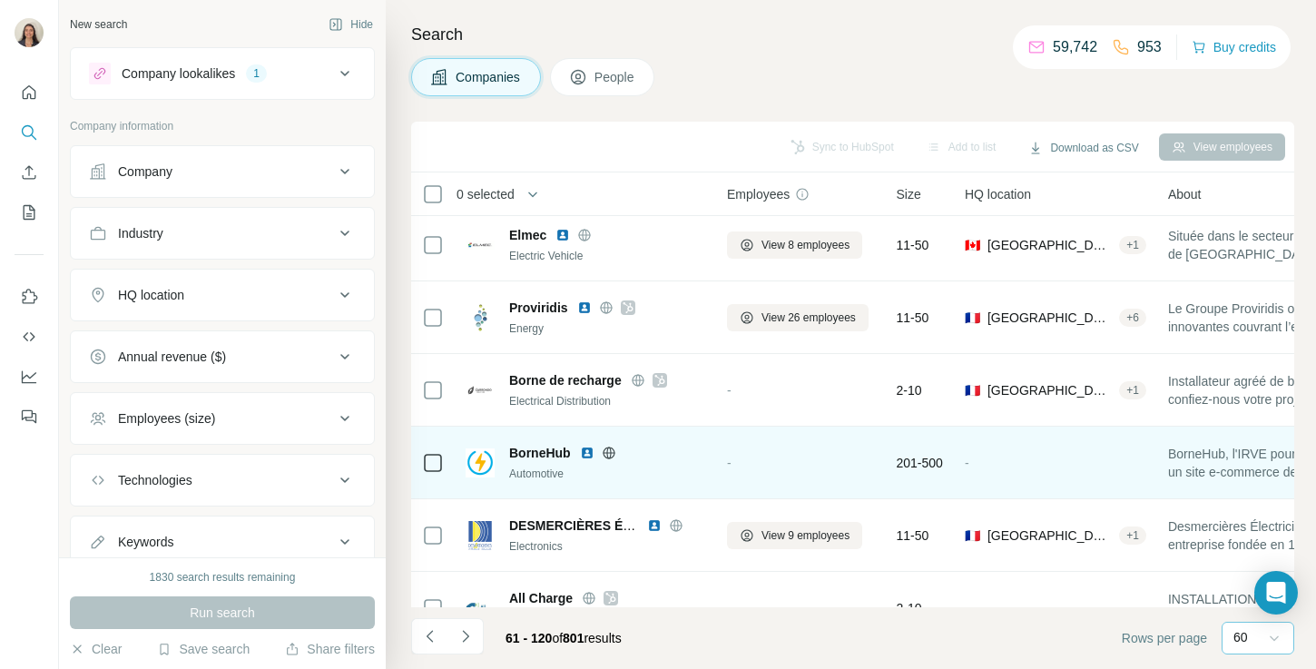
click at [611, 455] on icon at bounding box center [609, 453] width 15 height 15
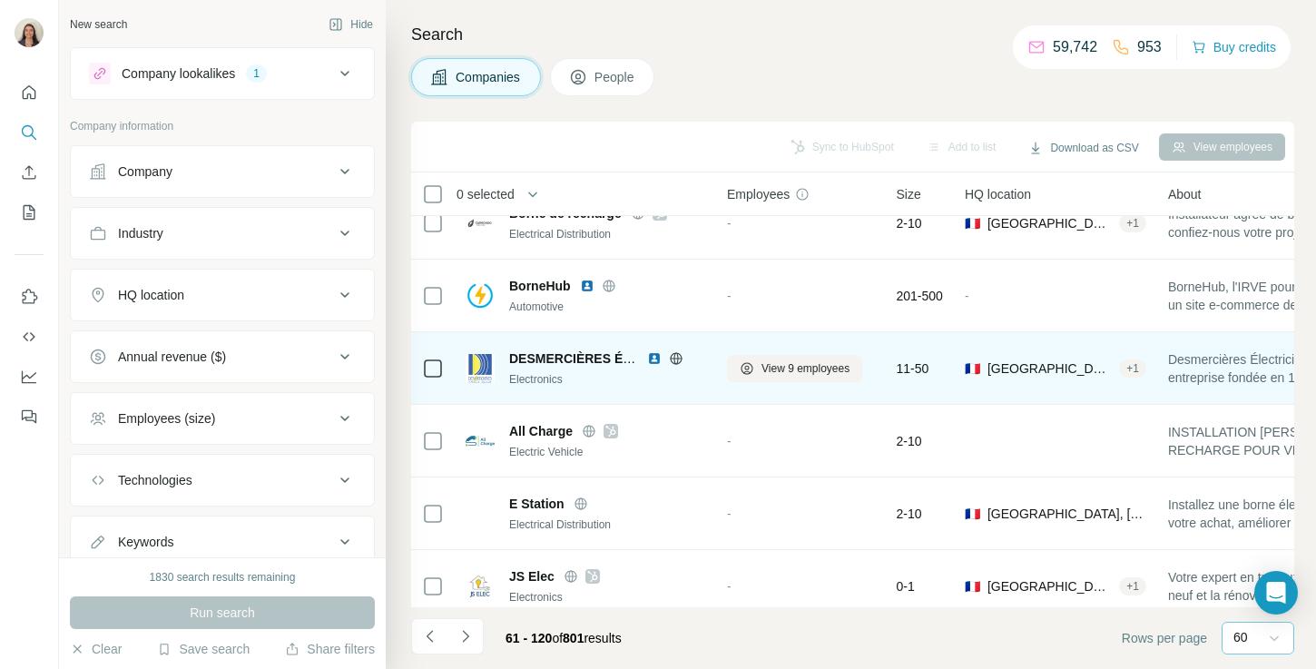
scroll to position [1197, 0]
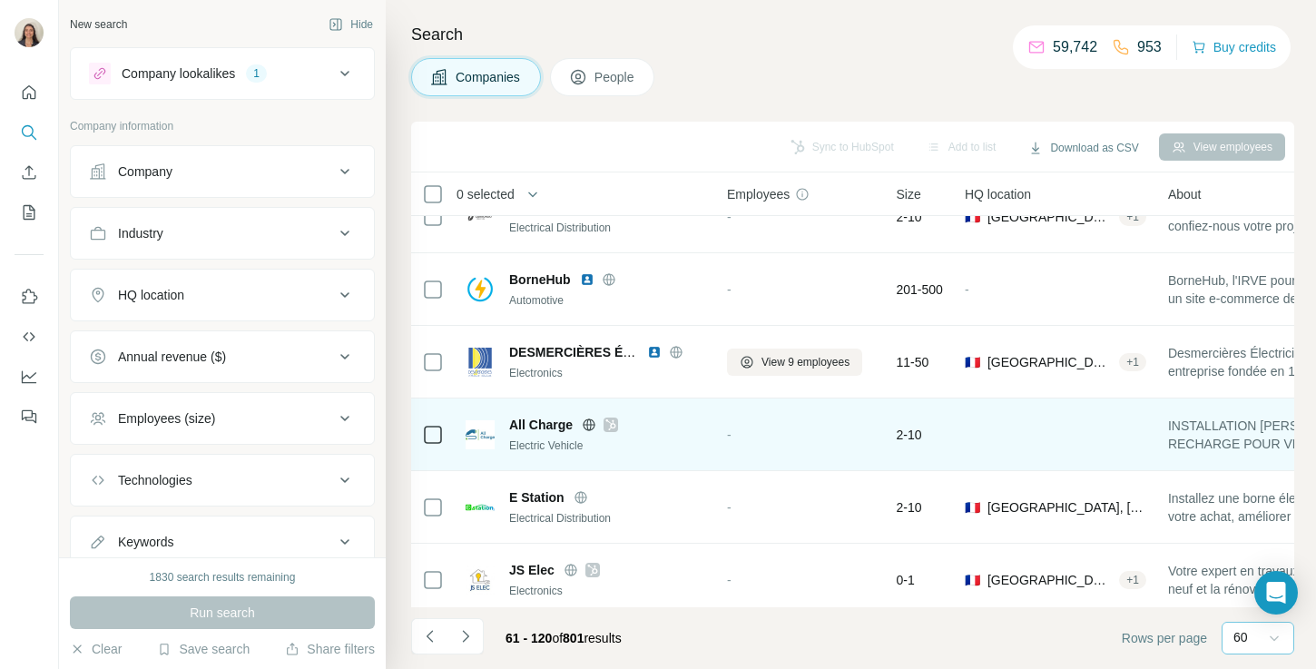
click at [615, 425] on icon at bounding box center [610, 424] width 10 height 11
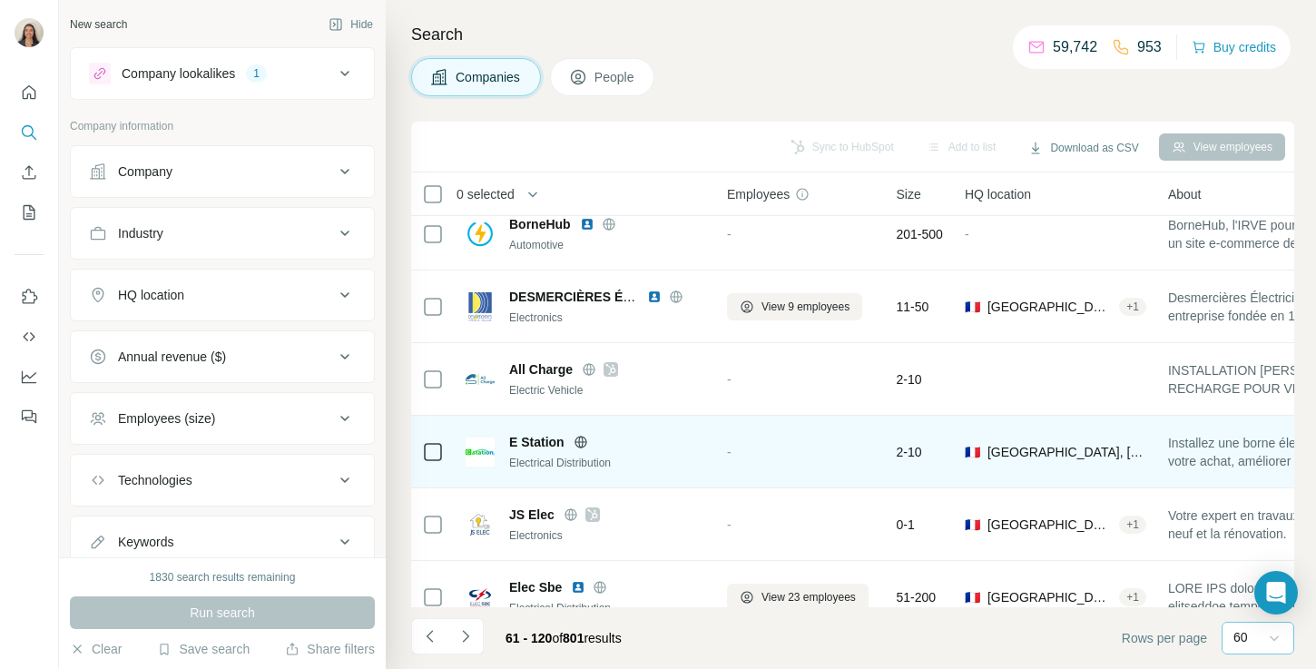
scroll to position [1253, 0]
click at [577, 440] on icon at bounding box center [580, 440] width 12 height 1
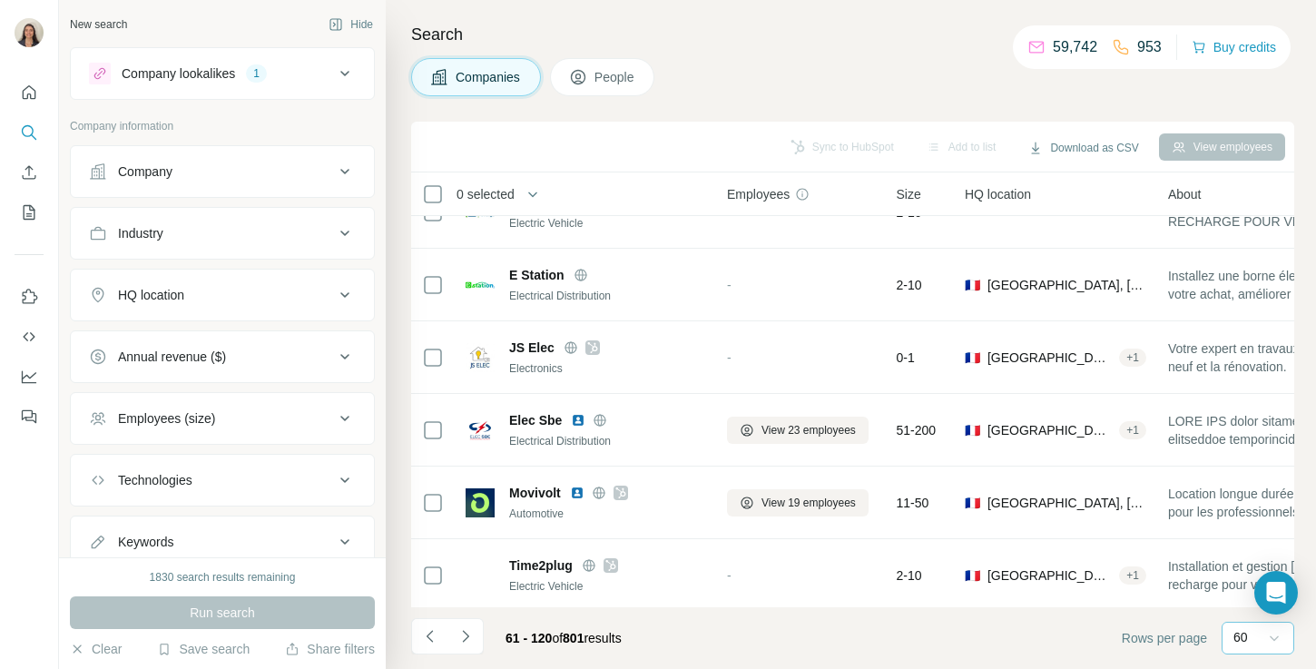
scroll to position [1420, 0]
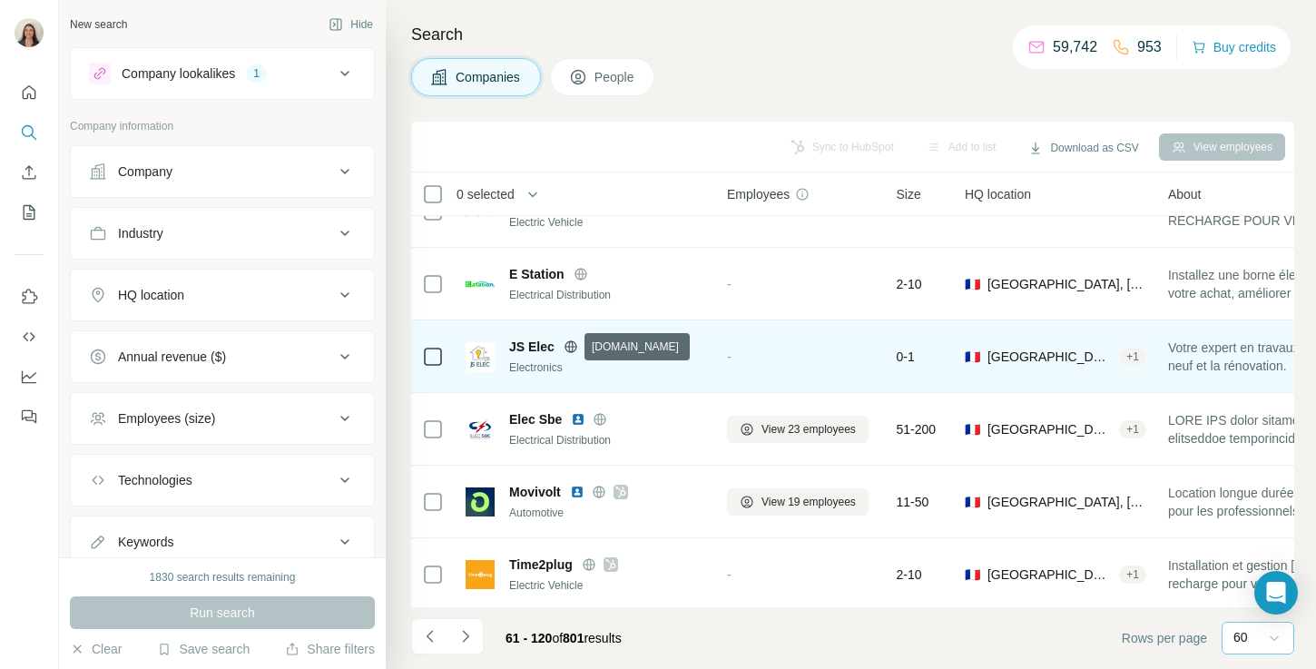
click at [574, 343] on icon at bounding box center [570, 346] width 12 height 12
click at [592, 343] on icon at bounding box center [592, 346] width 11 height 15
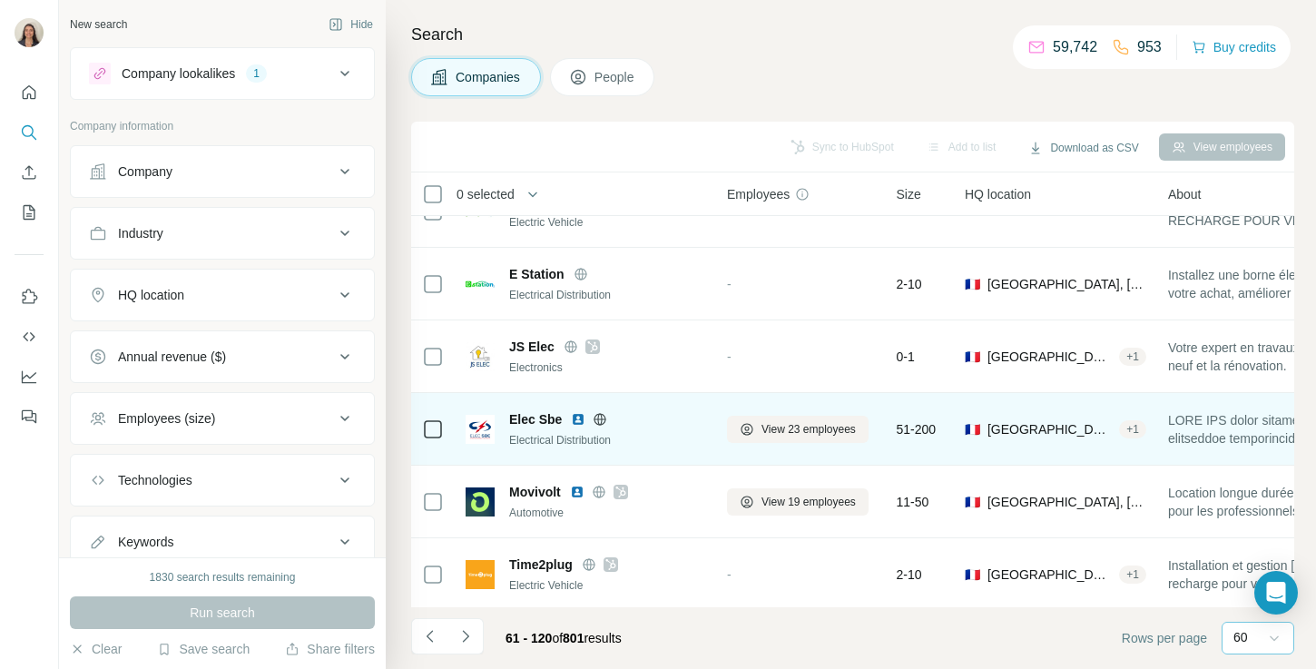
click at [607, 420] on icon at bounding box center [600, 419] width 15 height 15
click at [580, 422] on img at bounding box center [578, 419] width 15 height 15
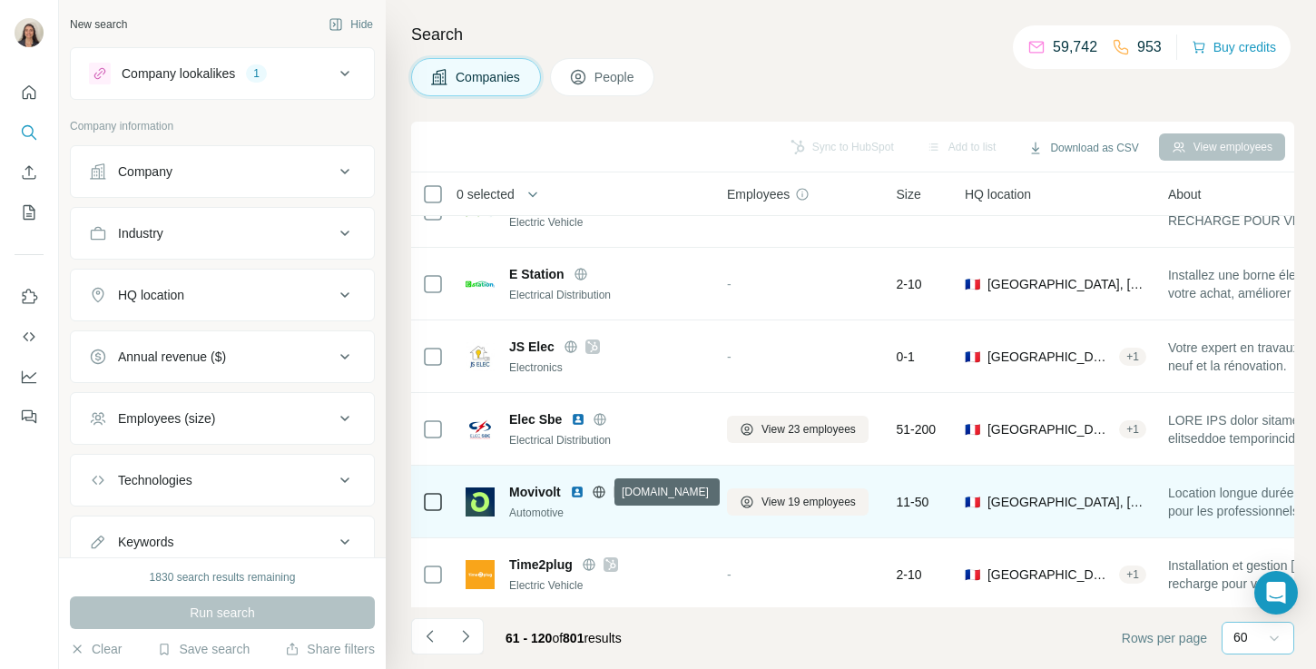
click at [602, 491] on icon at bounding box center [599, 491] width 12 height 1
click at [623, 498] on icon at bounding box center [620, 492] width 11 height 15
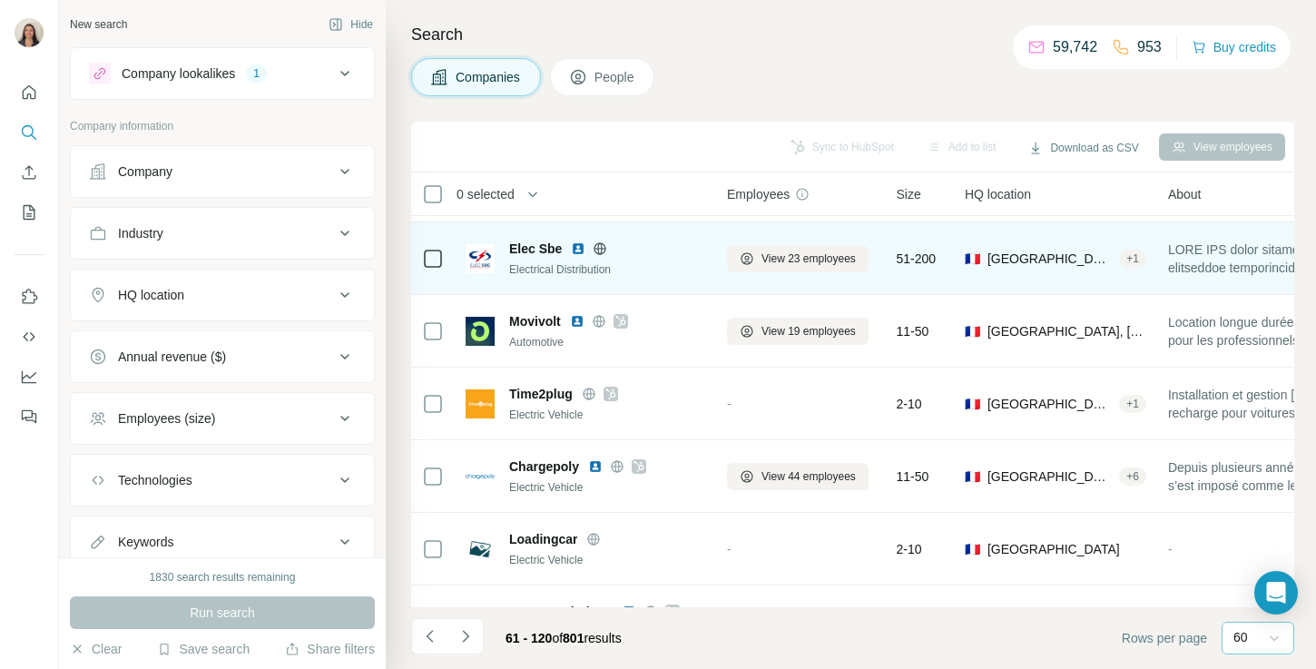
scroll to position [1668, 0]
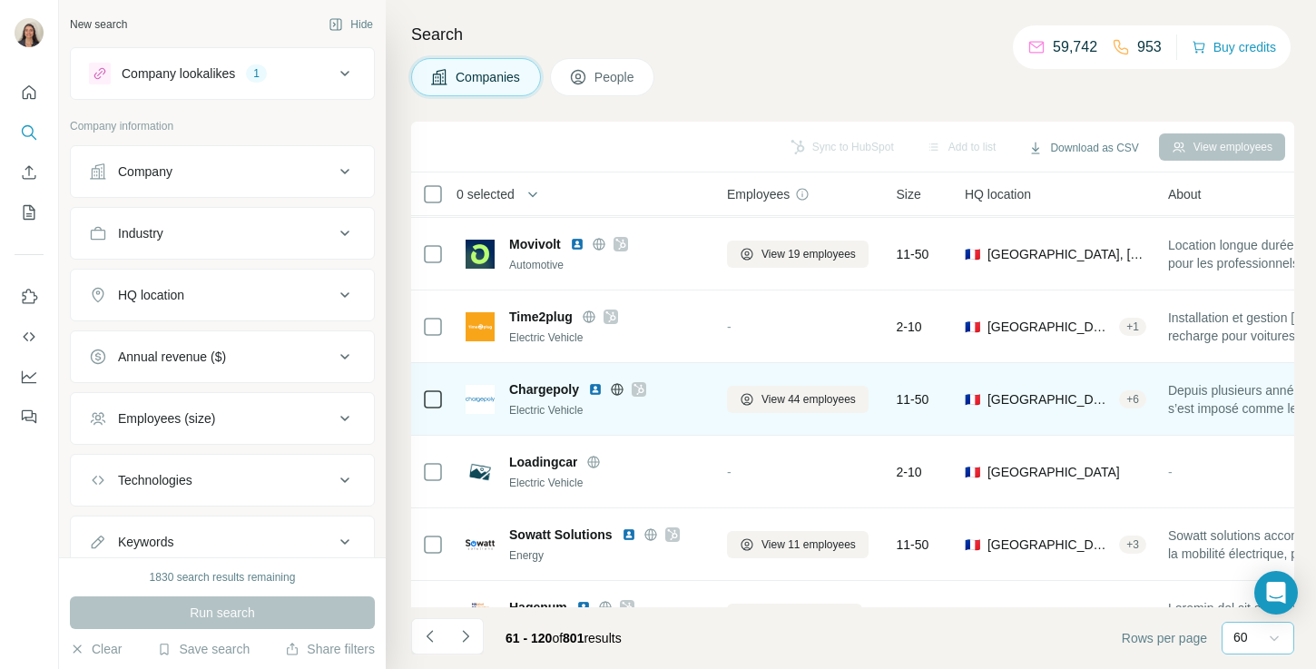
click at [638, 384] on icon at bounding box center [638, 389] width 11 height 15
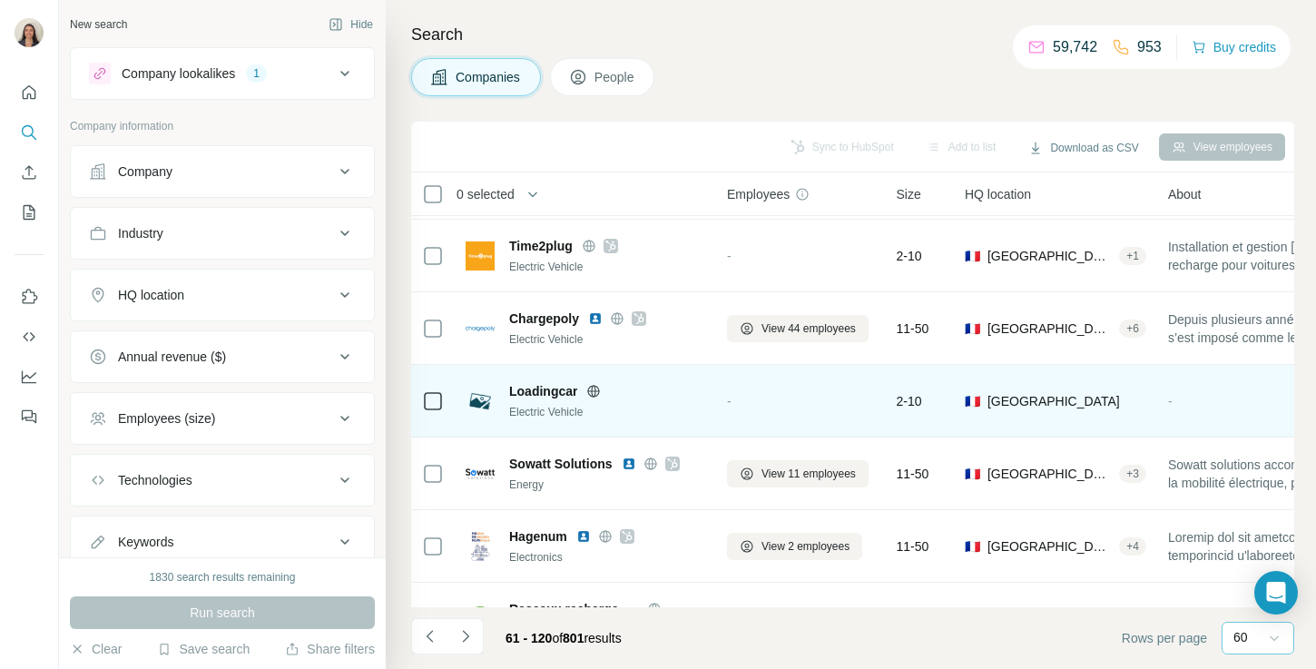
scroll to position [1744, 0]
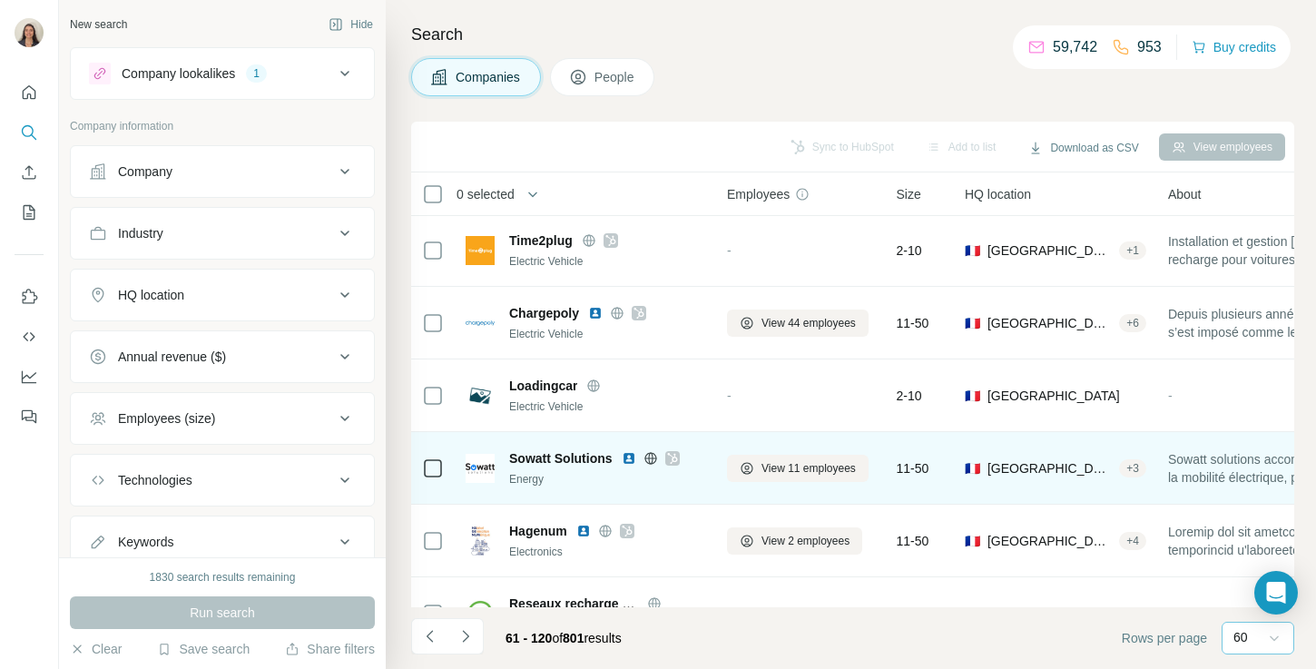
click at [665, 460] on div at bounding box center [672, 458] width 15 height 15
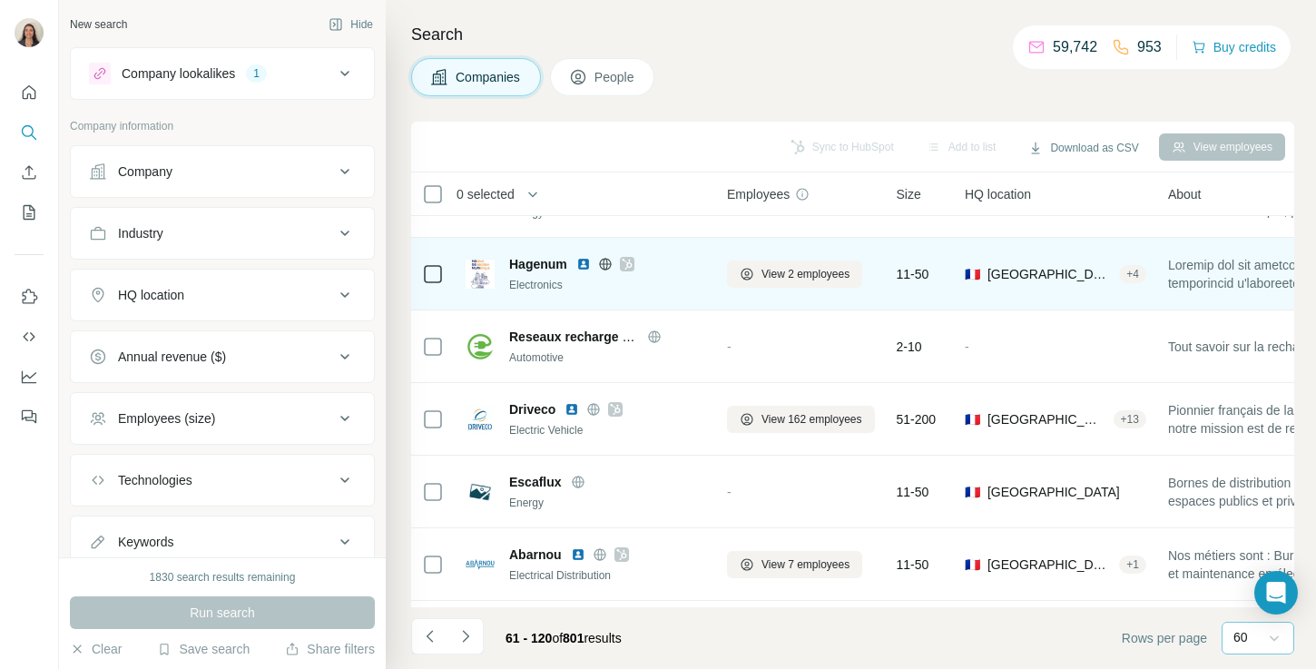
scroll to position [2012, 0]
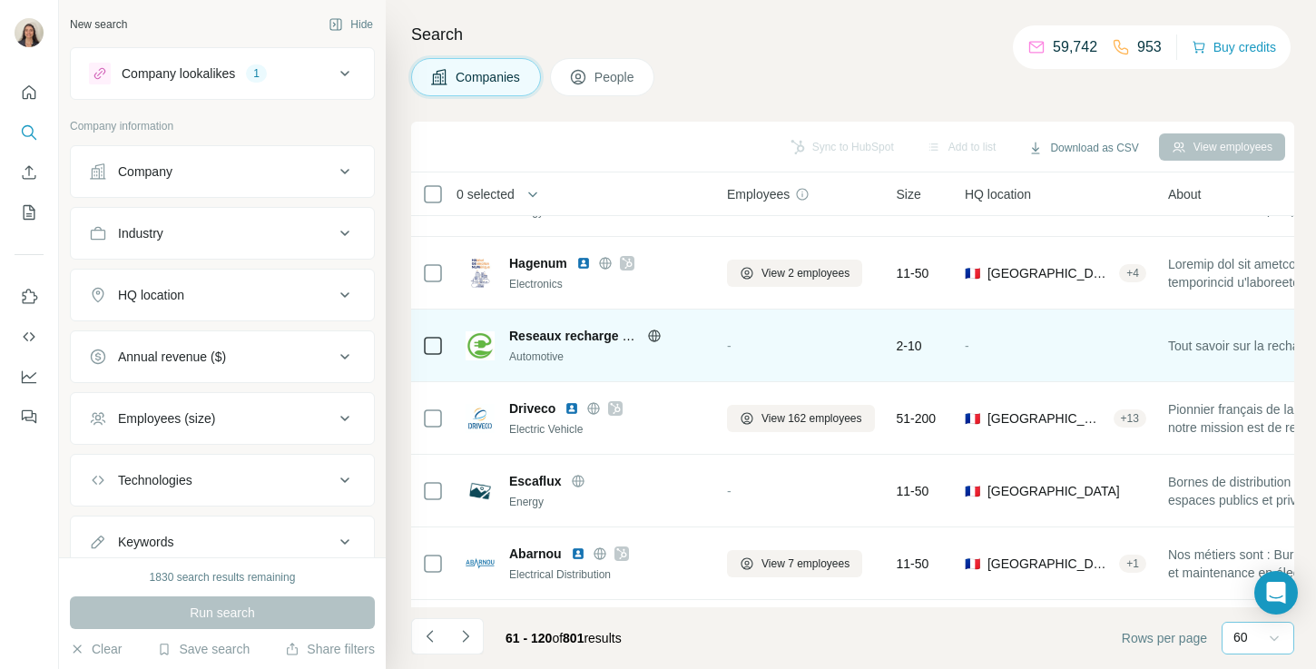
click at [655, 336] on icon at bounding box center [654, 335] width 5 height 12
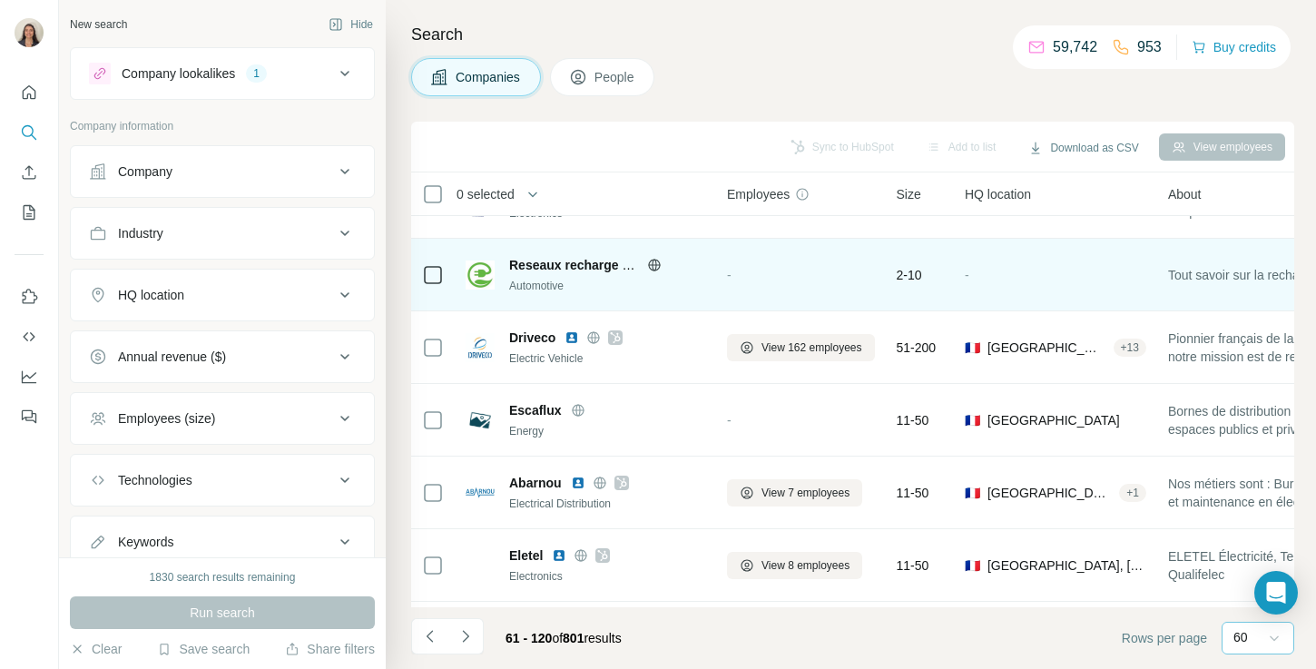
scroll to position [2109, 0]
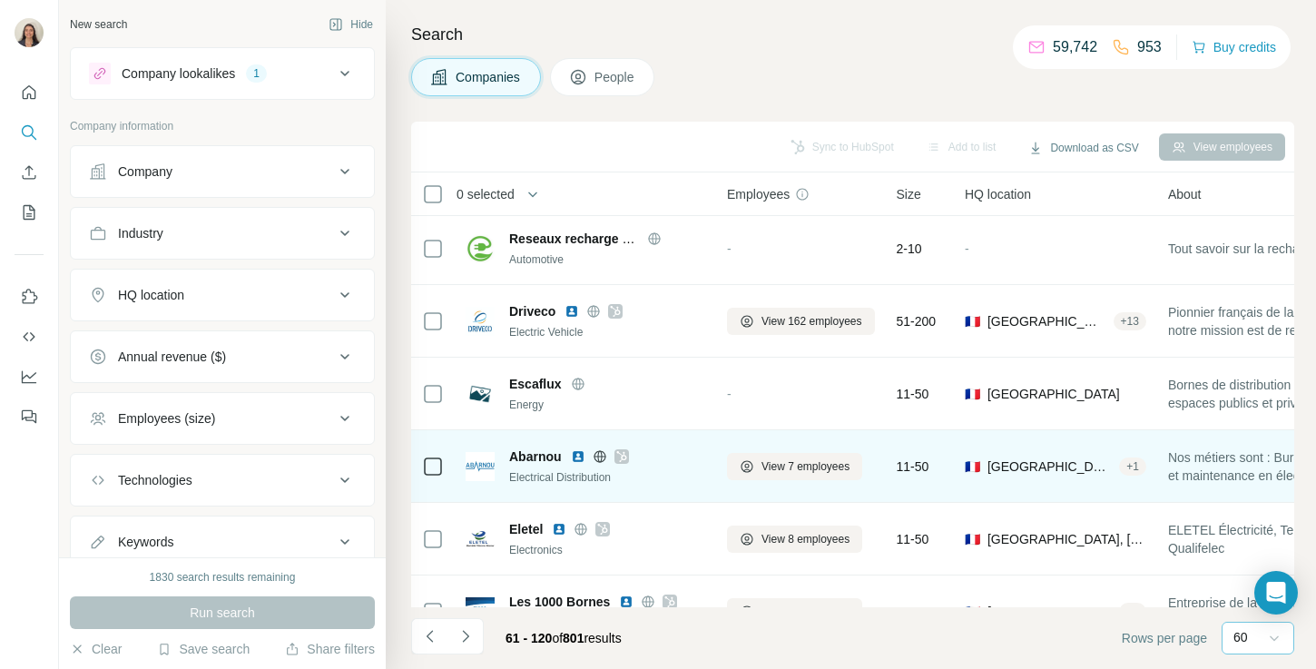
click at [621, 453] on icon at bounding box center [621, 456] width 11 height 15
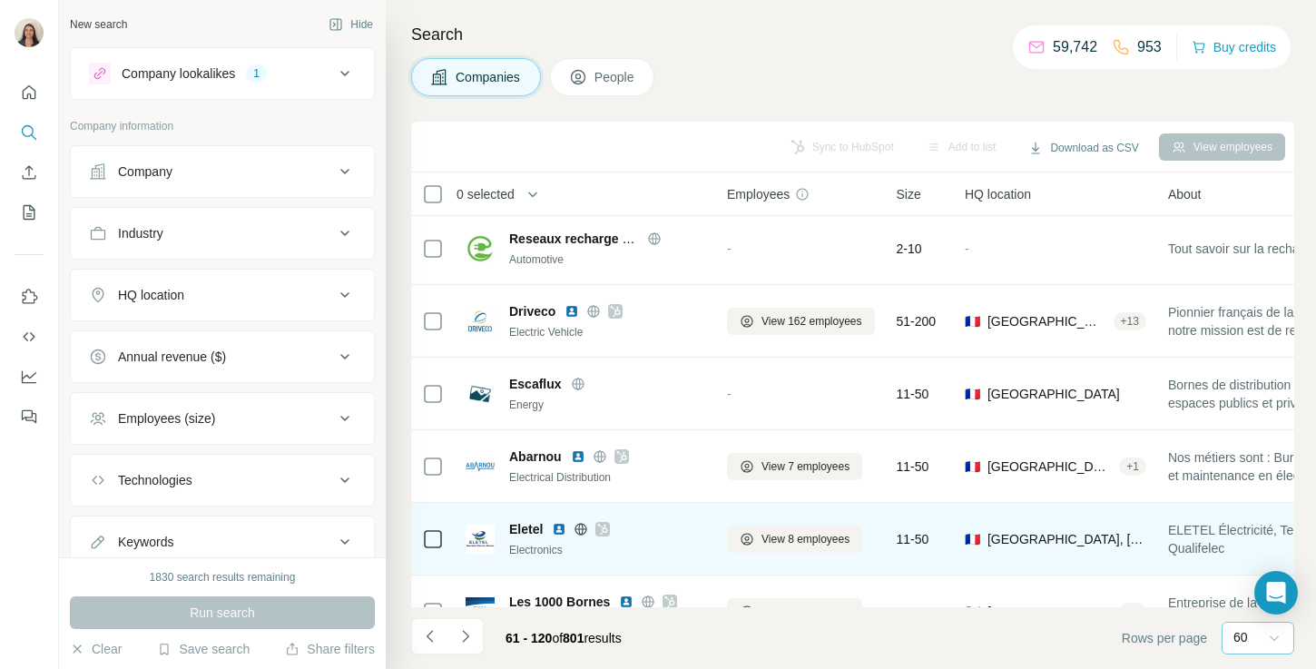
click at [602, 533] on icon at bounding box center [603, 529] width 10 height 11
click at [583, 528] on icon at bounding box center [581, 529] width 5 height 12
click at [556, 531] on img at bounding box center [559, 529] width 15 height 15
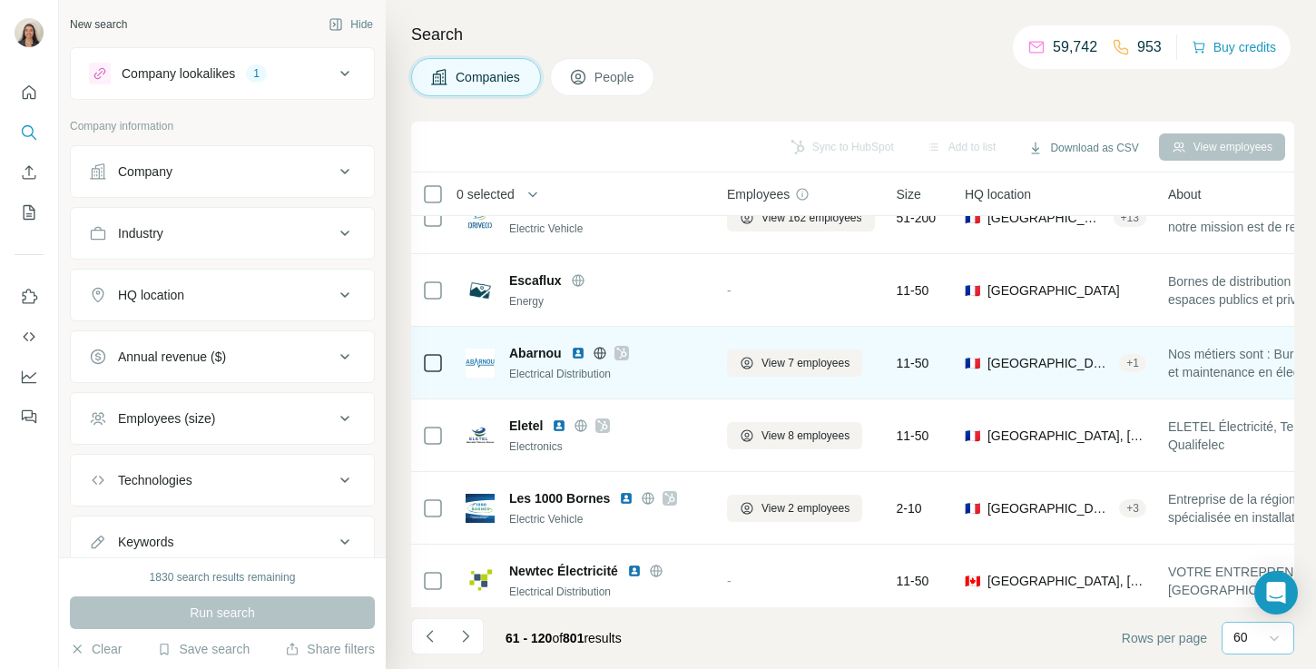
scroll to position [2271, 0]
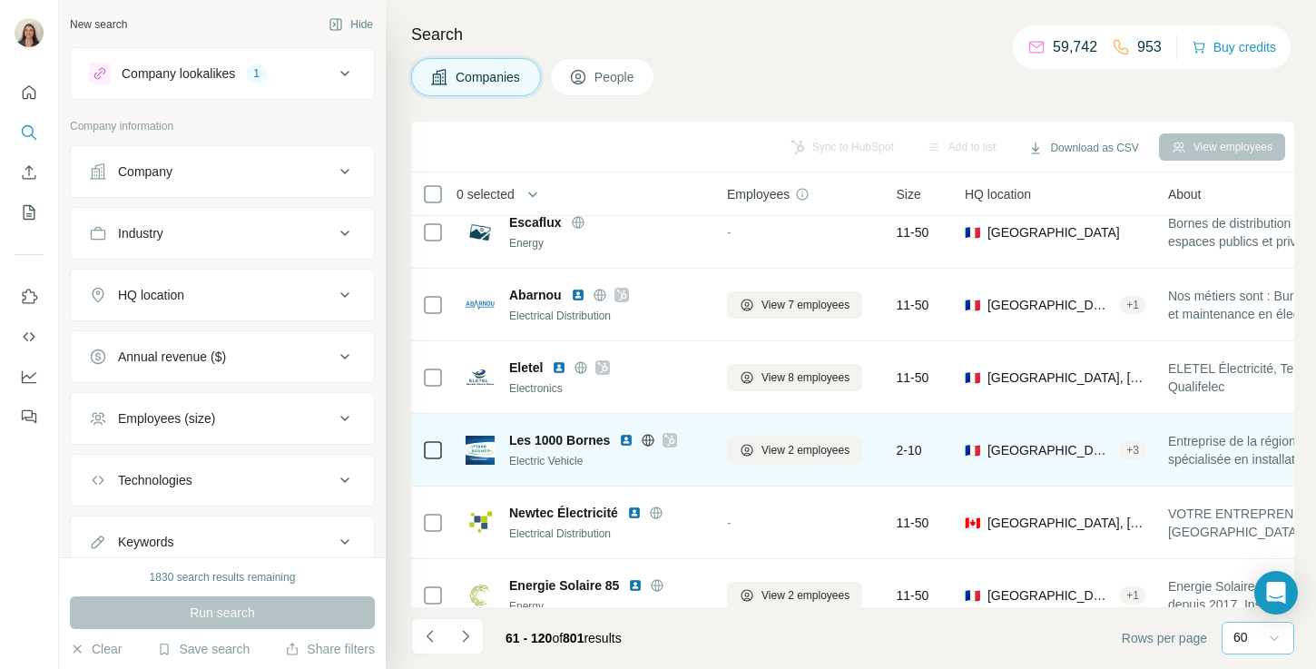
click at [674, 436] on icon at bounding box center [670, 440] width 10 height 11
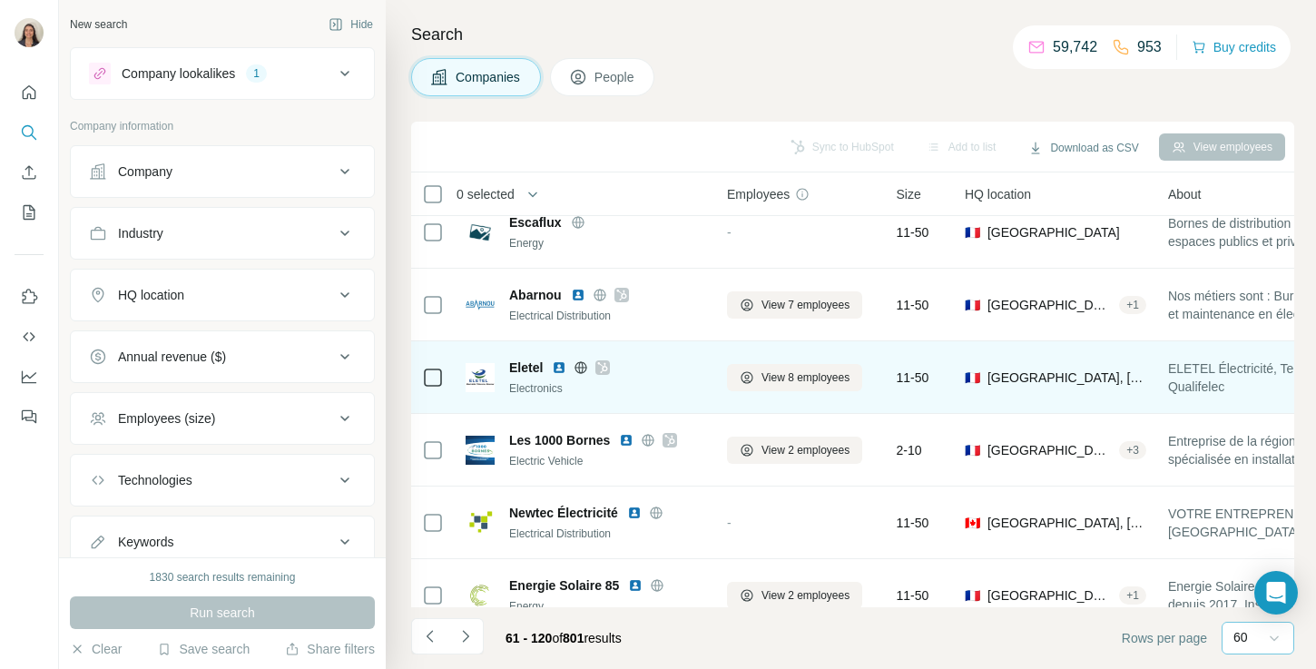
scroll to position [2386, 0]
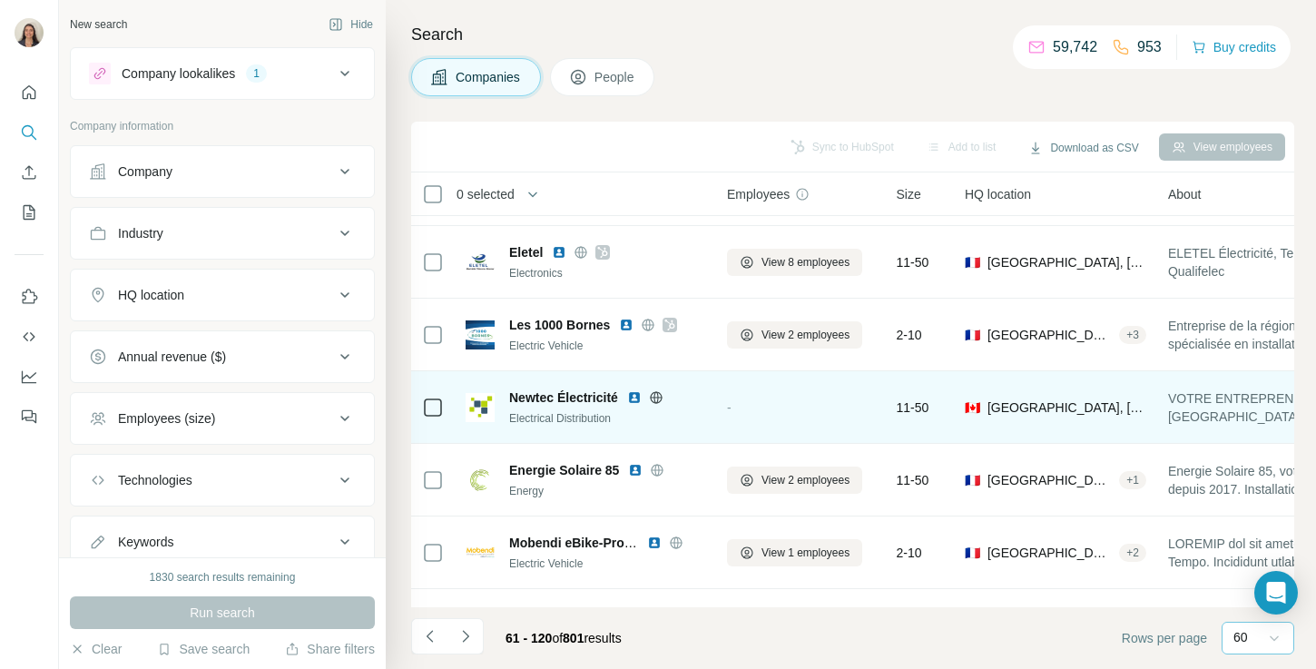
click at [658, 397] on icon at bounding box center [655, 397] width 5 height 12
click at [636, 393] on img at bounding box center [634, 397] width 15 height 15
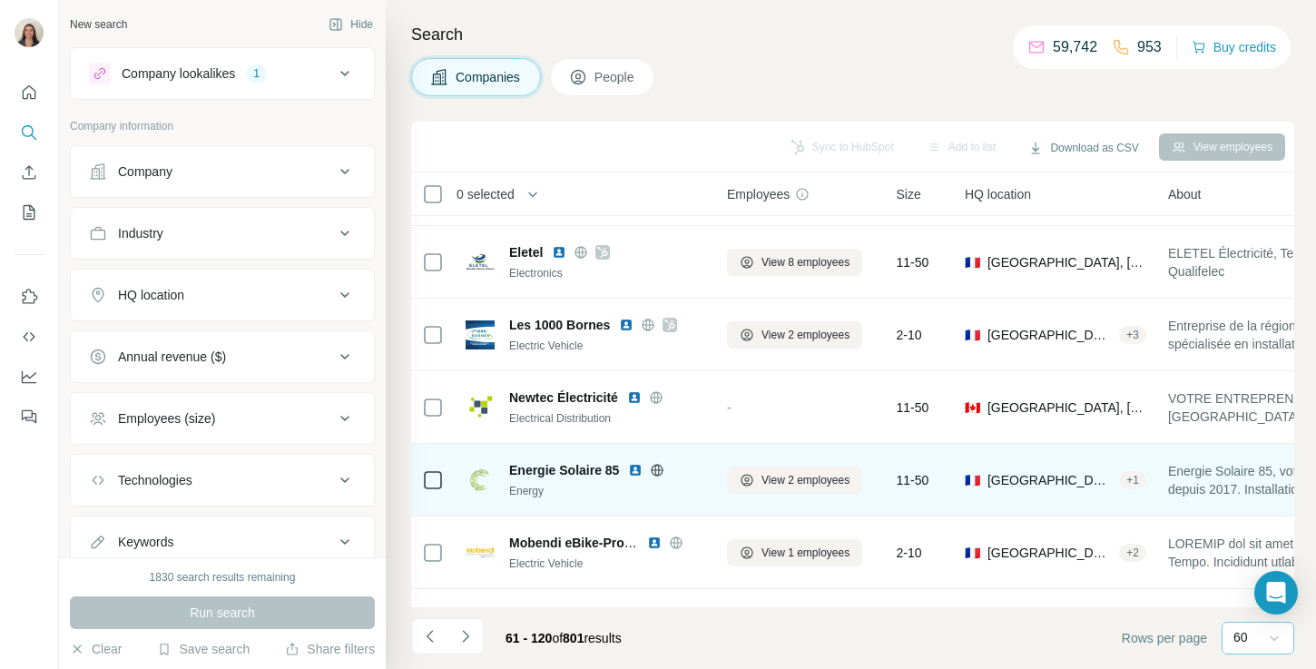
click at [657, 474] on icon at bounding box center [657, 470] width 5 height 12
click at [640, 472] on img at bounding box center [635, 470] width 15 height 15
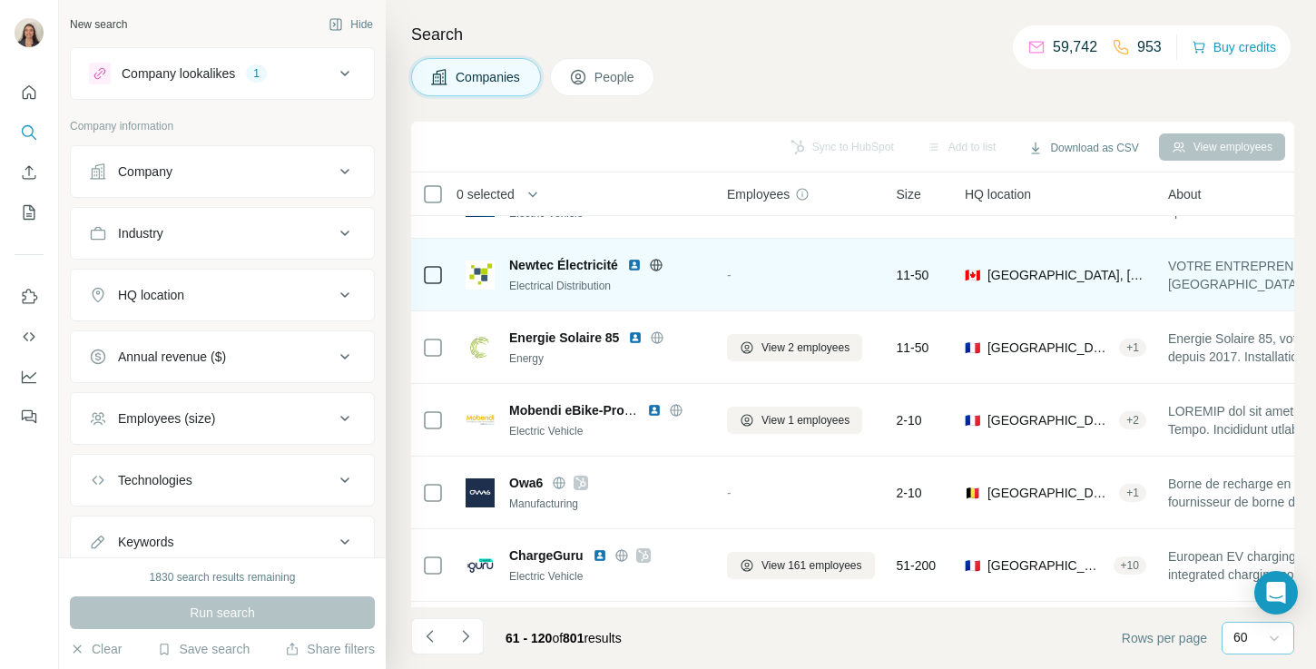
scroll to position [2515, 0]
